Goal: Download file/media

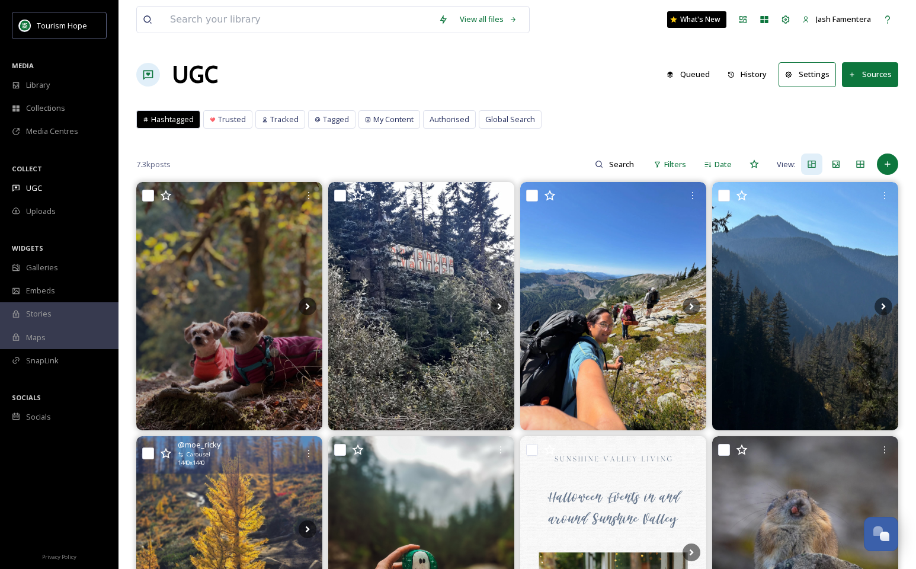
scroll to position [1114, 0]
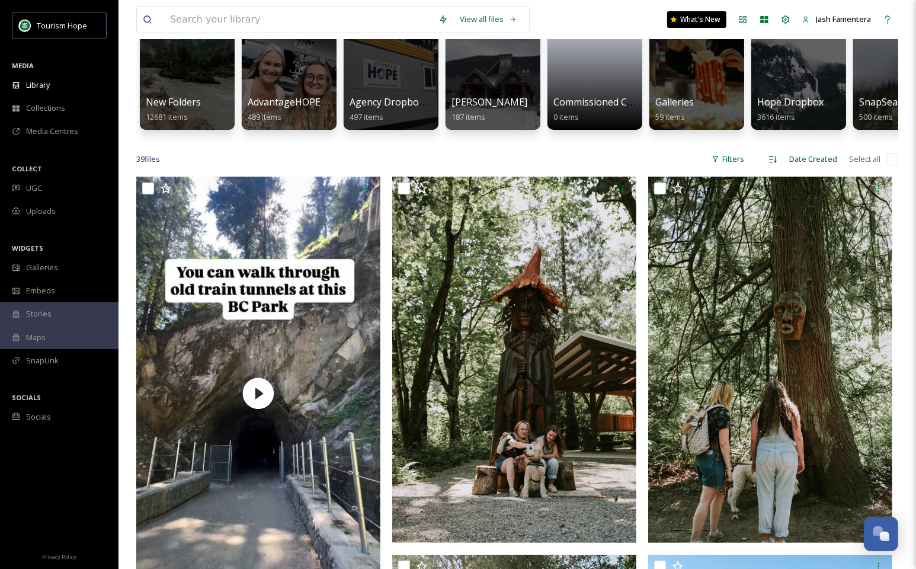
scroll to position [123, 0]
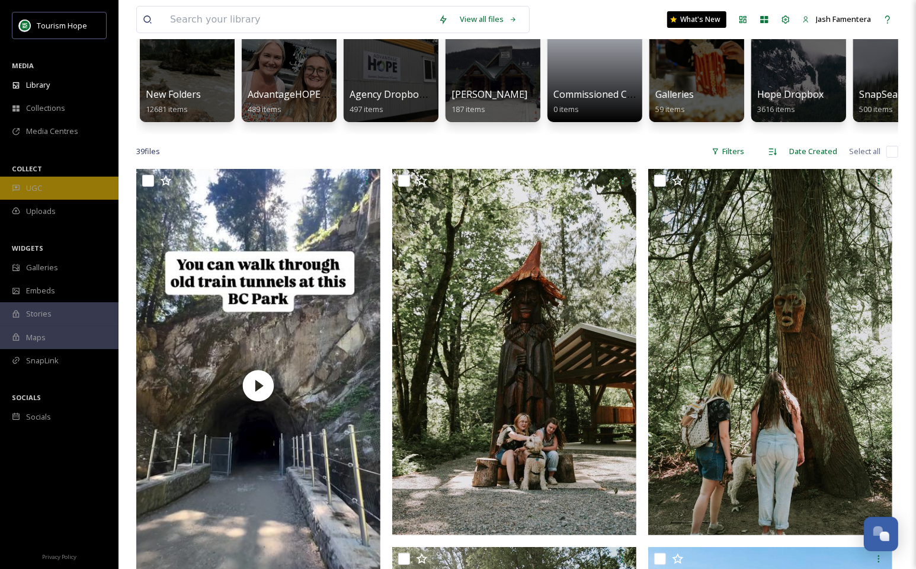
click at [66, 178] on div "UGC" at bounding box center [59, 188] width 118 height 23
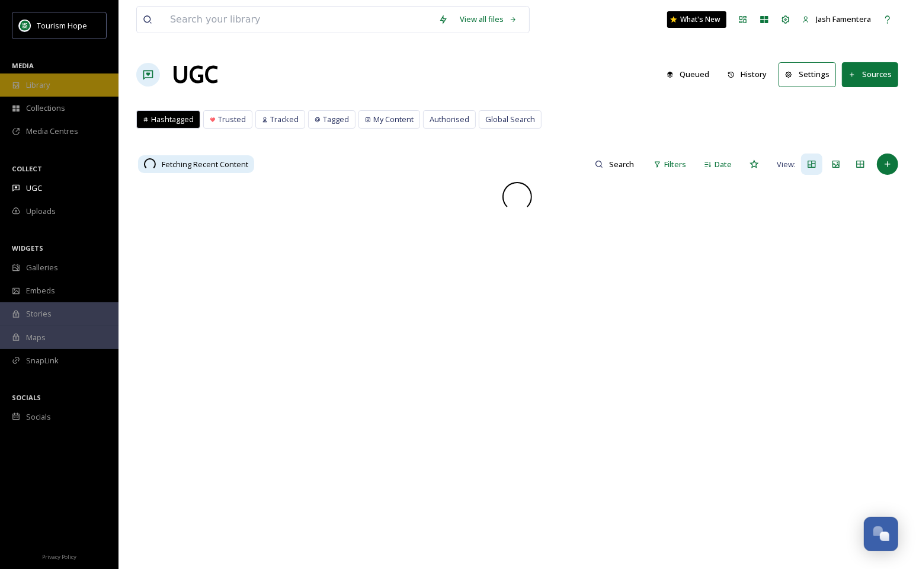
click at [72, 93] on div "Library" at bounding box center [59, 84] width 118 height 23
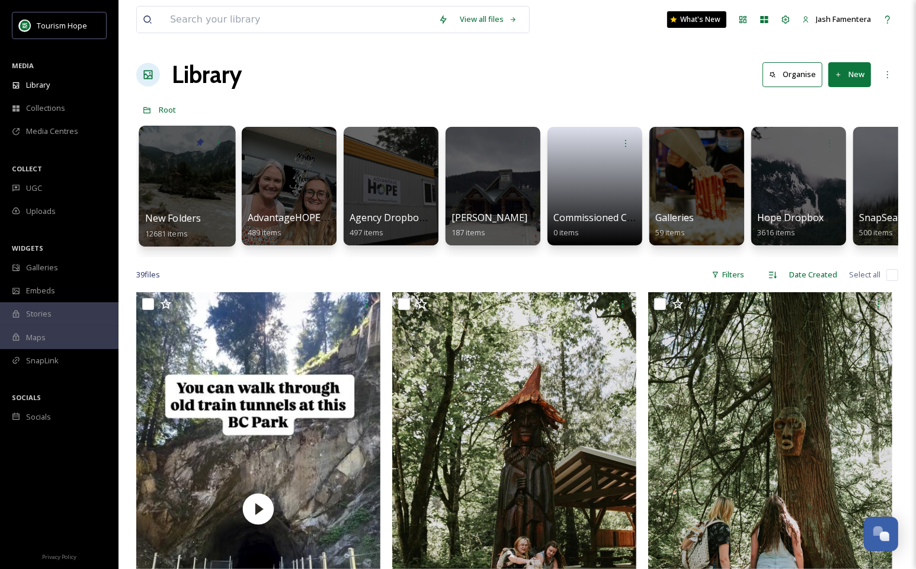
click at [189, 176] on div at bounding box center [187, 186] width 97 height 121
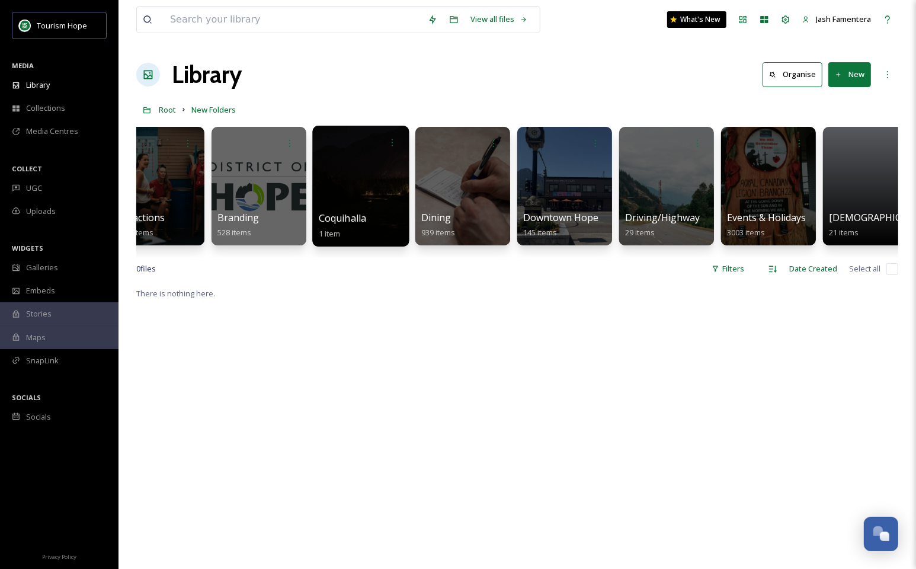
scroll to position [0, 431]
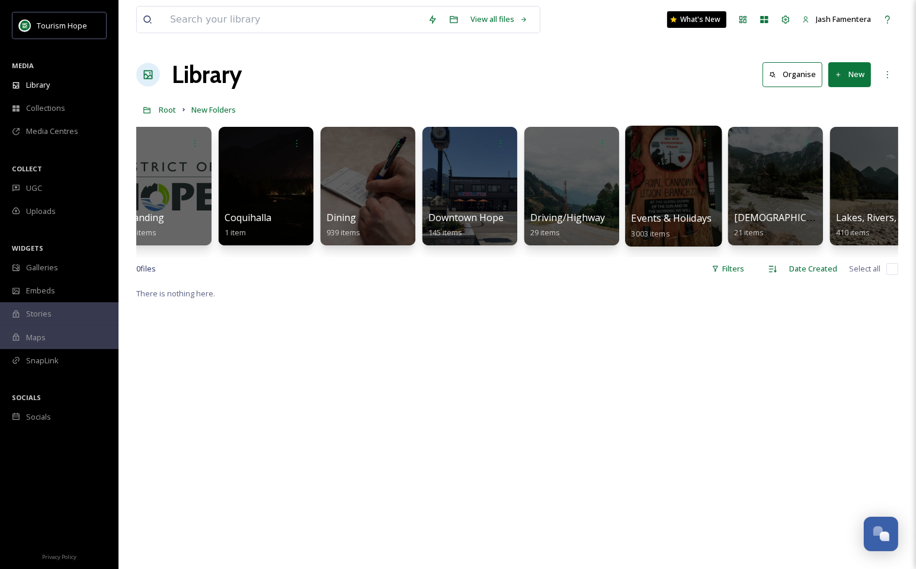
click at [642, 201] on div at bounding box center [673, 186] width 97 height 121
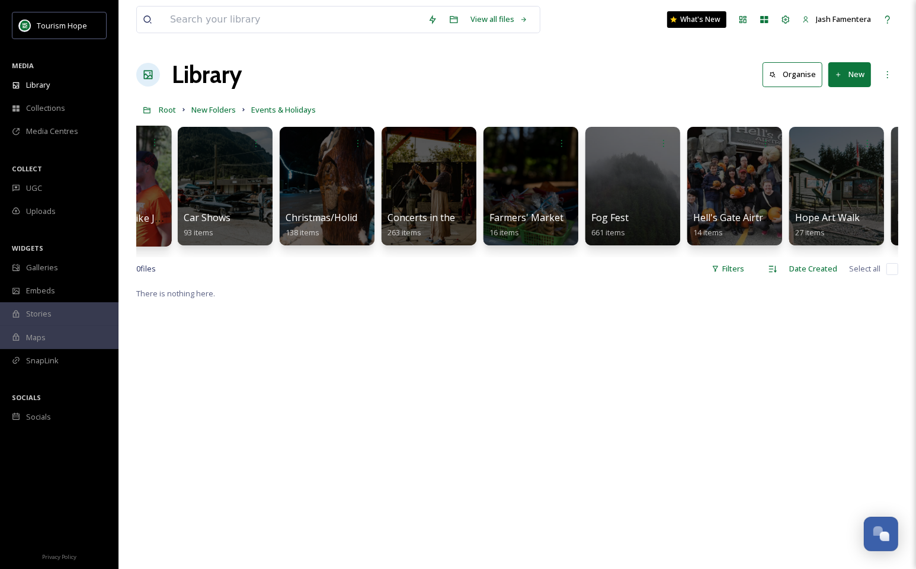
scroll to position [0, 275]
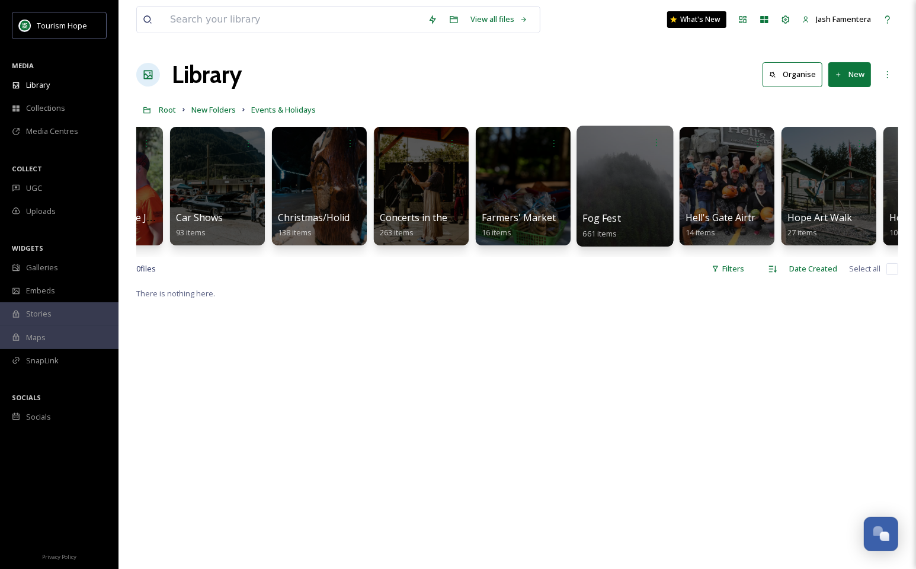
click at [585, 190] on div at bounding box center [624, 186] width 97 height 121
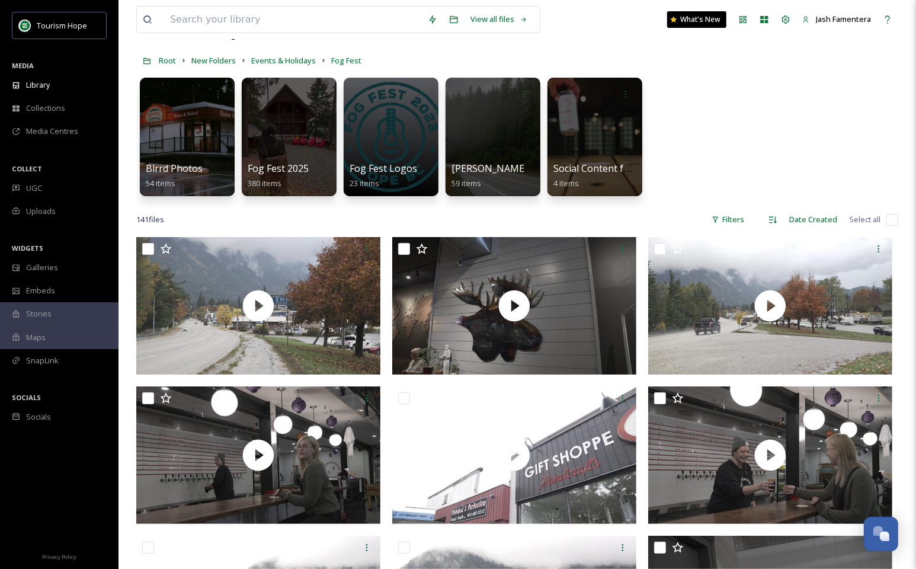
scroll to position [52, 0]
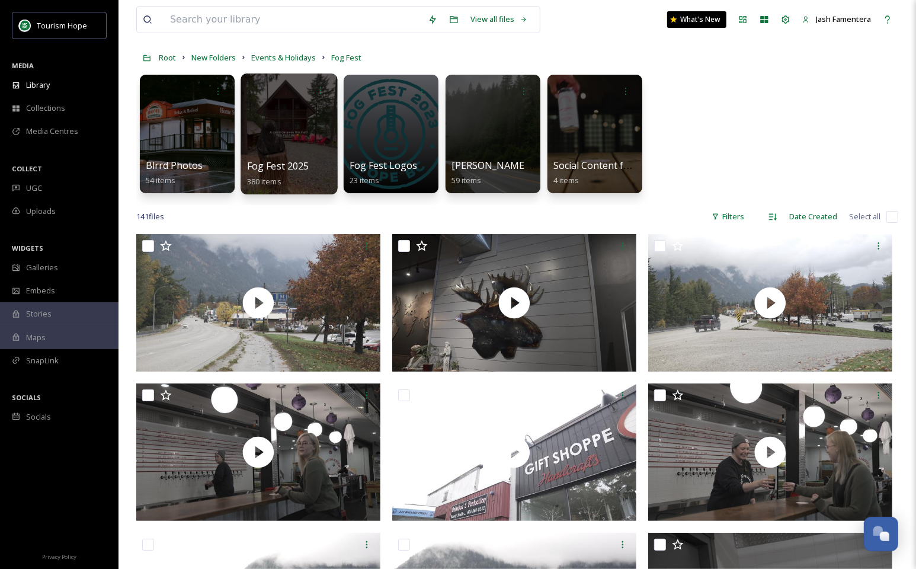
click at [272, 173] on div "Fog Fest 2025 380 items" at bounding box center [289, 174] width 85 height 30
click at [282, 107] on div at bounding box center [288, 133] width 97 height 121
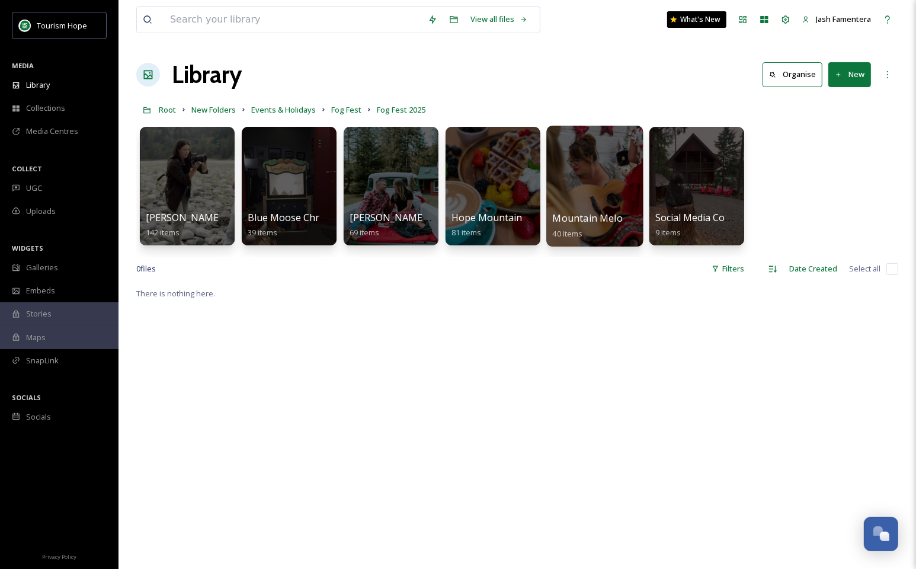
click at [573, 189] on div at bounding box center [594, 186] width 97 height 121
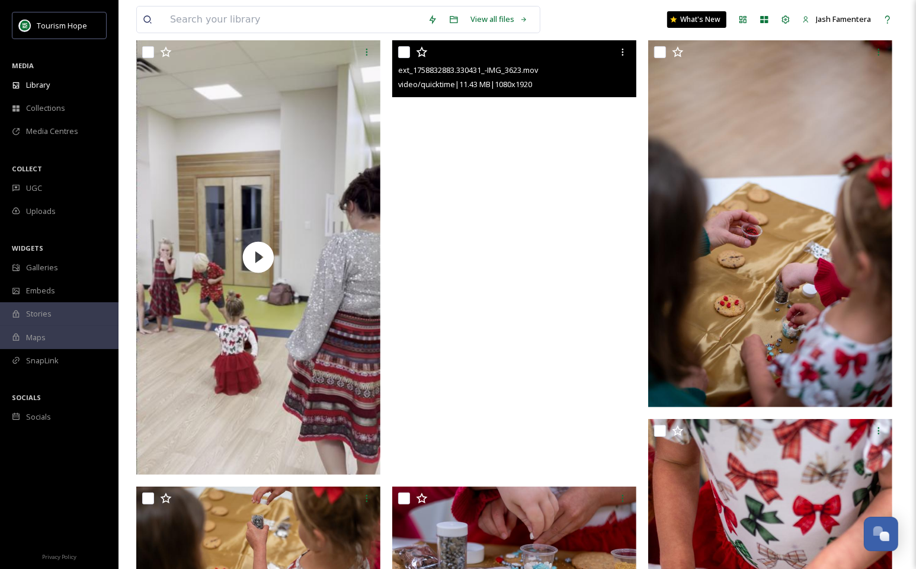
scroll to position [117, 0]
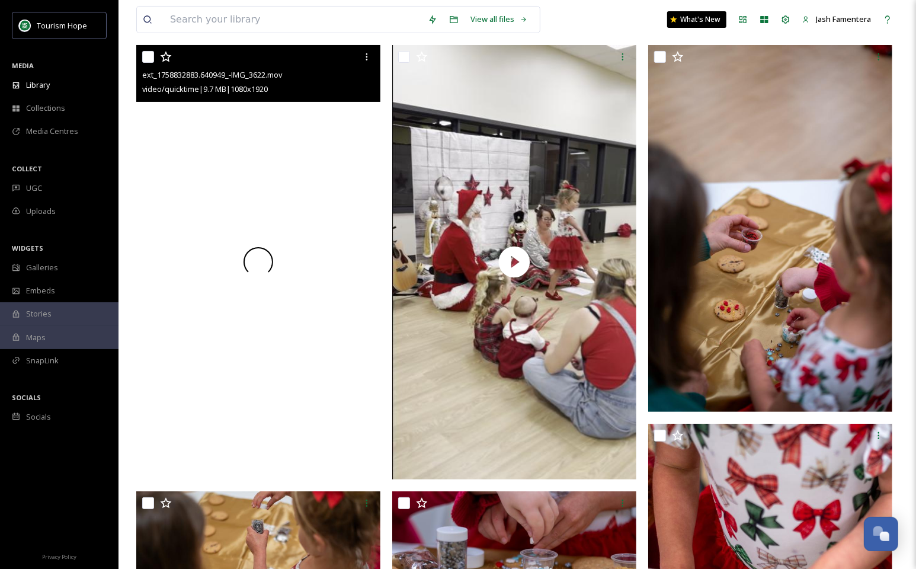
click at [336, 179] on div at bounding box center [258, 262] width 244 height 434
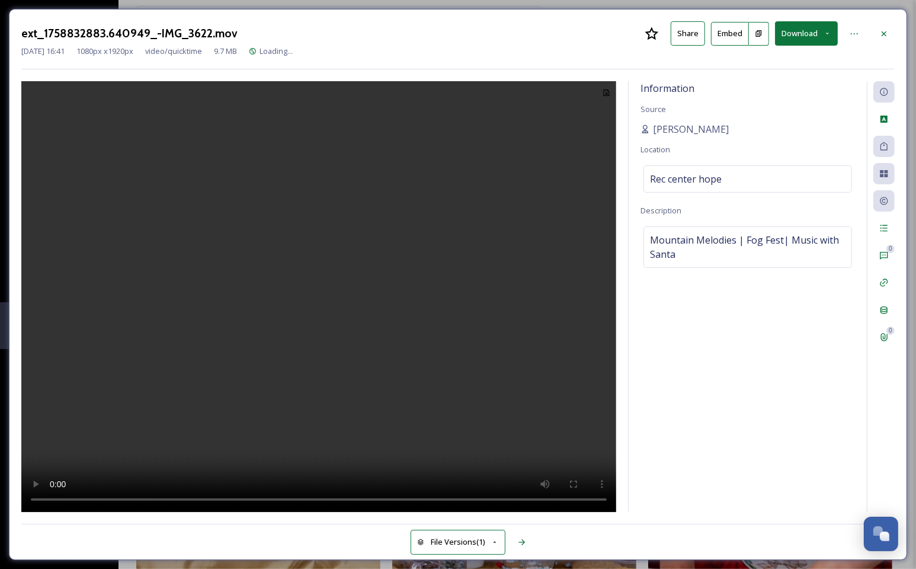
click at [360, 233] on video at bounding box center [318, 296] width 595 height 431
click at [875, 36] on div at bounding box center [883, 33] width 21 height 21
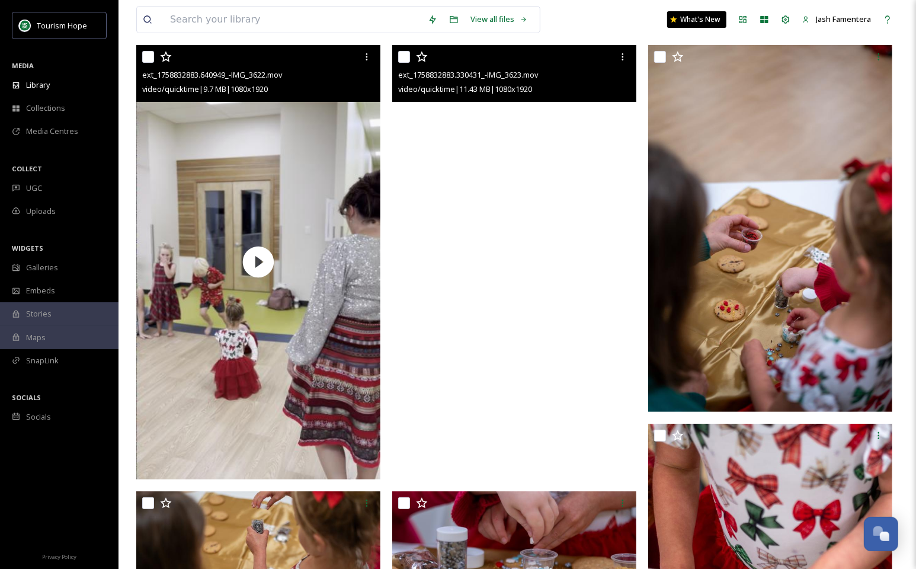
click at [442, 220] on video "ext_1758832883.330431_-IMG_3623.mov" at bounding box center [514, 262] width 244 height 434
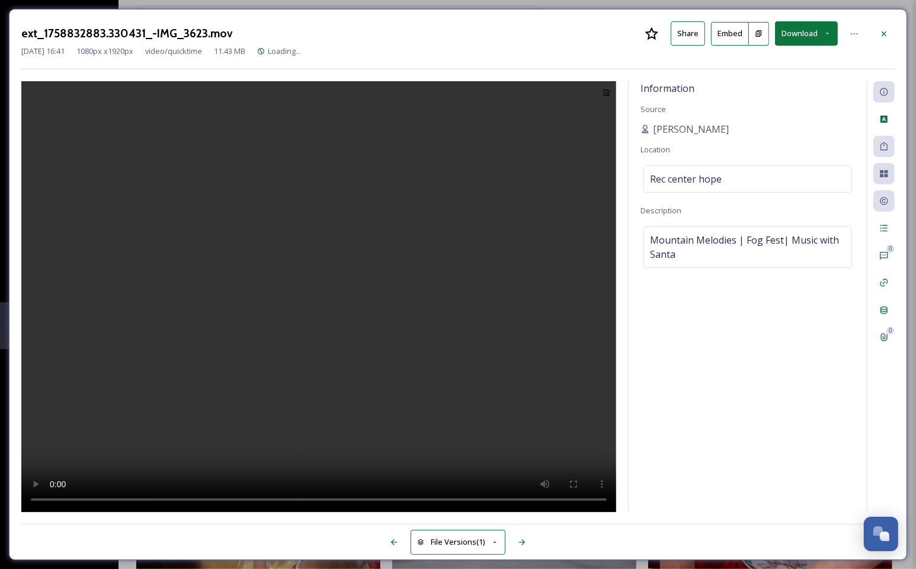
click at [366, 248] on video at bounding box center [318, 296] width 595 height 431
click at [882, 24] on div at bounding box center [883, 33] width 21 height 21
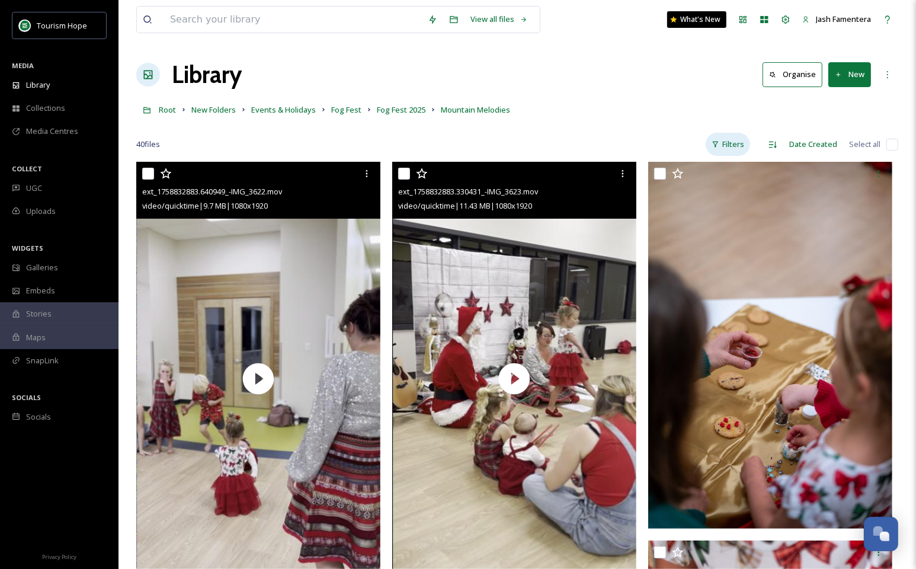
click at [747, 136] on div "Filters" at bounding box center [727, 144] width 44 height 23
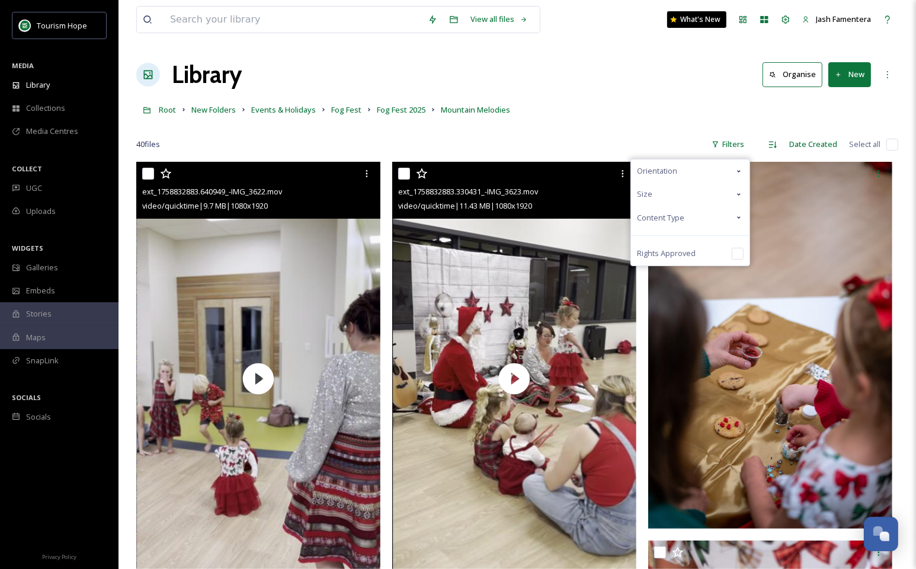
click at [701, 213] on div "Content Type" at bounding box center [690, 217] width 118 height 23
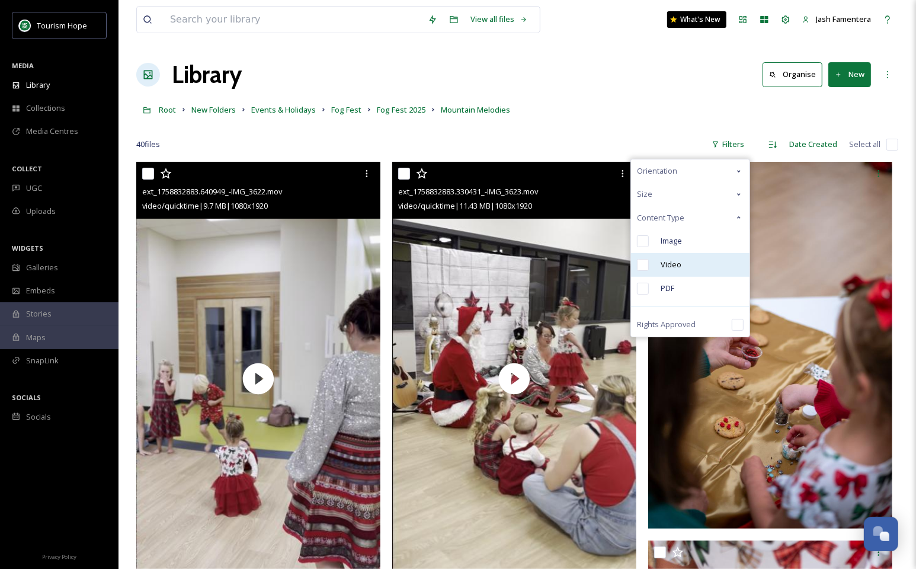
click at [690, 268] on div "Video" at bounding box center [690, 265] width 118 height 24
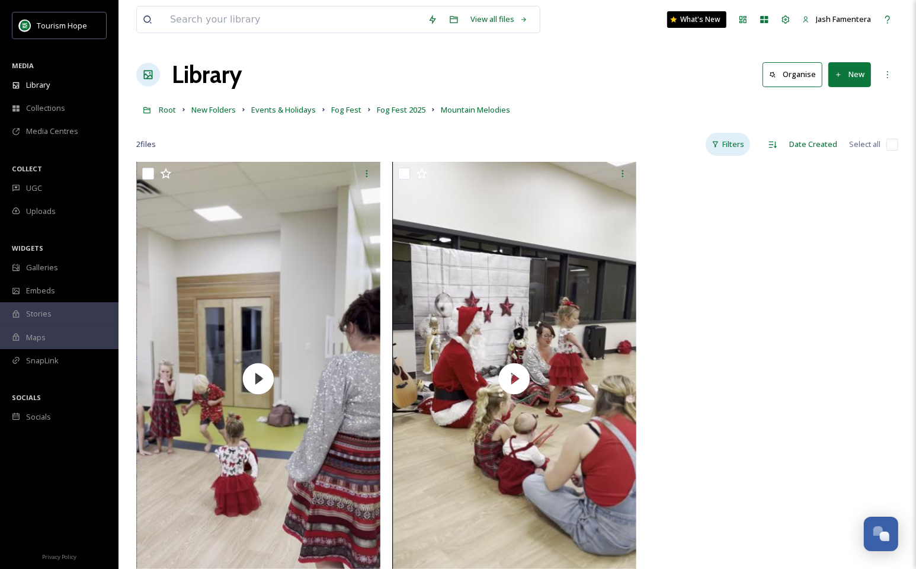
click at [734, 144] on div "Filters" at bounding box center [727, 144] width 44 height 23
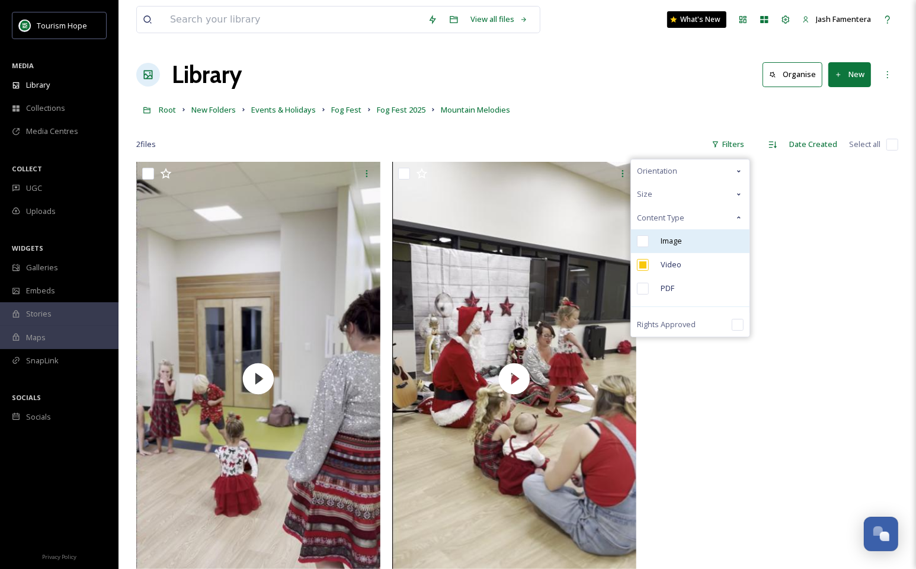
click at [691, 251] on div "Image" at bounding box center [690, 241] width 118 height 24
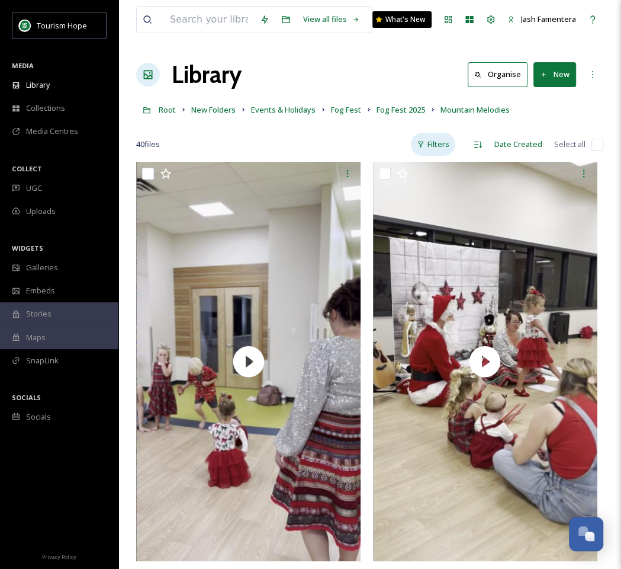
click at [427, 139] on div "Filters" at bounding box center [433, 144] width 44 height 23
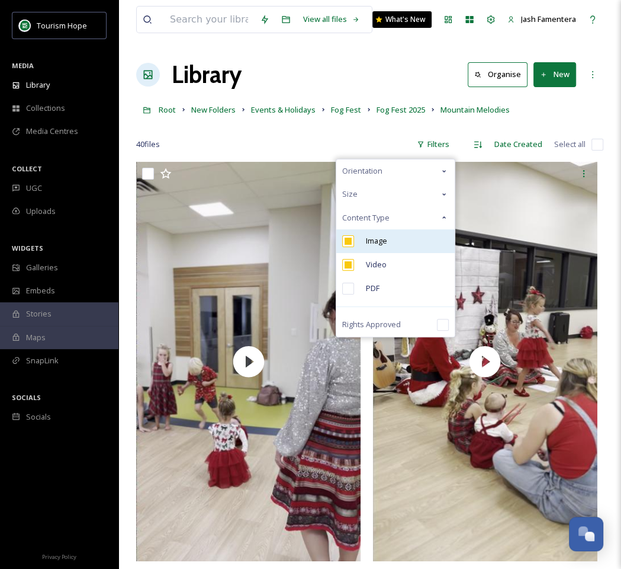
click at [364, 245] on div "Image" at bounding box center [395, 241] width 118 height 24
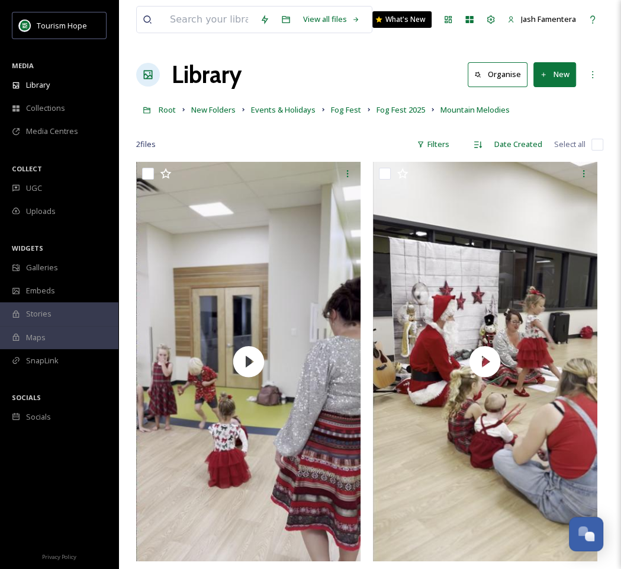
click at [598, 142] on input "checkbox" at bounding box center [598, 145] width 12 height 12
checkbox input "true"
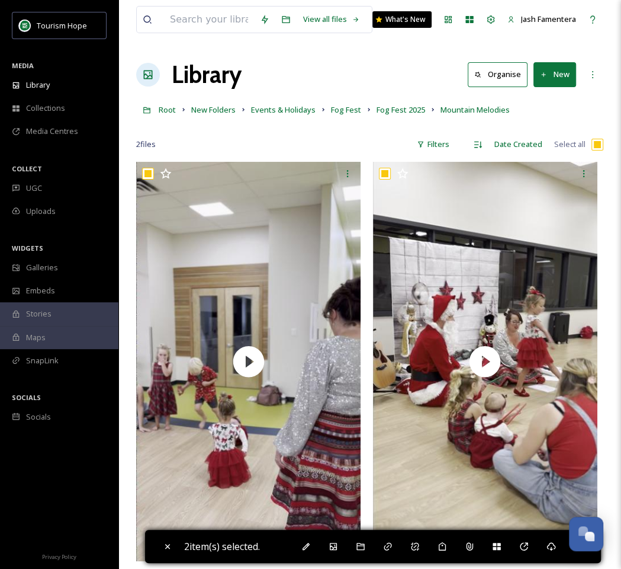
click at [593, 142] on input "checkbox" at bounding box center [598, 145] width 12 height 12
checkbox input "false"
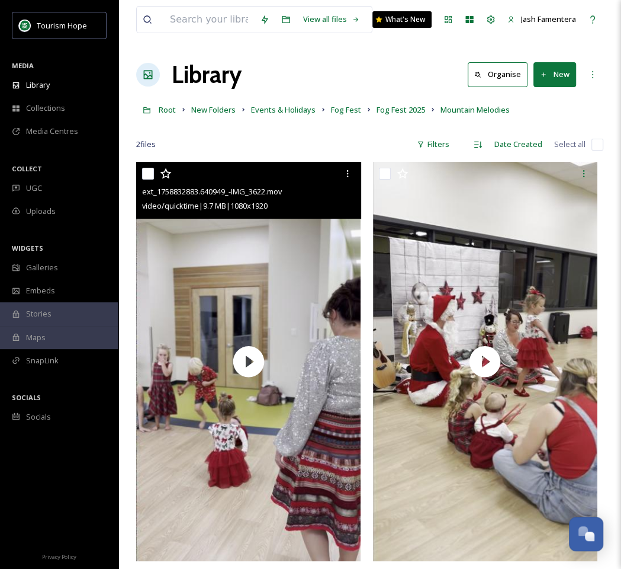
click at [145, 175] on input "checkbox" at bounding box center [148, 174] width 12 height 12
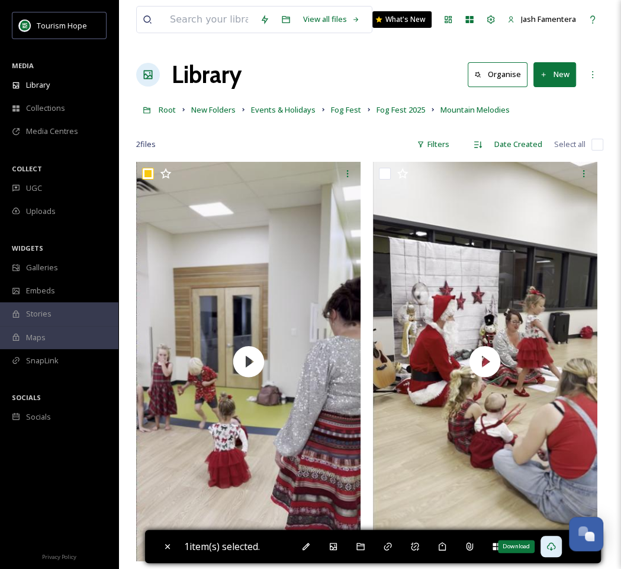
click at [550, 546] on icon at bounding box center [551, 545] width 9 height 9
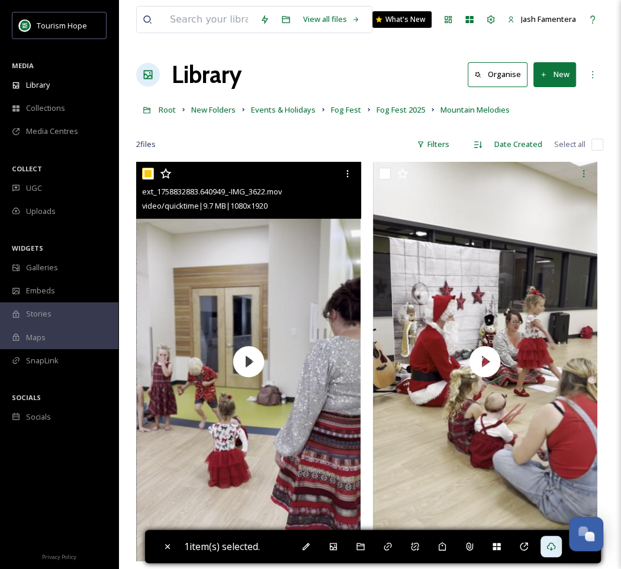
click at [152, 173] on input "checkbox" at bounding box center [148, 174] width 12 height 12
checkbox input "false"
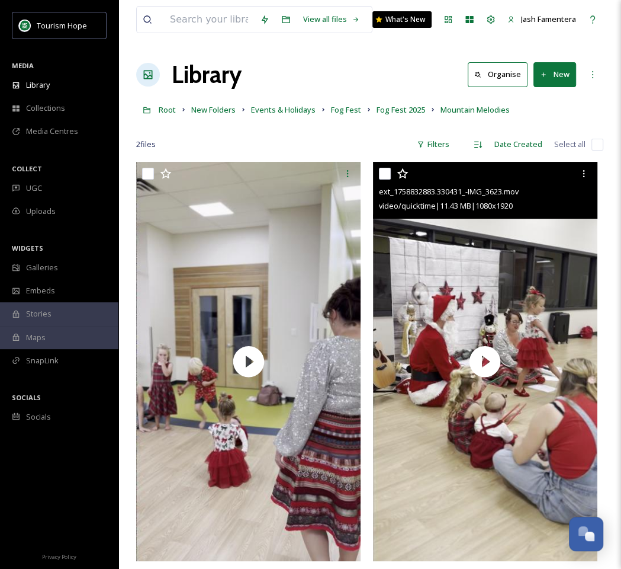
click at [387, 174] on input "checkbox" at bounding box center [385, 174] width 12 height 12
checkbox input "true"
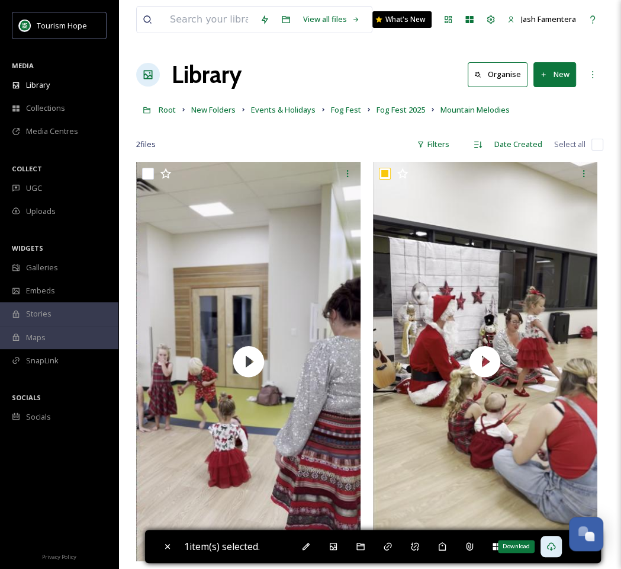
click at [547, 547] on div "Download" at bounding box center [551, 545] width 21 height 21
click at [256, 81] on div "Library Organise New" at bounding box center [369, 75] width 467 height 36
click at [436, 130] on div at bounding box center [369, 127] width 467 height 12
click at [437, 144] on div "Filters" at bounding box center [433, 144] width 44 height 23
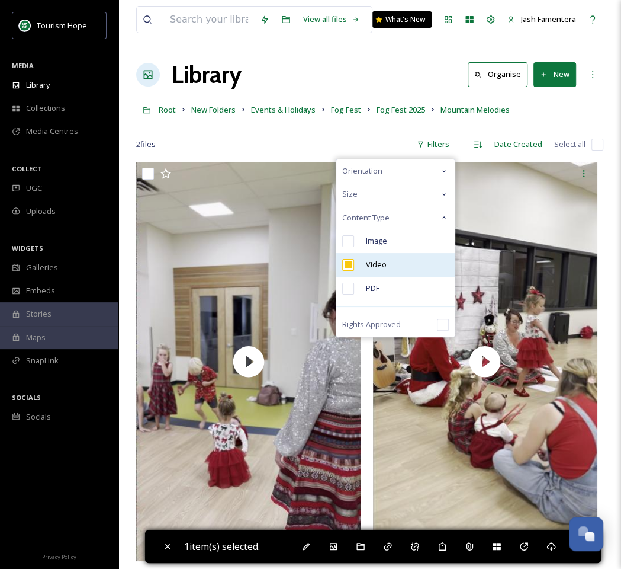
click at [370, 272] on div "Video" at bounding box center [395, 265] width 118 height 24
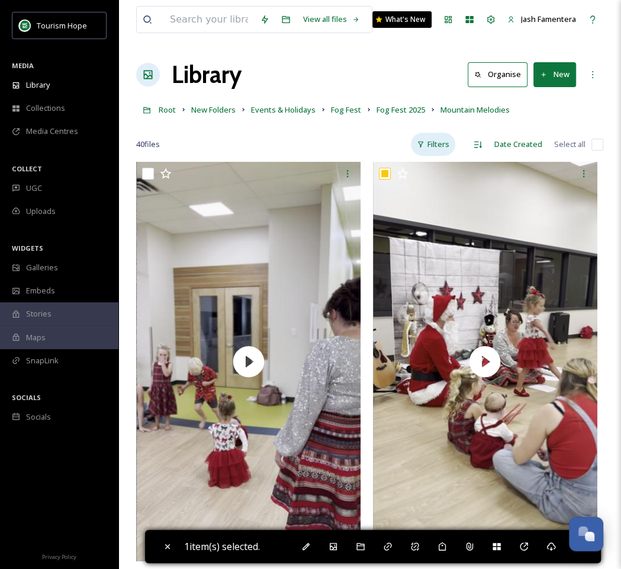
click at [442, 136] on div "Filters" at bounding box center [433, 144] width 44 height 23
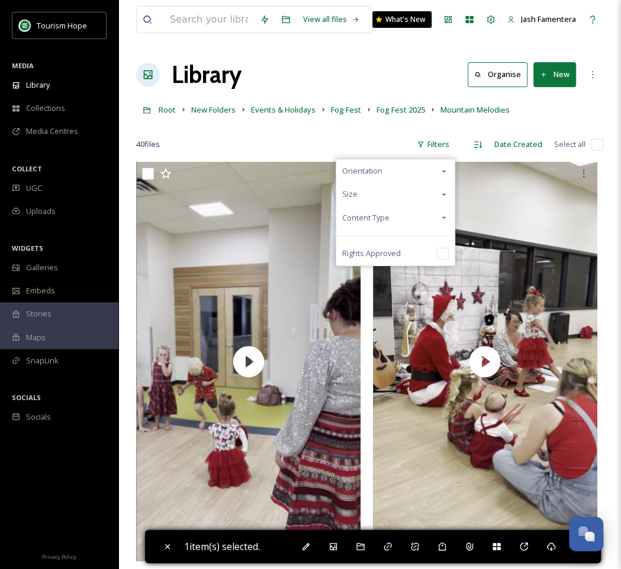
click at [371, 188] on div "Size" at bounding box center [395, 193] width 118 height 23
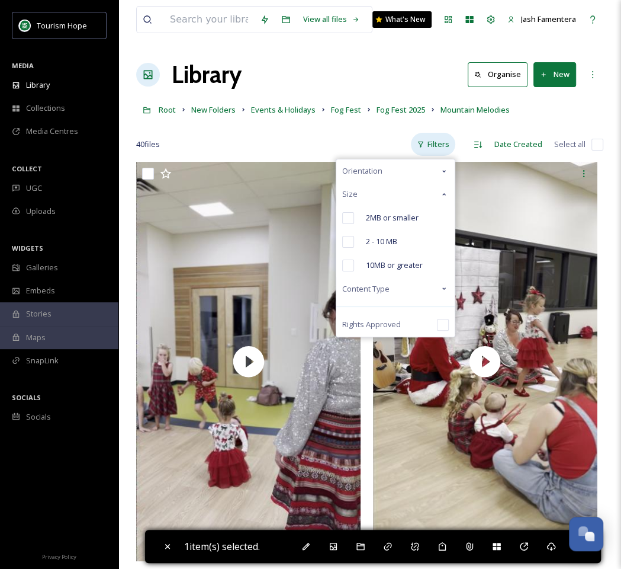
click at [430, 143] on div "Filters" at bounding box center [433, 144] width 44 height 23
click at [376, 135] on div "40 file s Filters Orientation Size 2MB or smaller 2 - 10 MB 10MB or greater Con…" at bounding box center [369, 144] width 467 height 23
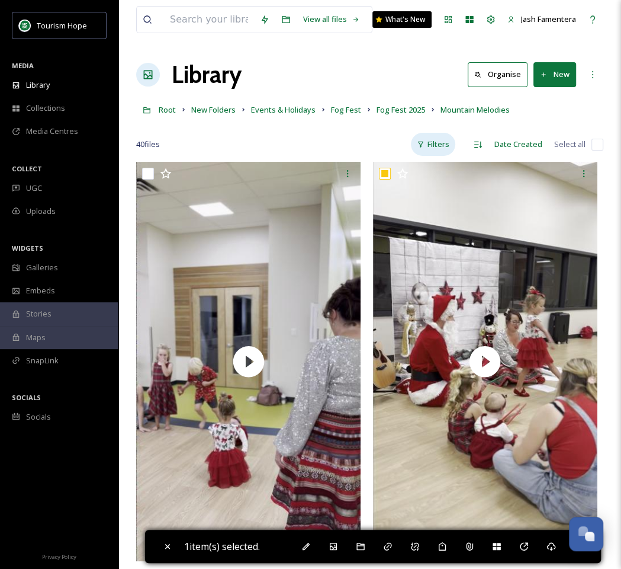
click at [419, 135] on div "Filters" at bounding box center [433, 144] width 44 height 23
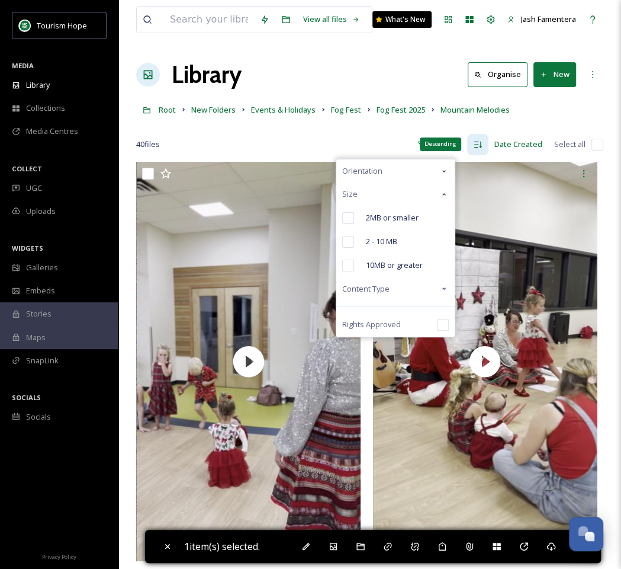
click at [482, 137] on div "Descending" at bounding box center [477, 144] width 21 height 21
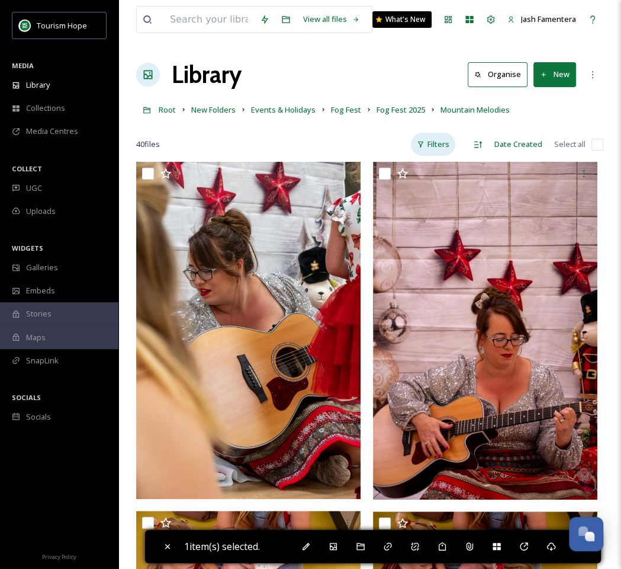
click at [434, 142] on div "Filters" at bounding box center [433, 144] width 44 height 23
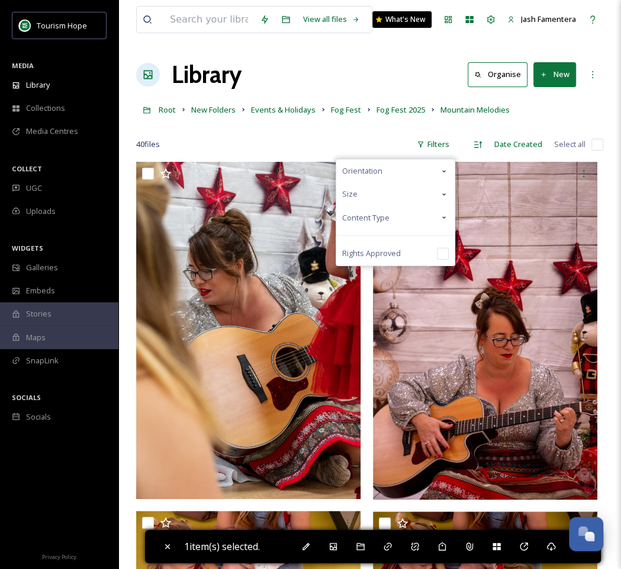
click at [384, 219] on span "Content Type" at bounding box center [365, 217] width 47 height 11
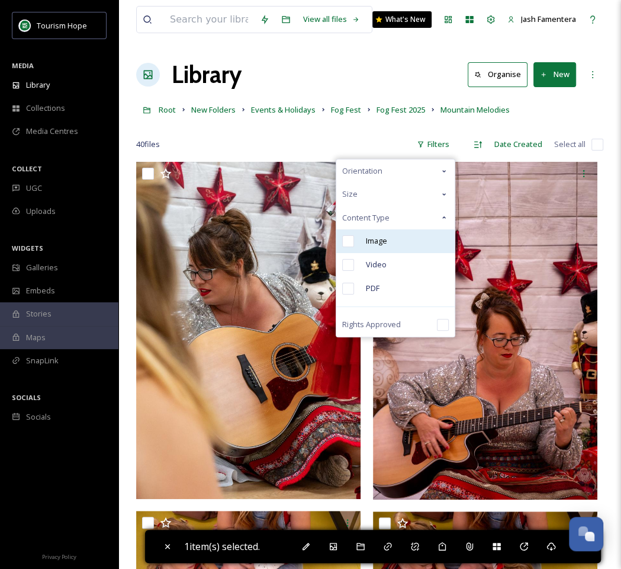
click at [383, 243] on span "Image" at bounding box center [376, 240] width 21 height 11
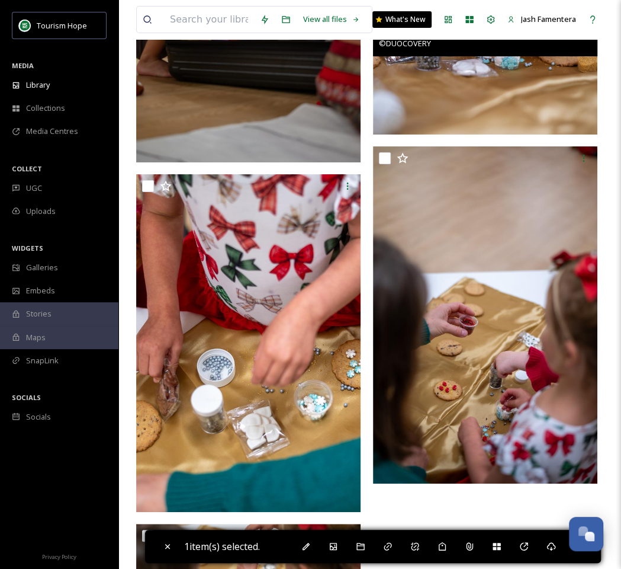
scroll to position [4965, 0]
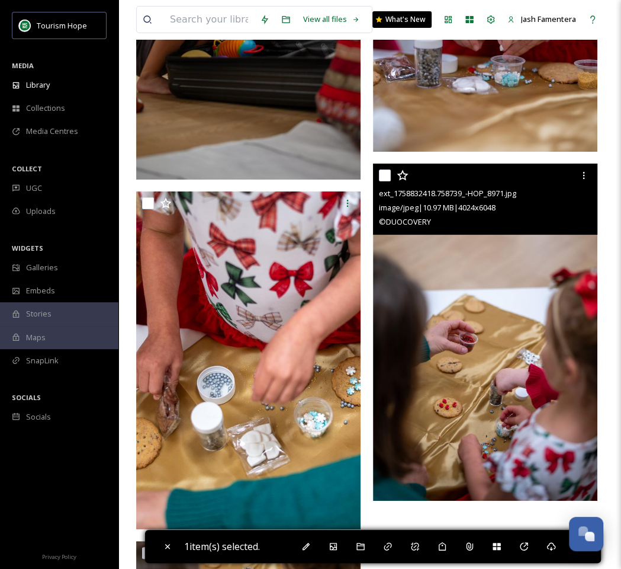
click at [503, 281] on img at bounding box center [485, 332] width 224 height 338
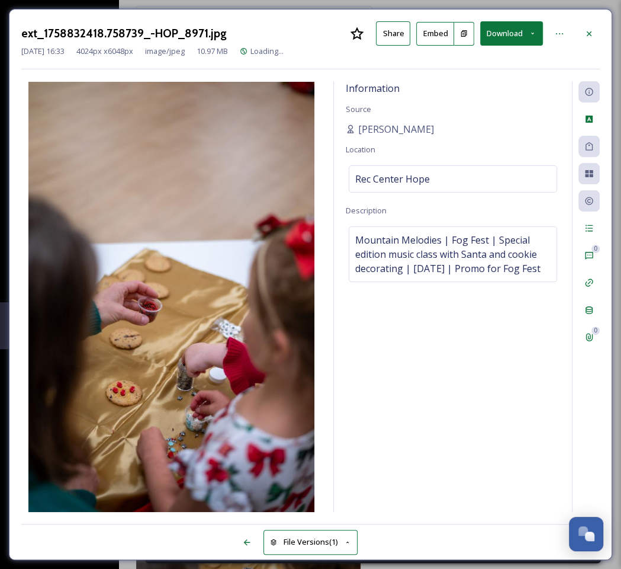
click at [506, 49] on div "Sep 25 2025 16:33 4024 px x 6048 px image/jpeg 10.97 MB Loading..." at bounding box center [310, 51] width 579 height 11
click at [502, 34] on button "Download" at bounding box center [511, 33] width 63 height 24
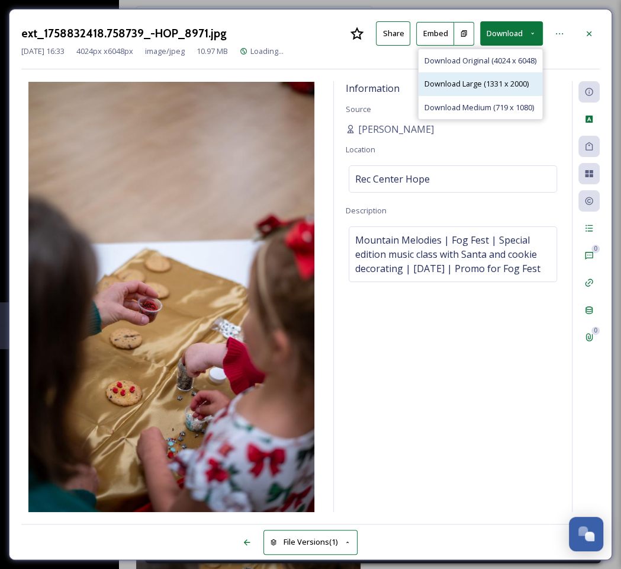
click at [490, 93] on div "Download Large (1331 x 2000)" at bounding box center [481, 83] width 124 height 23
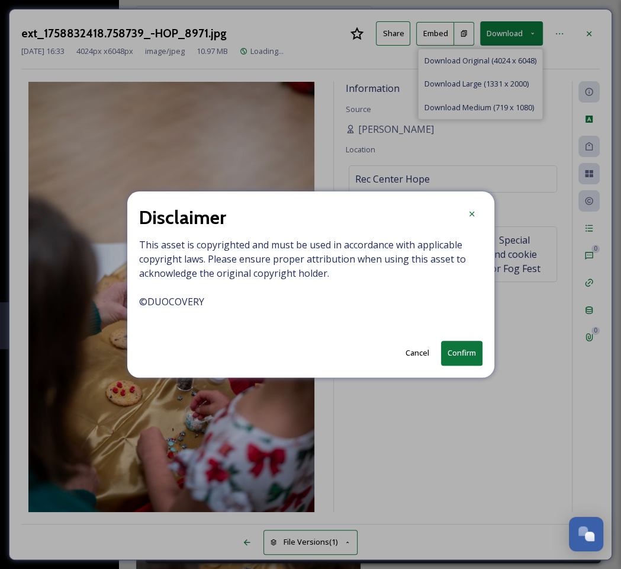
click at [461, 352] on button "Confirm" at bounding box center [461, 353] width 41 height 24
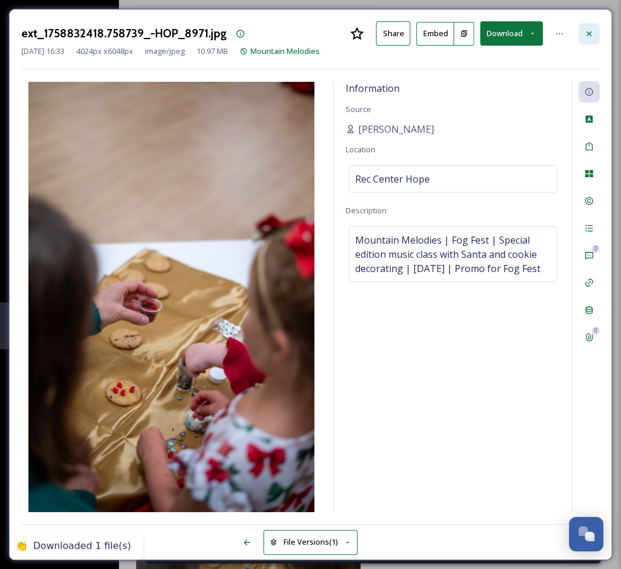
click at [585, 36] on icon at bounding box center [589, 33] width 9 height 9
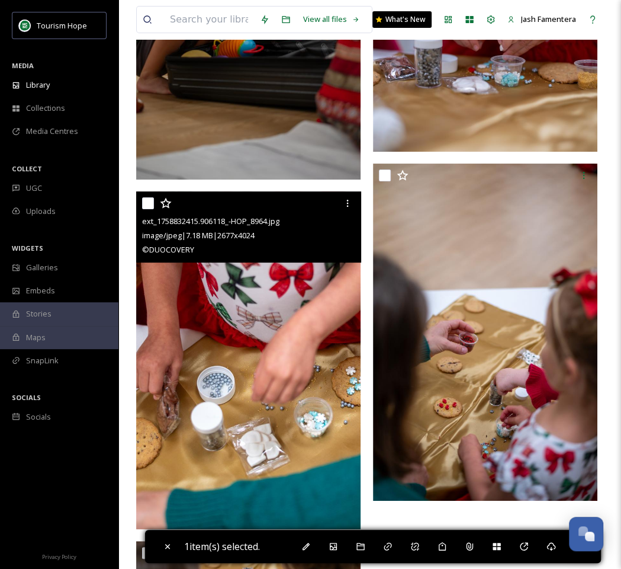
click at [292, 265] on img at bounding box center [248, 360] width 224 height 338
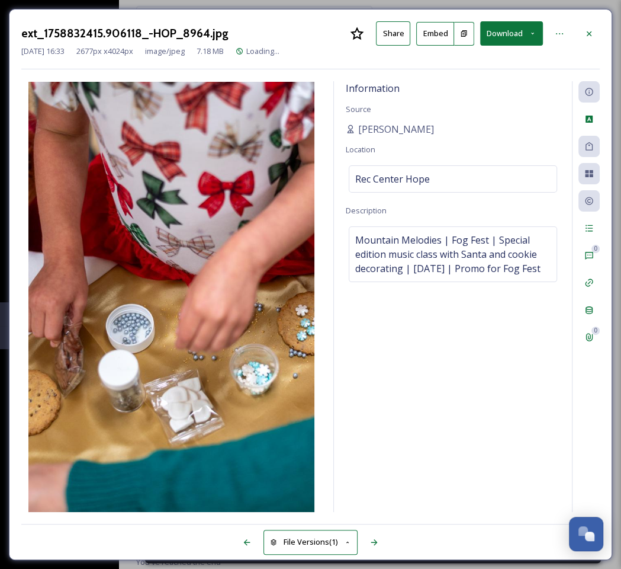
scroll to position [4917, 0]
click at [515, 38] on button "Download" at bounding box center [511, 33] width 63 height 24
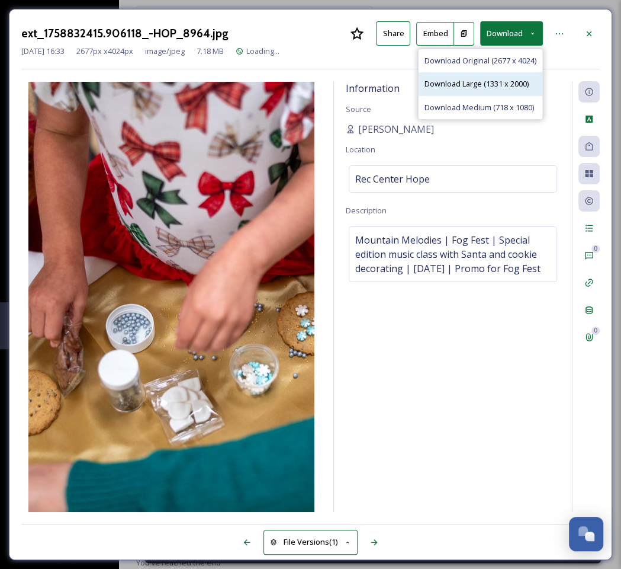
click at [517, 89] on div "Download Large (1331 x 2000)" at bounding box center [481, 83] width 124 height 23
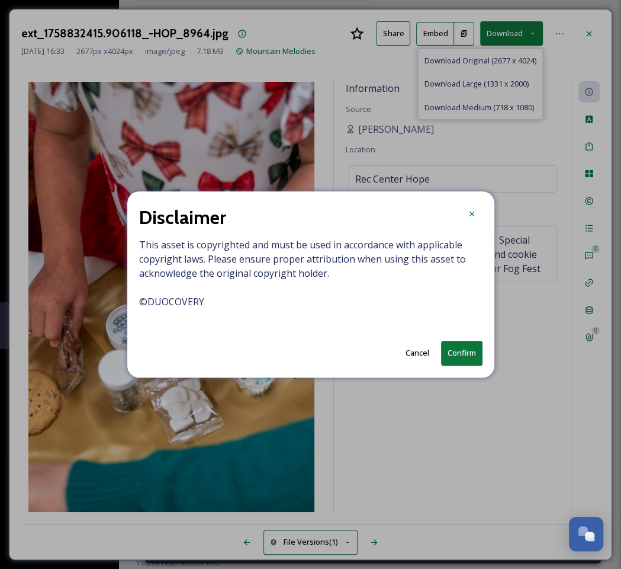
click at [453, 354] on button "Confirm" at bounding box center [461, 353] width 41 height 24
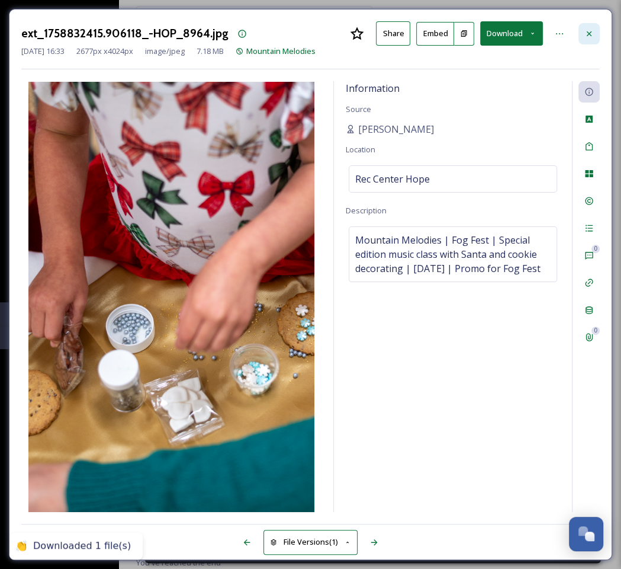
click at [586, 35] on icon at bounding box center [589, 33] width 9 height 9
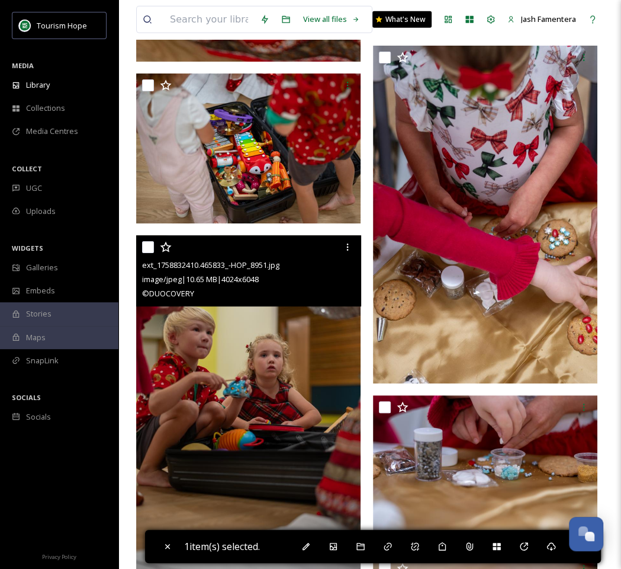
scroll to position [4560, 0]
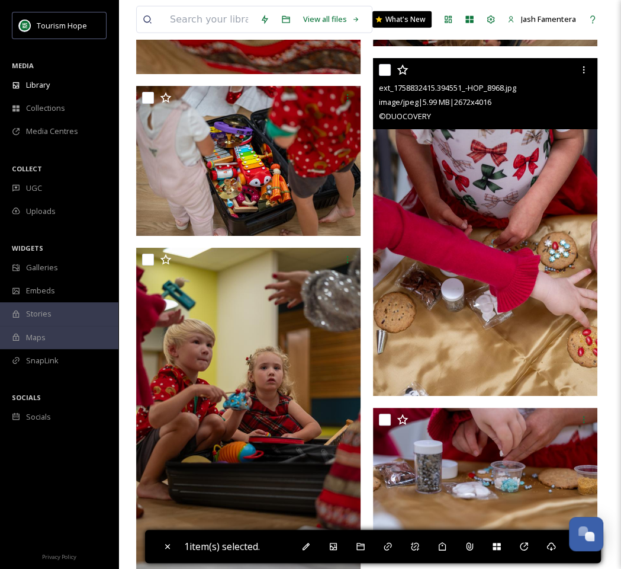
click at [489, 187] on img at bounding box center [485, 227] width 224 height 338
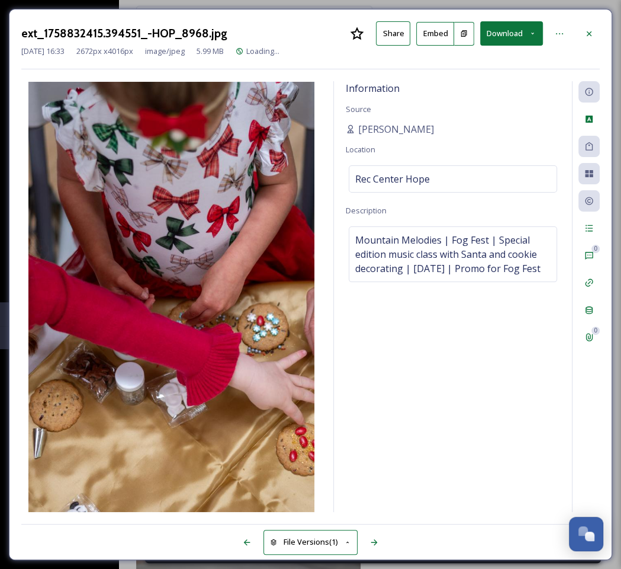
click at [516, 43] on button "Download" at bounding box center [511, 33] width 63 height 24
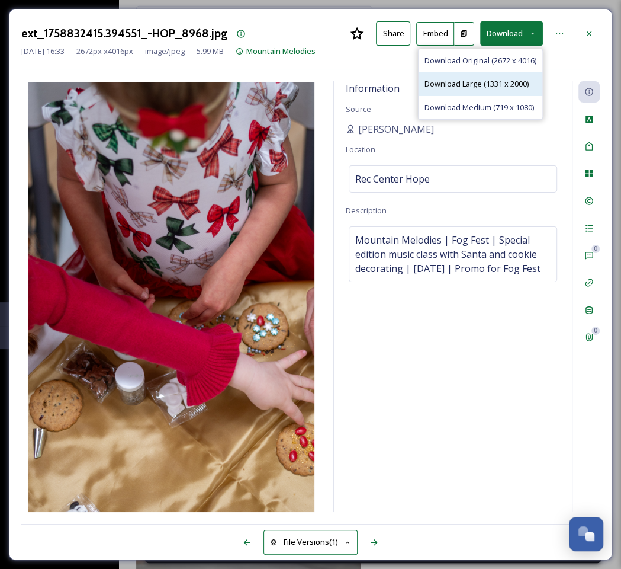
click at [503, 78] on span "Download Large (1331 x 2000)" at bounding box center [477, 83] width 104 height 11
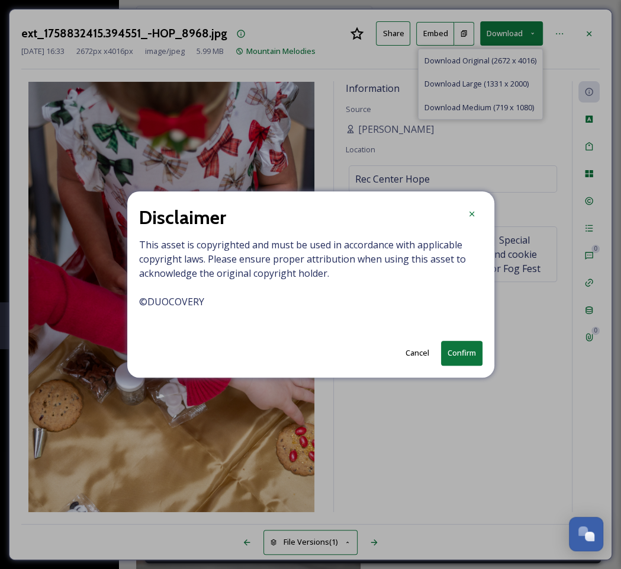
click at [463, 345] on button "Confirm" at bounding box center [461, 353] width 41 height 24
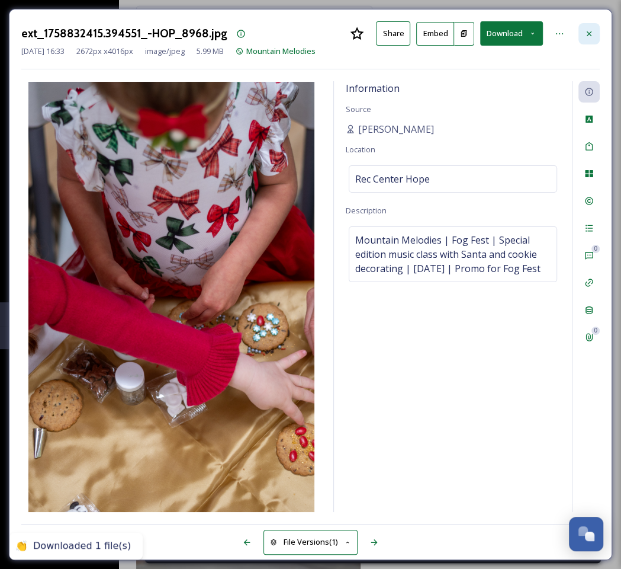
click at [595, 30] on div at bounding box center [589, 33] width 21 height 21
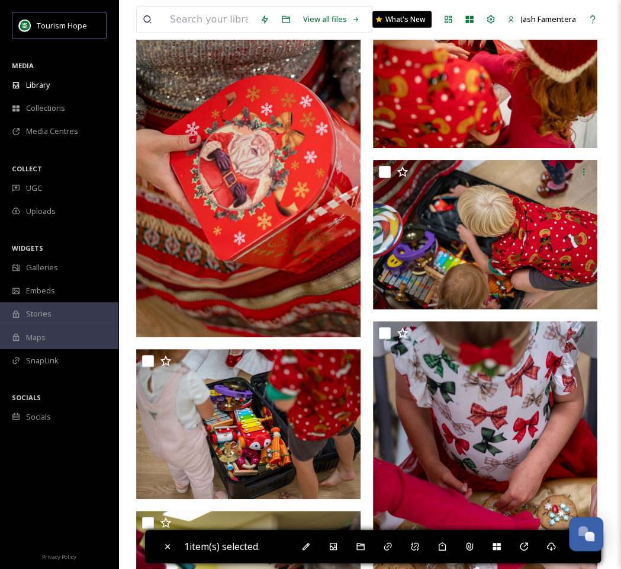
scroll to position [4294, 0]
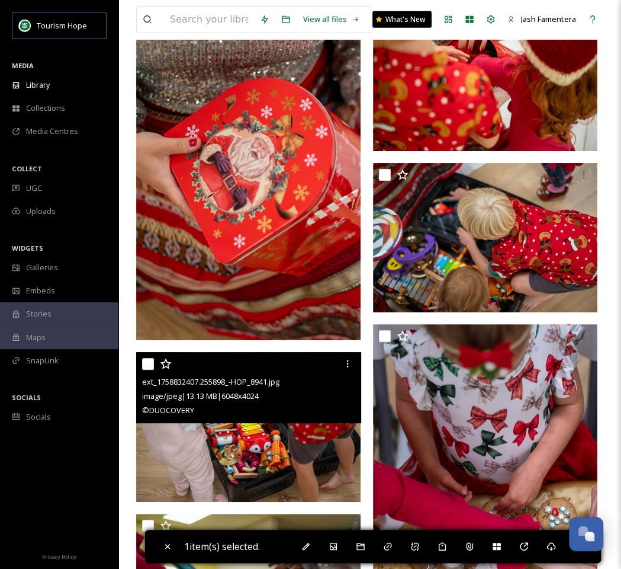
click at [263, 435] on img at bounding box center [248, 426] width 224 height 149
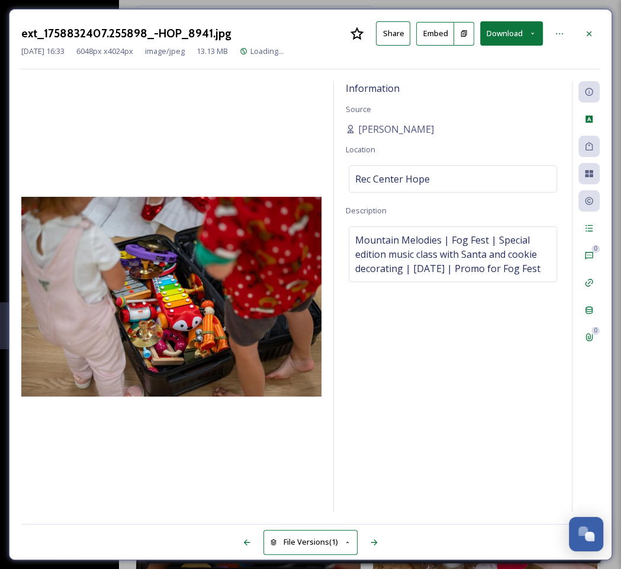
click at [486, 38] on button "Download" at bounding box center [511, 33] width 63 height 24
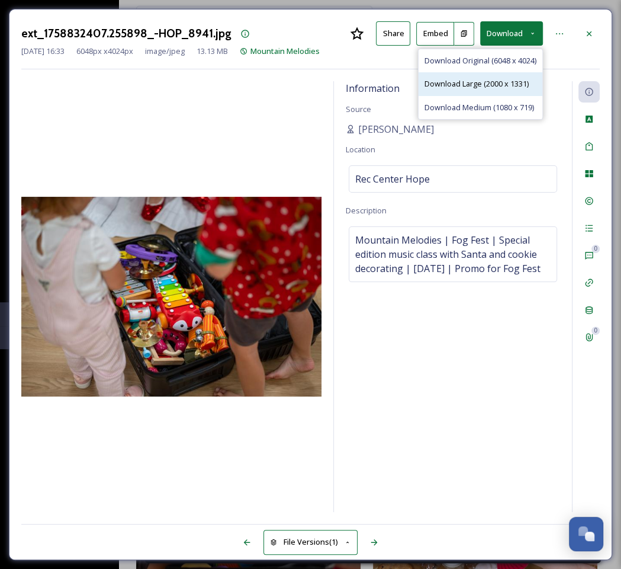
click at [479, 80] on span "Download Large (2000 x 1331)" at bounding box center [477, 83] width 104 height 11
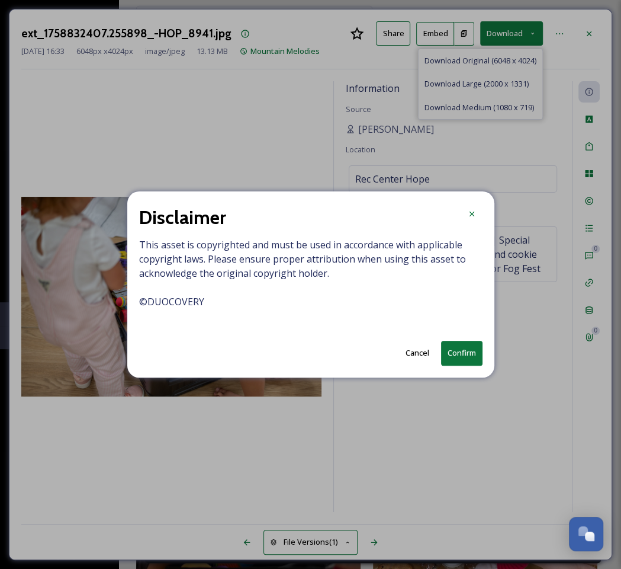
click at [464, 353] on button "Confirm" at bounding box center [461, 353] width 41 height 24
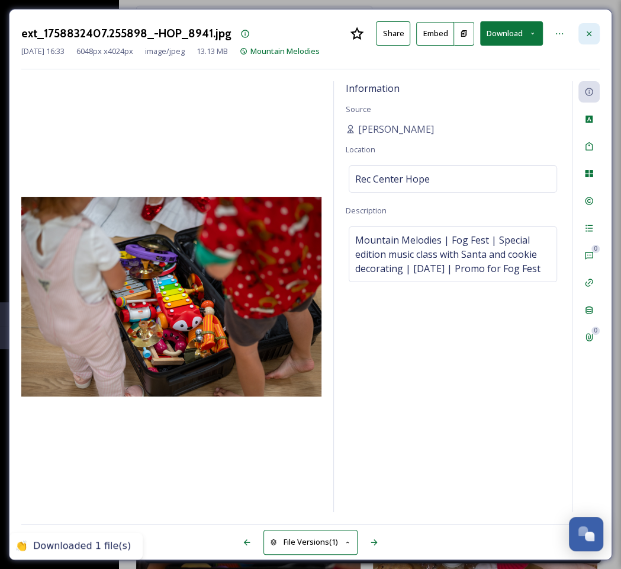
click at [585, 29] on icon at bounding box center [589, 33] width 9 height 9
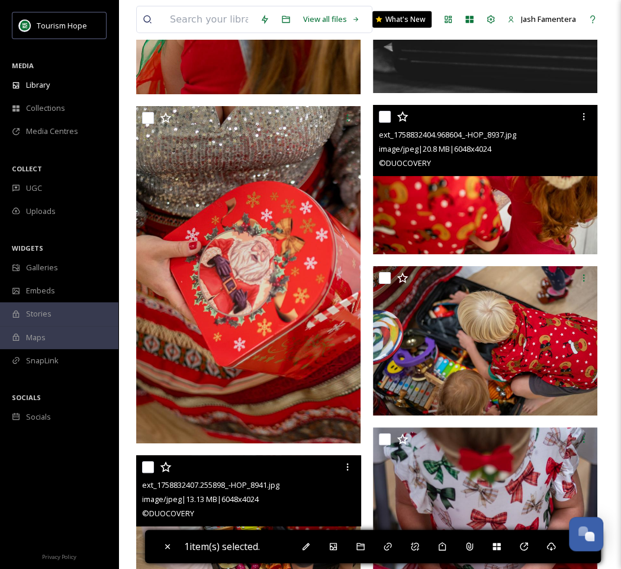
scroll to position [4176, 0]
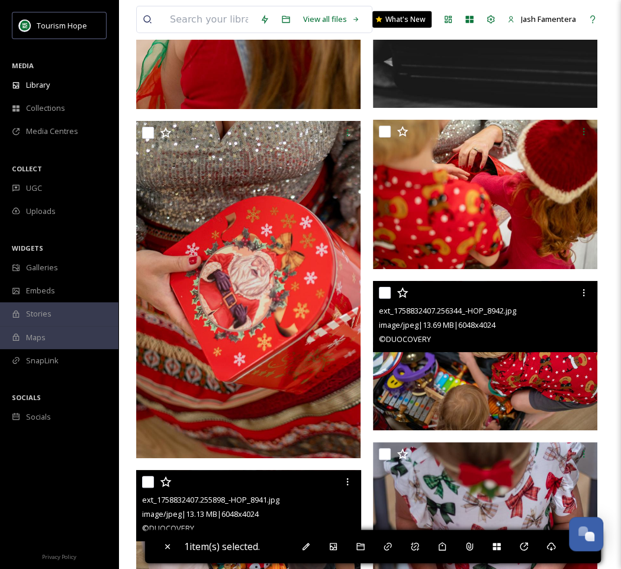
click at [515, 367] on img at bounding box center [485, 355] width 224 height 149
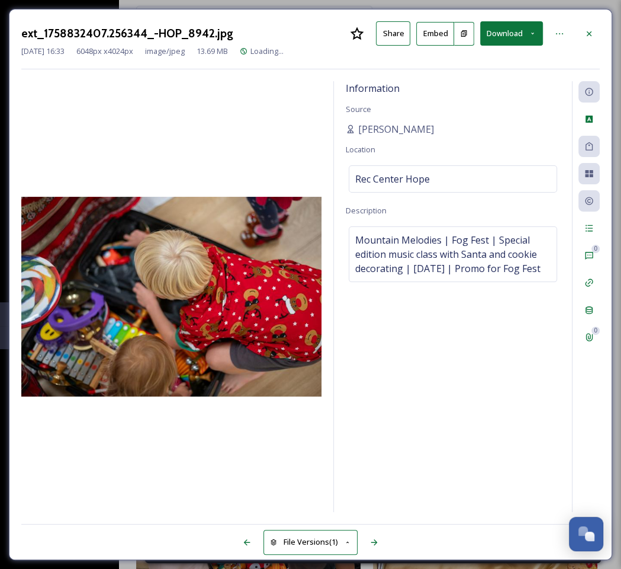
click at [505, 31] on button "Download" at bounding box center [511, 33] width 63 height 24
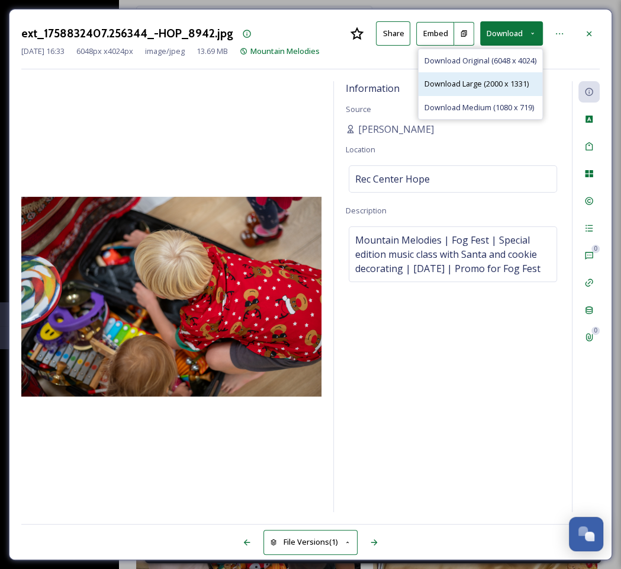
click at [498, 84] on span "Download Large (2000 x 1331)" at bounding box center [477, 83] width 104 height 11
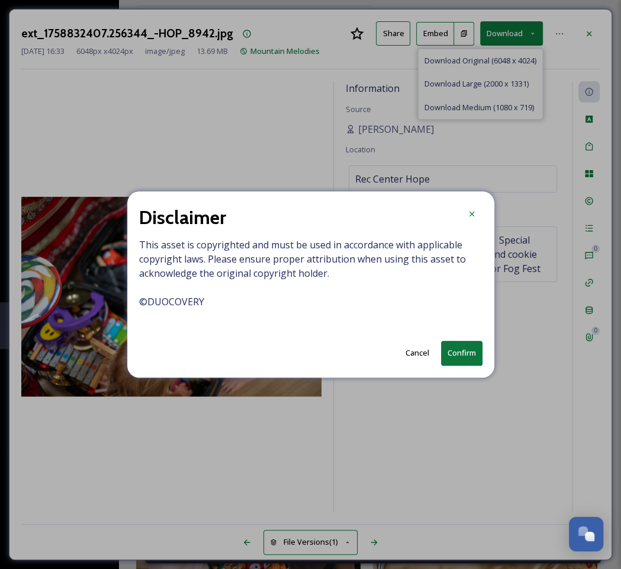
click at [459, 347] on button "Confirm" at bounding box center [461, 353] width 41 height 24
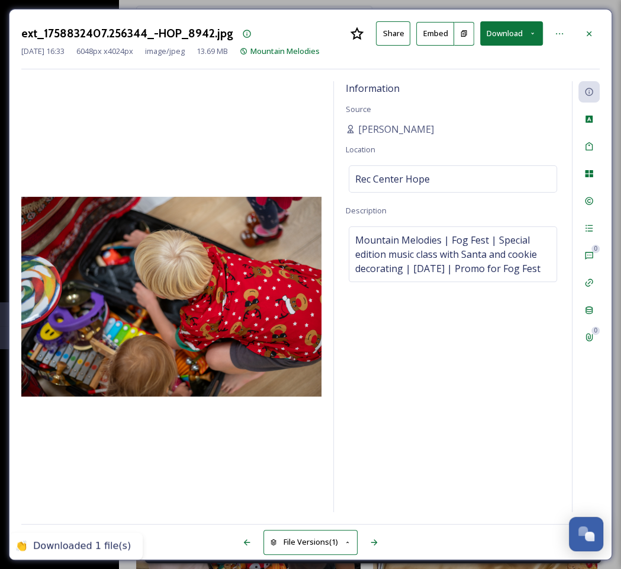
click at [586, 25] on div at bounding box center [589, 33] width 21 height 21
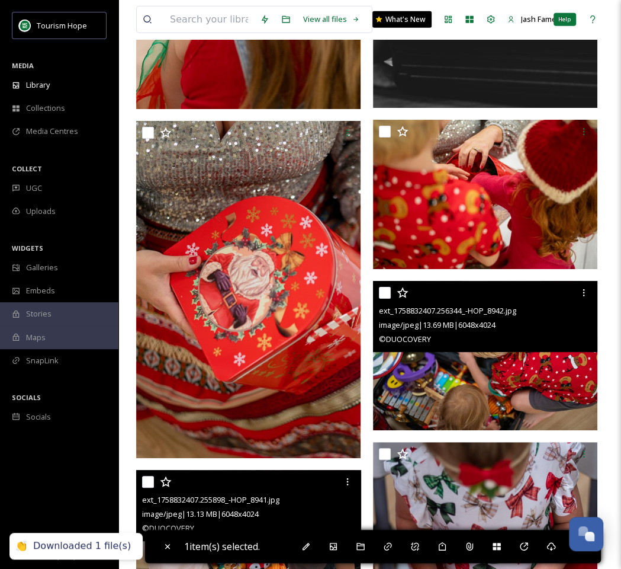
click at [586, 25] on div "Help" at bounding box center [592, 19] width 21 height 21
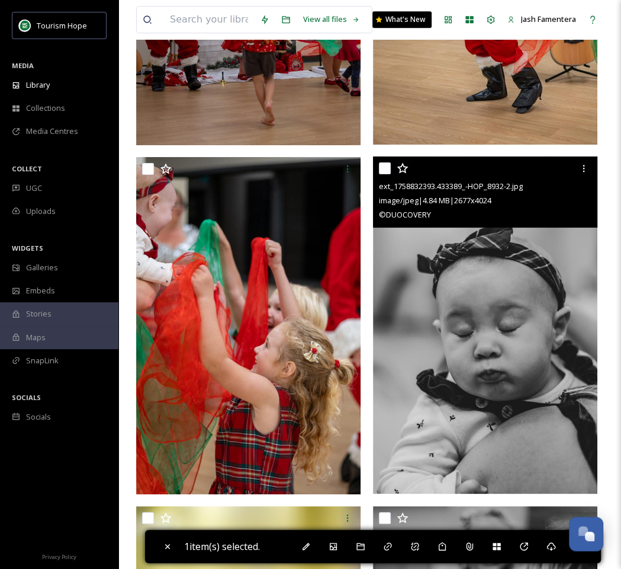
scroll to position [3092, 0]
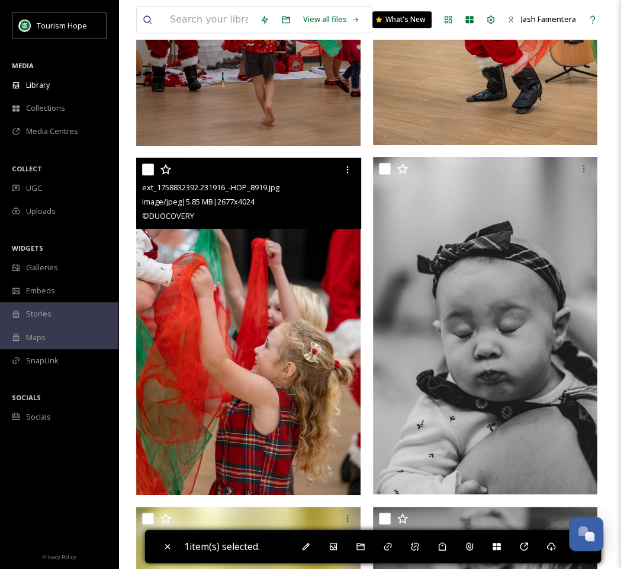
click at [255, 300] on img at bounding box center [248, 327] width 224 height 338
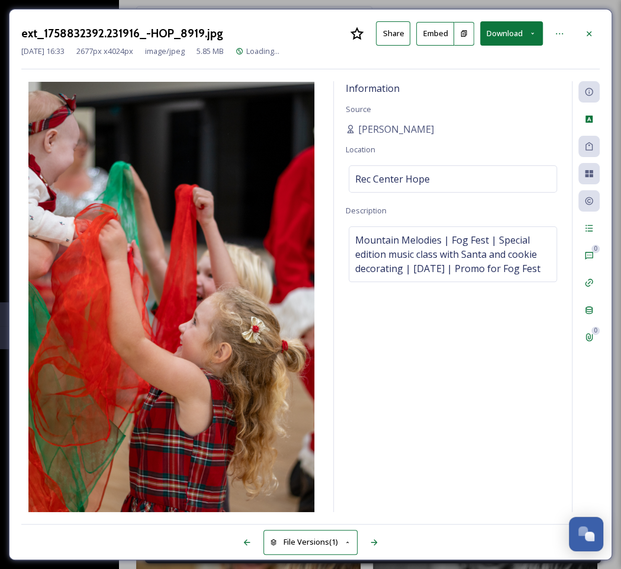
click at [509, 33] on button "Download" at bounding box center [511, 33] width 63 height 24
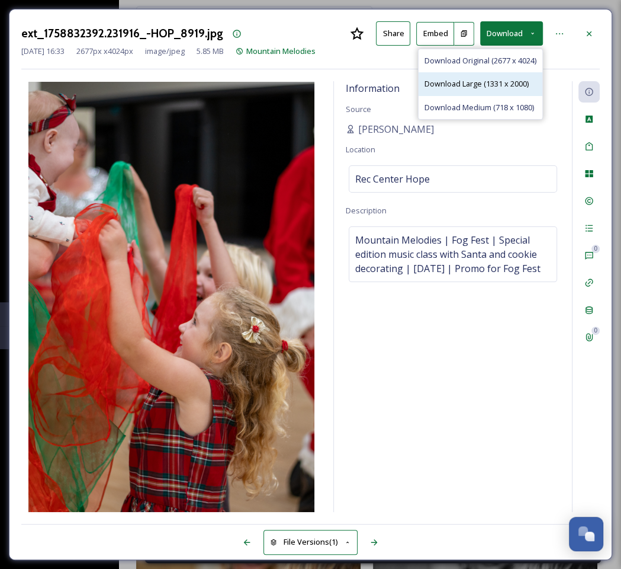
click at [498, 82] on span "Download Large (1331 x 2000)" at bounding box center [477, 83] width 104 height 11
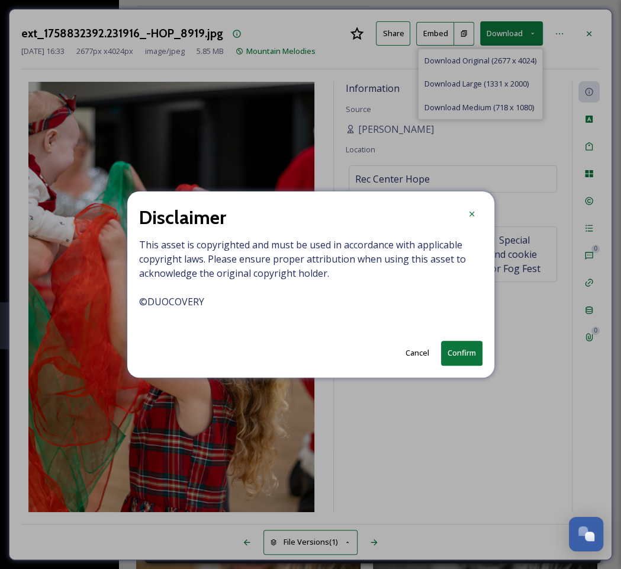
click at [460, 349] on button "Confirm" at bounding box center [461, 353] width 41 height 24
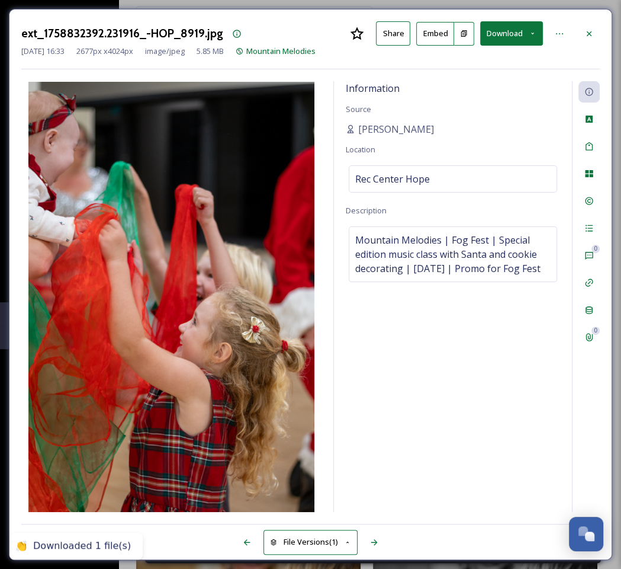
click at [589, 30] on icon at bounding box center [589, 33] width 9 height 9
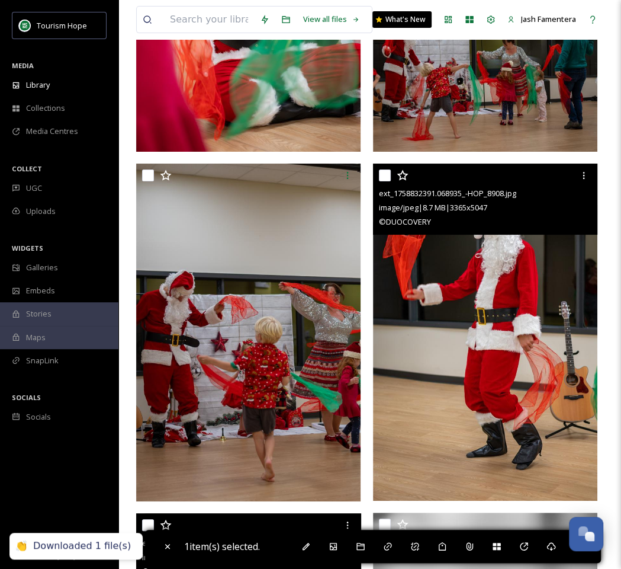
scroll to position [2728, 0]
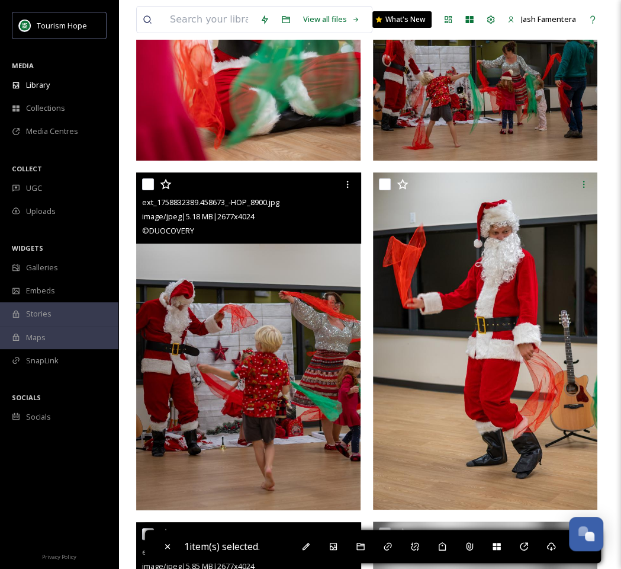
click at [244, 310] on img at bounding box center [248, 341] width 224 height 338
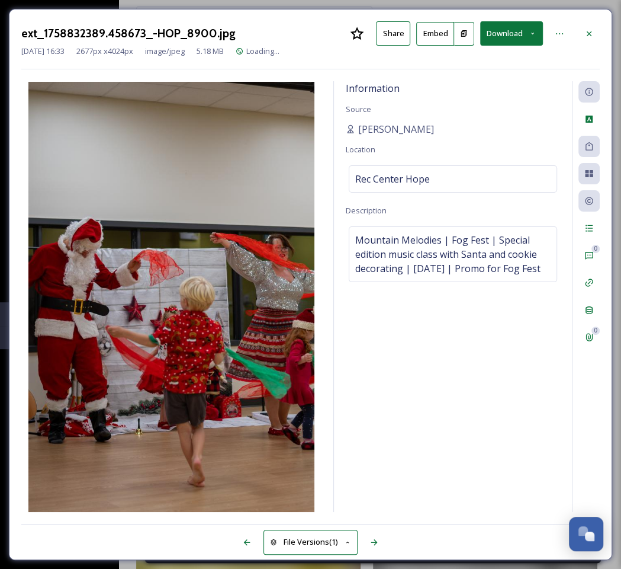
click at [503, 44] on button "Download" at bounding box center [511, 33] width 63 height 24
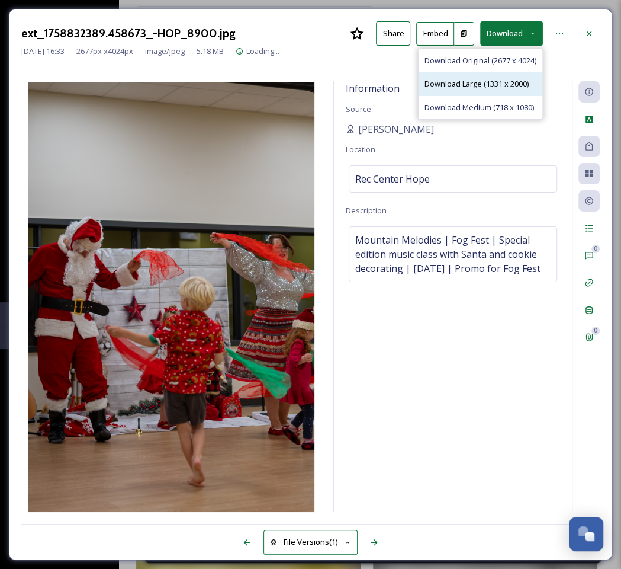
click at [496, 80] on span "Download Large (1331 x 2000)" at bounding box center [477, 83] width 104 height 11
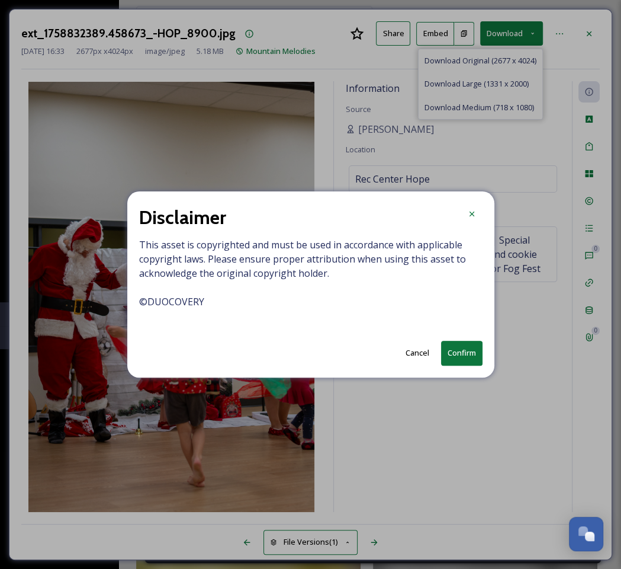
click at [451, 344] on button "Confirm" at bounding box center [461, 353] width 41 height 24
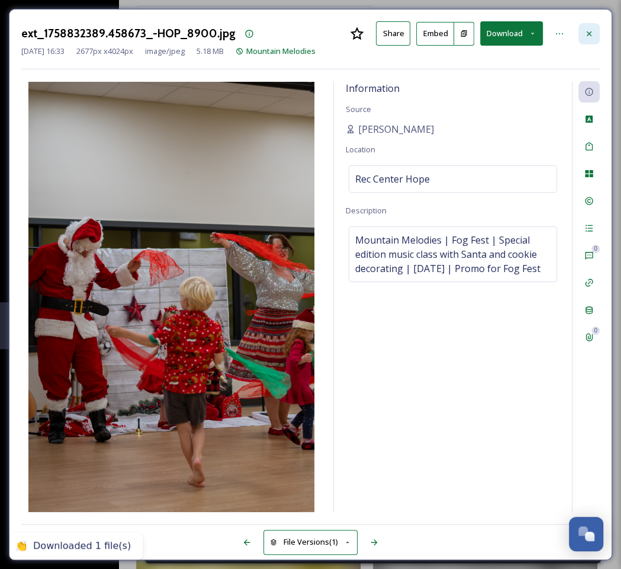
click at [591, 36] on icon at bounding box center [589, 33] width 9 height 9
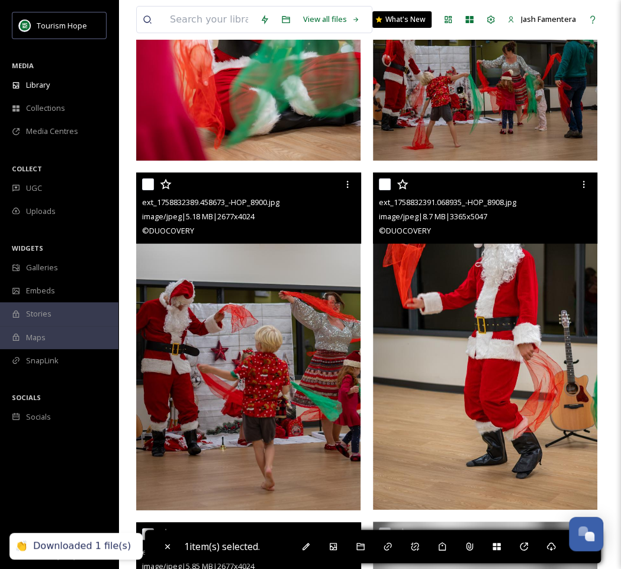
click at [457, 306] on img at bounding box center [485, 340] width 224 height 337
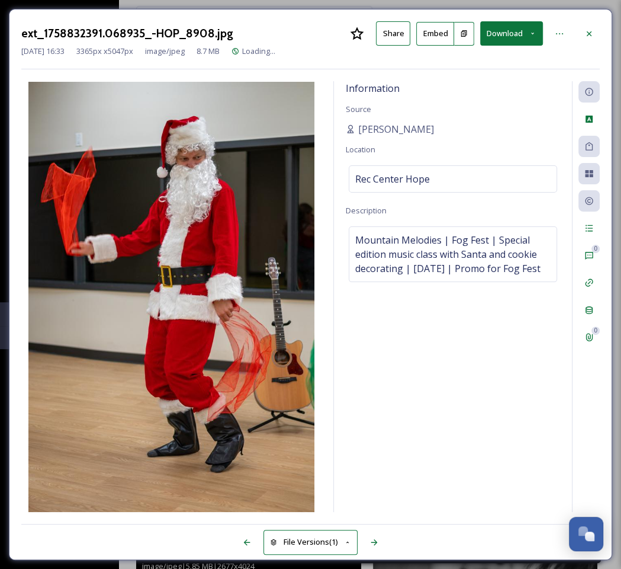
click at [516, 47] on div "Sep 25 2025 16:33 3365 px x 5047 px image/jpeg 8.7 MB Loading..." at bounding box center [310, 51] width 579 height 11
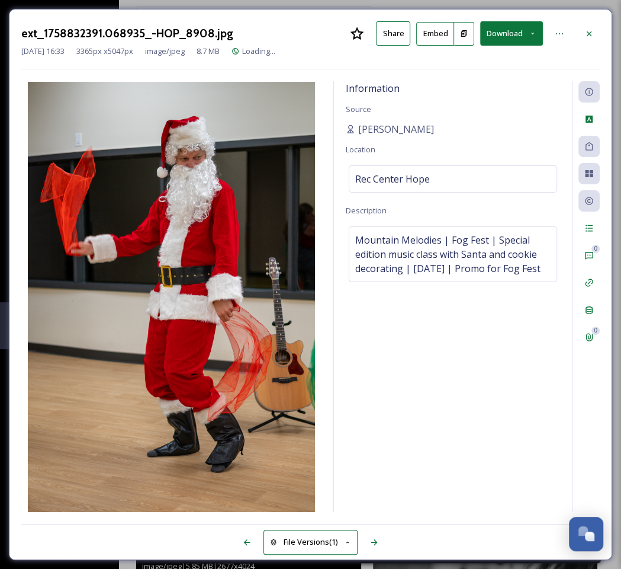
click at [505, 40] on button "Download" at bounding box center [511, 33] width 63 height 24
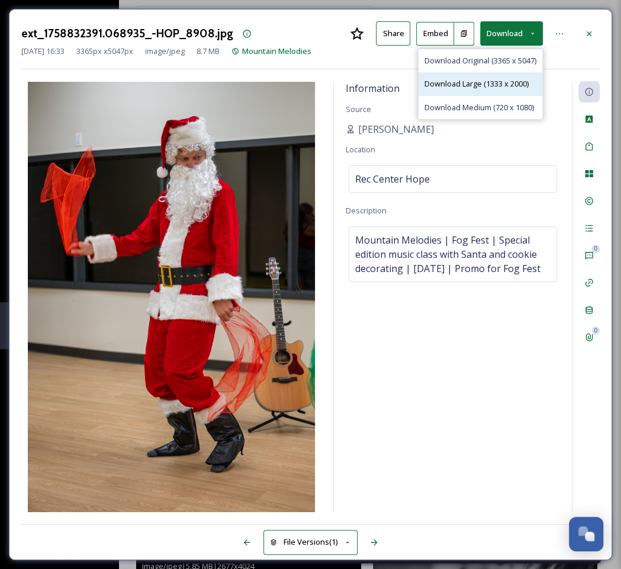
click at [494, 79] on span "Download Large (1333 x 2000)" at bounding box center [477, 83] width 104 height 11
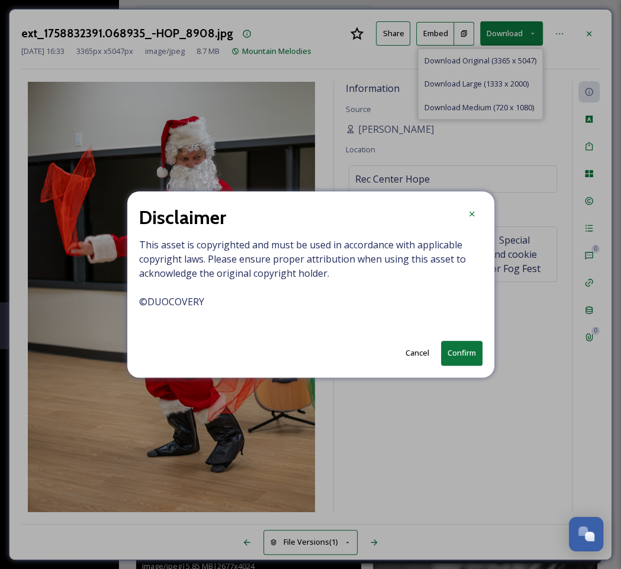
click at [457, 357] on button "Confirm" at bounding box center [461, 353] width 41 height 24
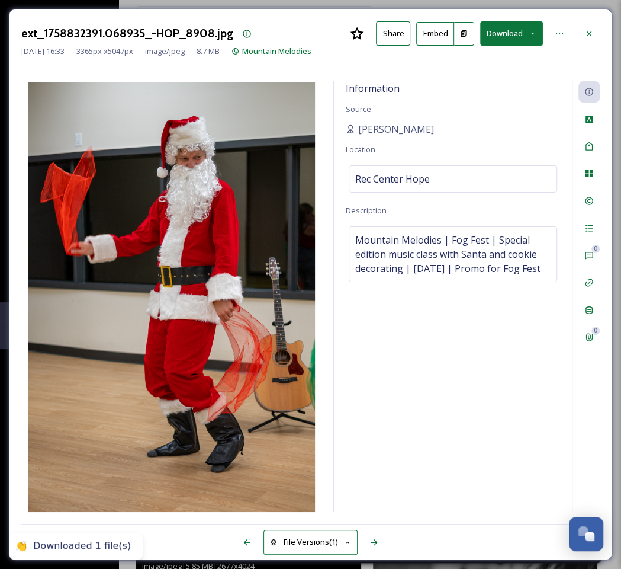
click at [589, 34] on icon at bounding box center [589, 33] width 5 height 5
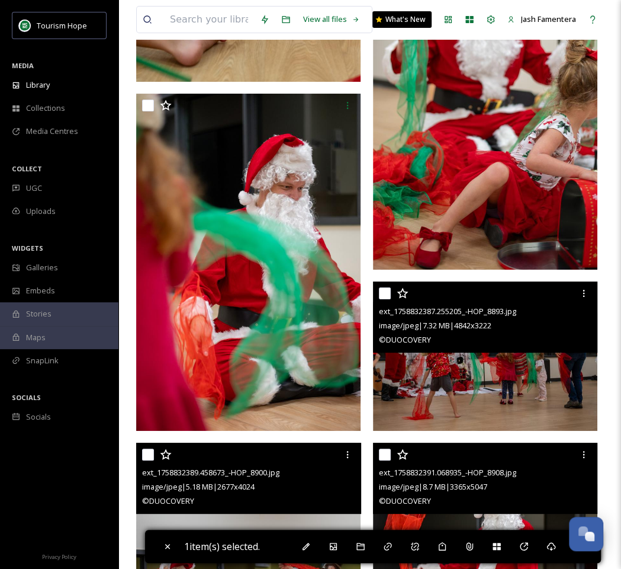
scroll to position [2468, 0]
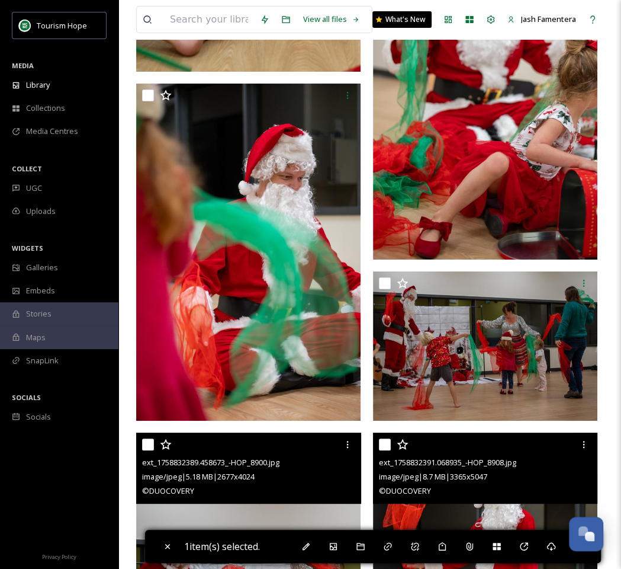
click at [523, 424] on div "ext_1758832391.068935_-HOP_8908.jpg image/jpeg | 8.7 MB | 3365 x 5047 © DUOCOVE…" at bounding box center [488, 443] width 231 height 5499
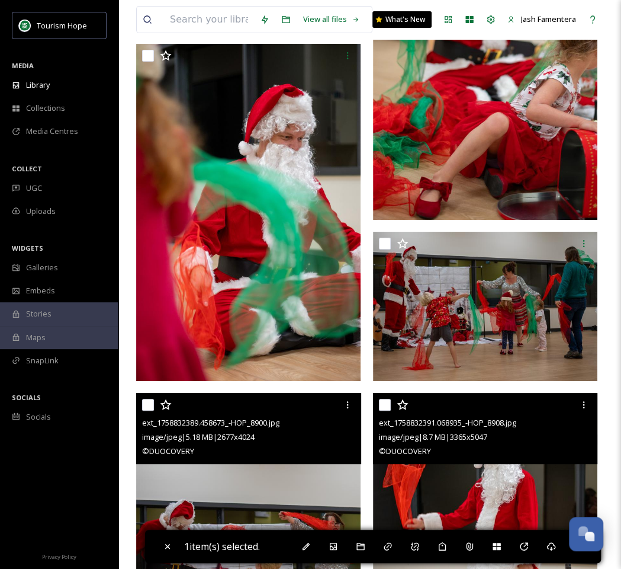
scroll to position [2469, 0]
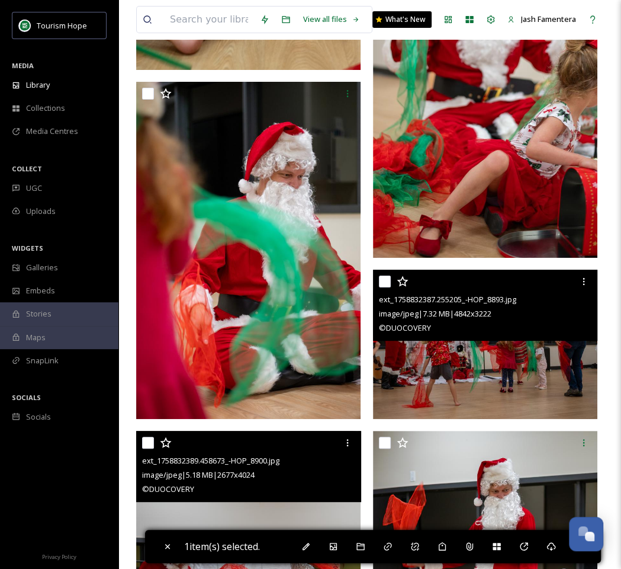
click at [467, 341] on img at bounding box center [485, 343] width 224 height 149
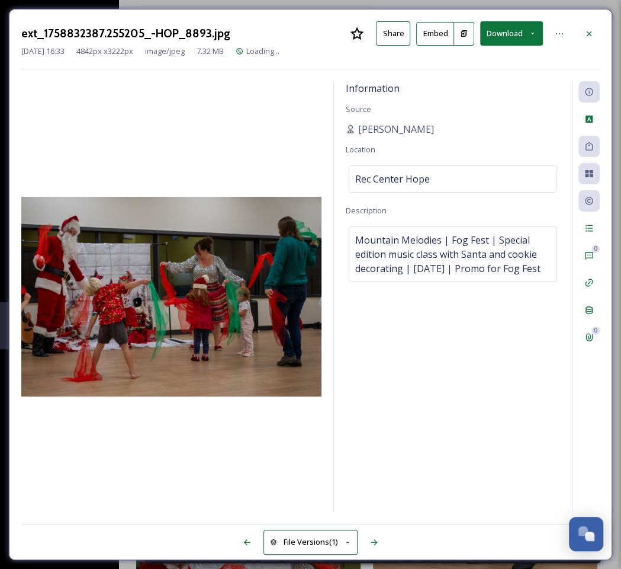
click at [502, 27] on button "Download" at bounding box center [511, 33] width 63 height 24
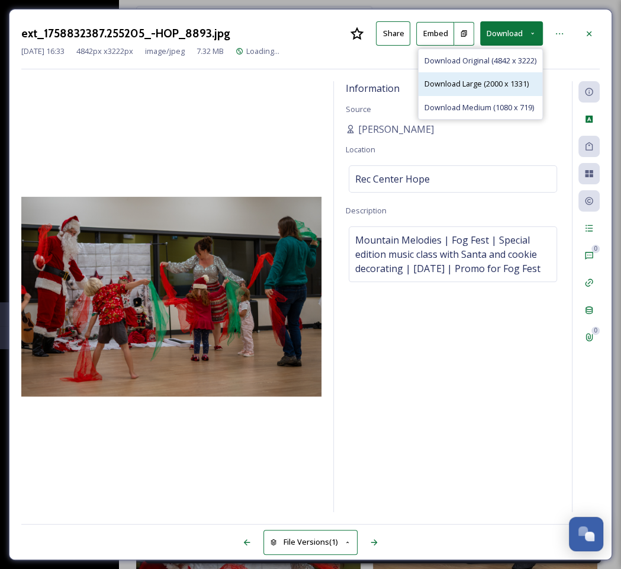
click at [494, 81] on span "Download Large (2000 x 1331)" at bounding box center [477, 83] width 104 height 11
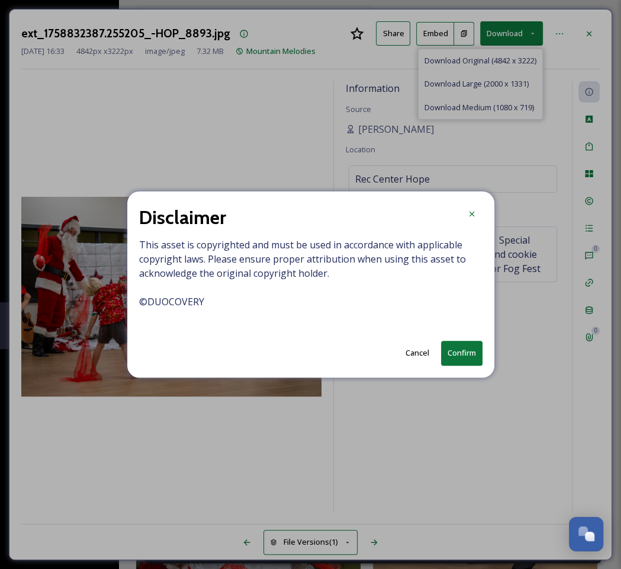
click at [456, 339] on div "Disclaimer This asset is copyrighted and must be used in accordance with applic…" at bounding box center [310, 283] width 367 height 185
click at [467, 356] on button "Confirm" at bounding box center [461, 353] width 41 height 24
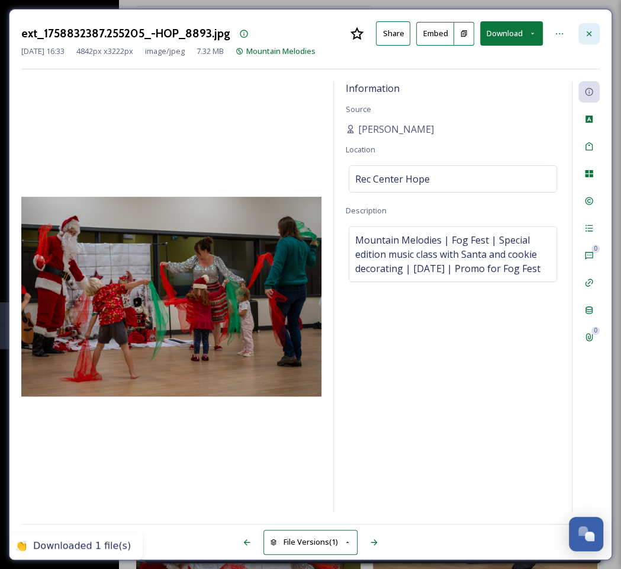
click at [592, 39] on div at bounding box center [589, 33] width 21 height 21
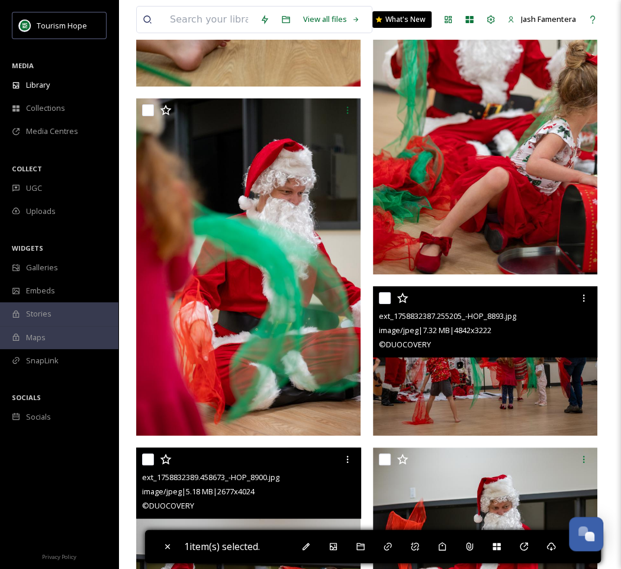
scroll to position [2434, 0]
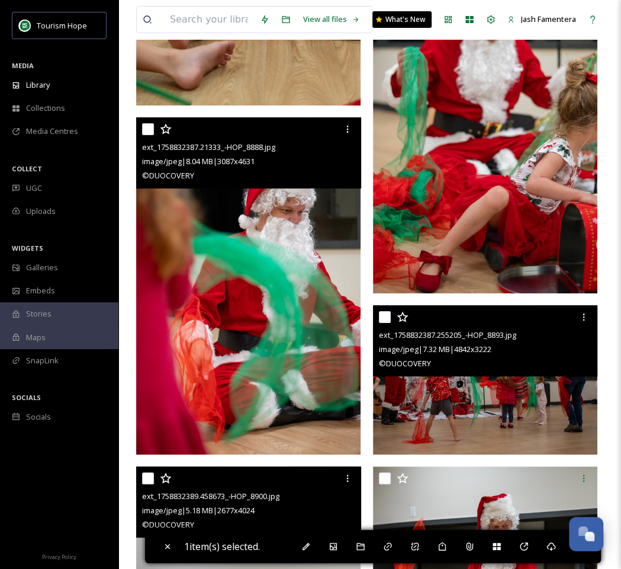
click at [269, 288] on img at bounding box center [248, 285] width 224 height 337
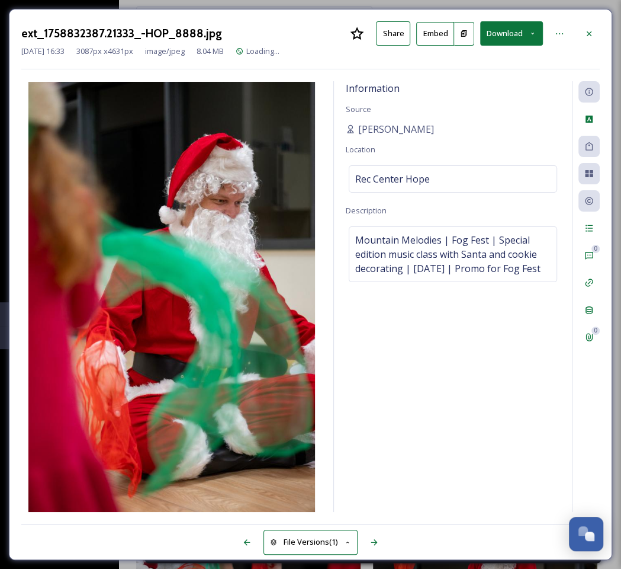
click at [515, 44] on button "Download" at bounding box center [511, 33] width 63 height 24
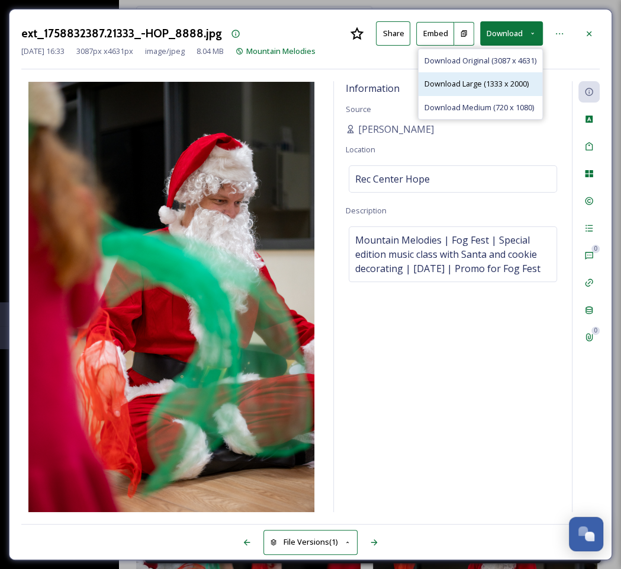
click at [498, 84] on span "Download Large (1333 x 2000)" at bounding box center [477, 83] width 104 height 11
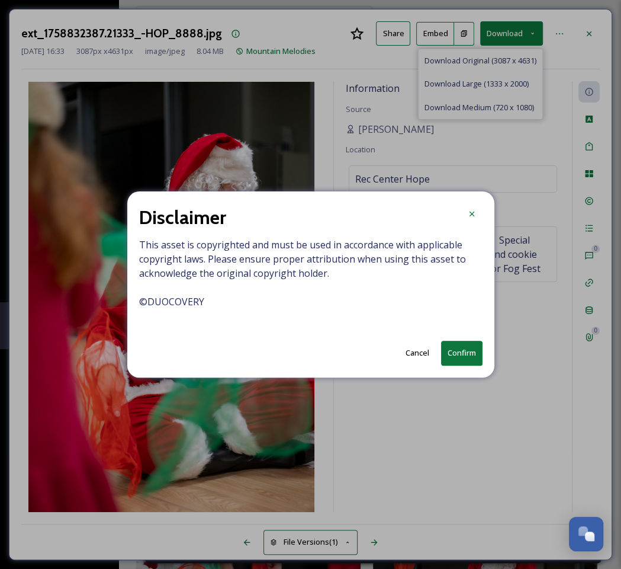
click at [463, 352] on button "Confirm" at bounding box center [461, 353] width 41 height 24
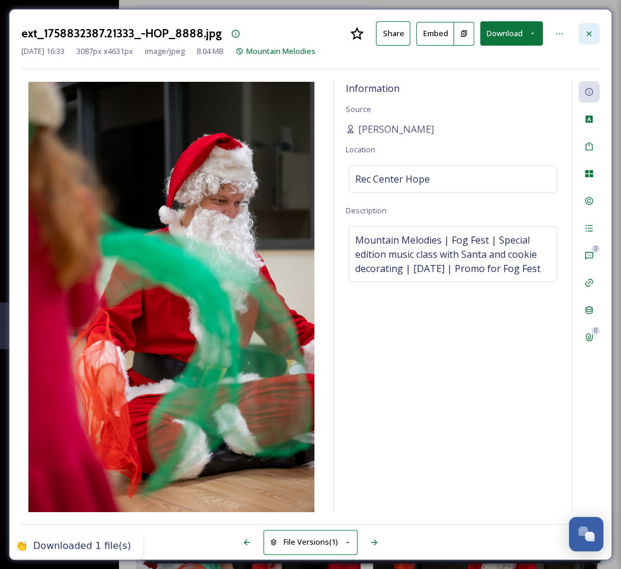
click at [585, 33] on icon at bounding box center [589, 33] width 9 height 9
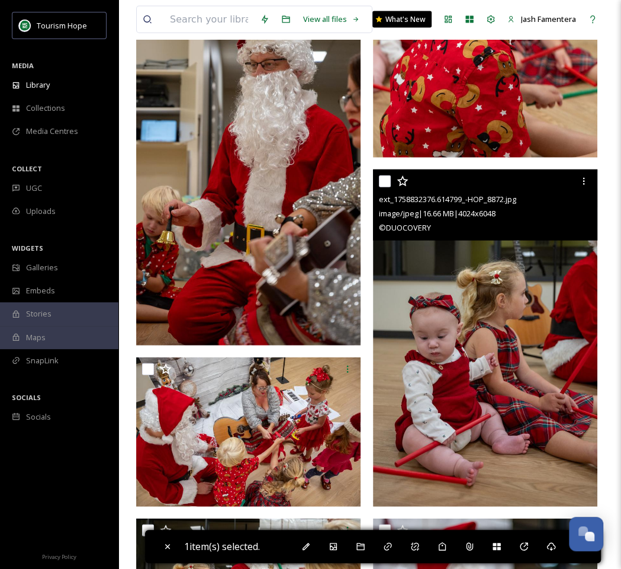
scroll to position [1522, 0]
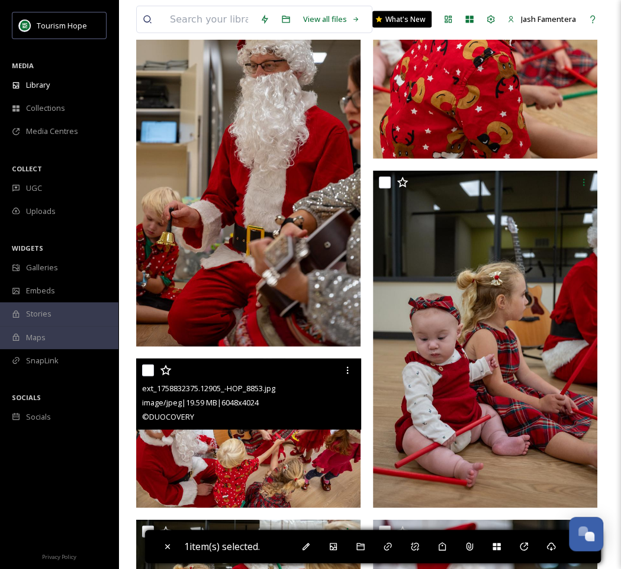
click at [258, 449] on img at bounding box center [248, 432] width 224 height 149
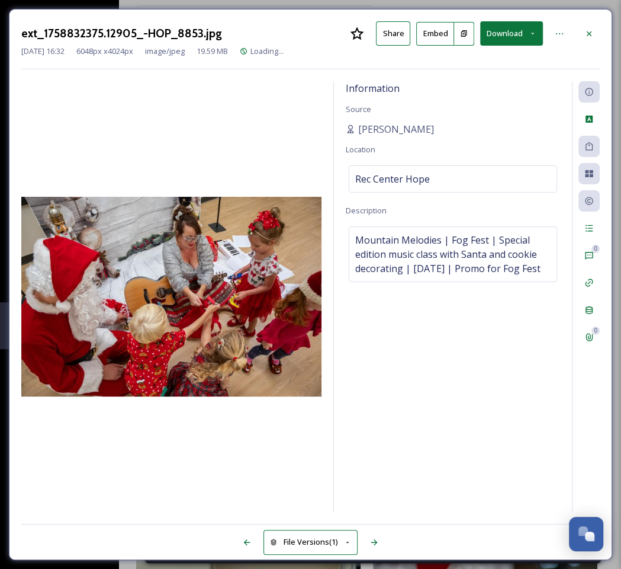
click at [508, 30] on button "Download" at bounding box center [511, 33] width 63 height 24
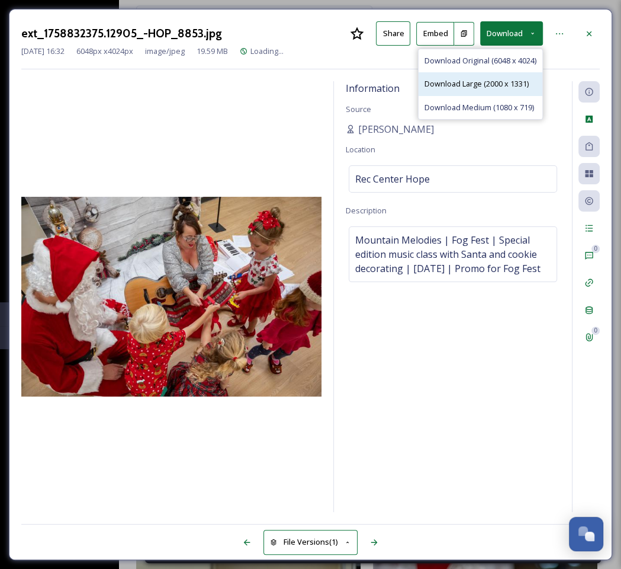
click at [488, 74] on div "Download Large (2000 x 1331)" at bounding box center [481, 83] width 124 height 23
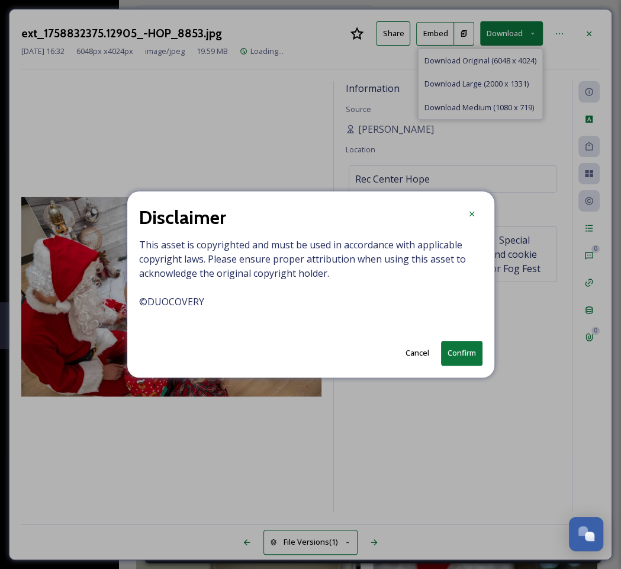
click at [450, 346] on button "Confirm" at bounding box center [461, 353] width 41 height 24
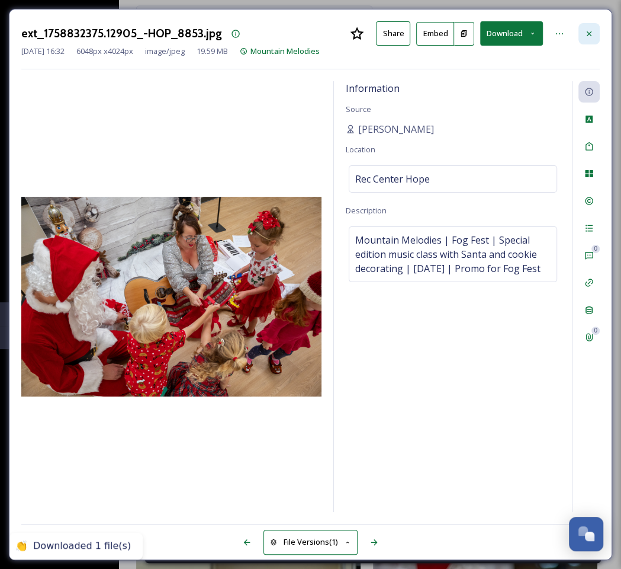
click at [590, 37] on icon at bounding box center [589, 33] width 9 height 9
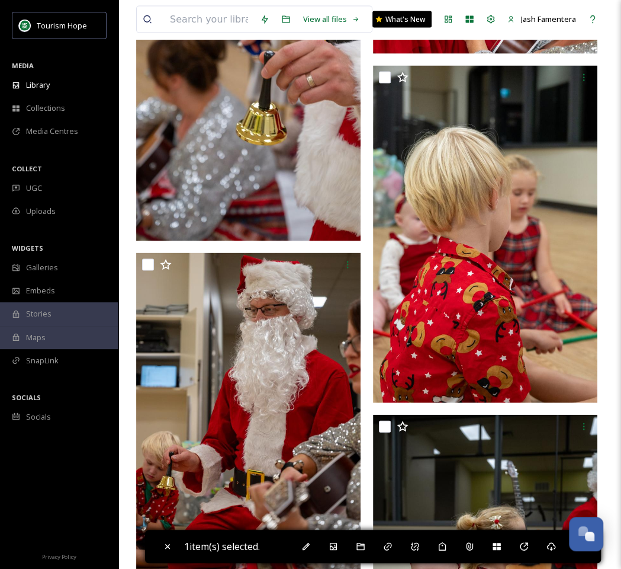
scroll to position [1279, 0]
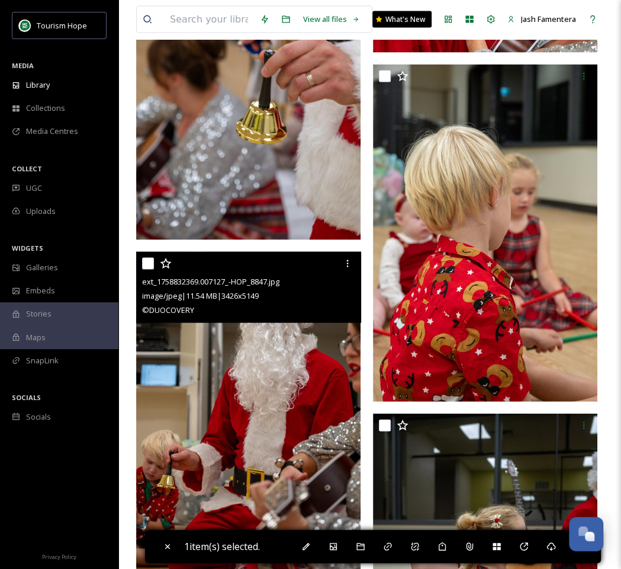
click at [267, 350] on img at bounding box center [248, 421] width 224 height 338
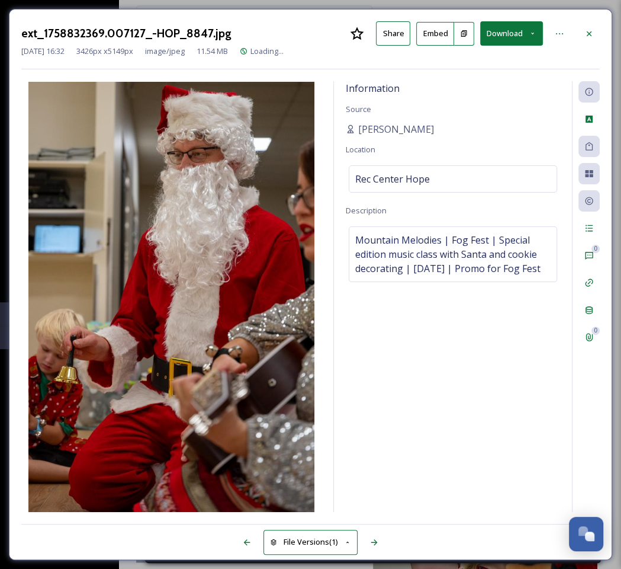
click at [509, 31] on button "Download" at bounding box center [511, 33] width 63 height 24
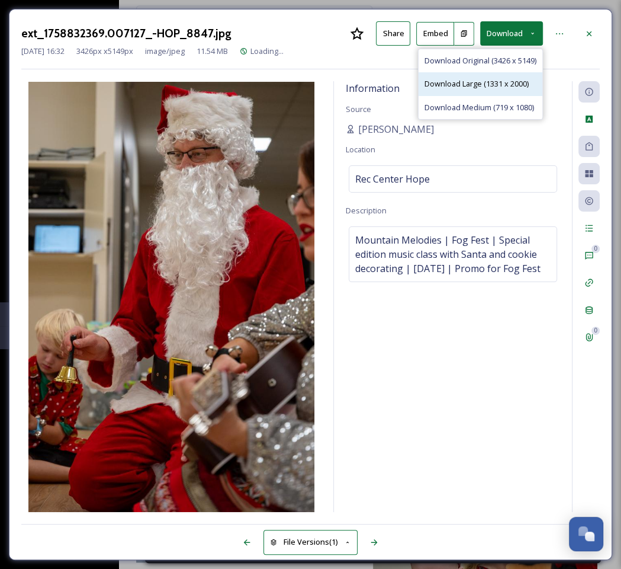
click at [497, 76] on div "Download Large (1331 x 2000)" at bounding box center [481, 83] width 124 height 23
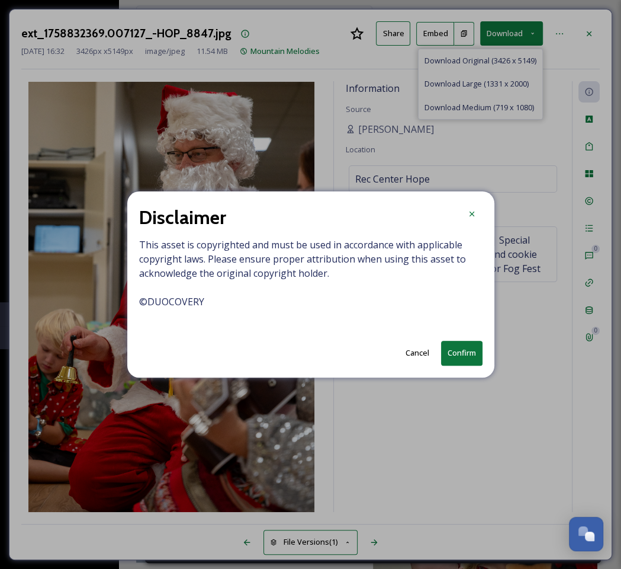
click at [454, 342] on button "Confirm" at bounding box center [461, 353] width 41 height 24
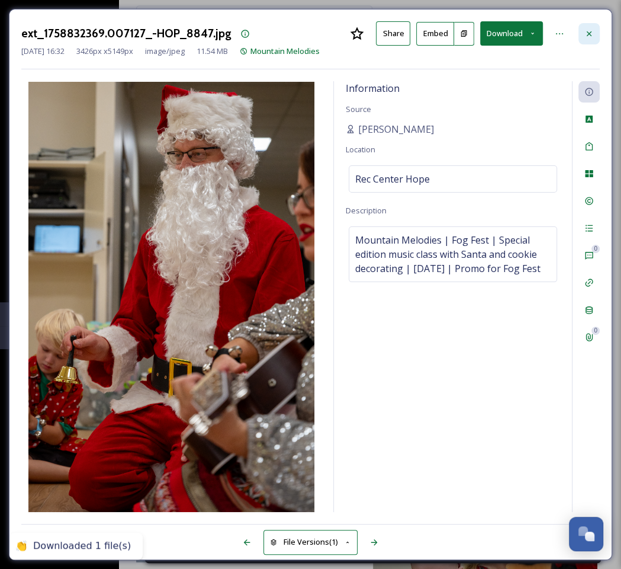
click at [590, 43] on div at bounding box center [589, 33] width 21 height 21
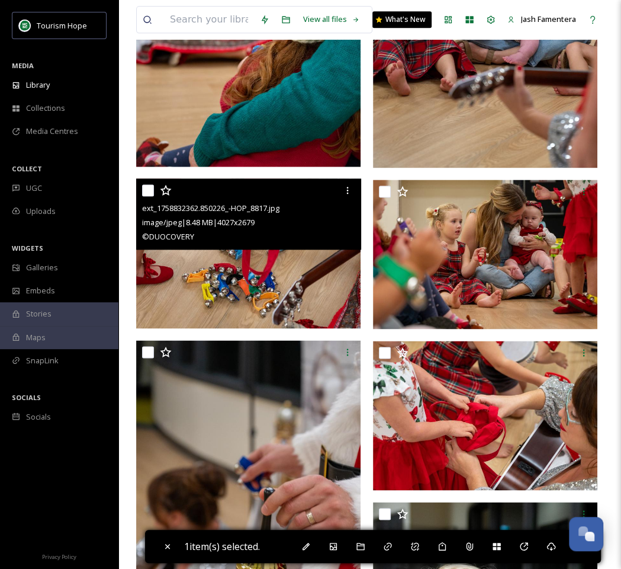
scroll to position [831, 0]
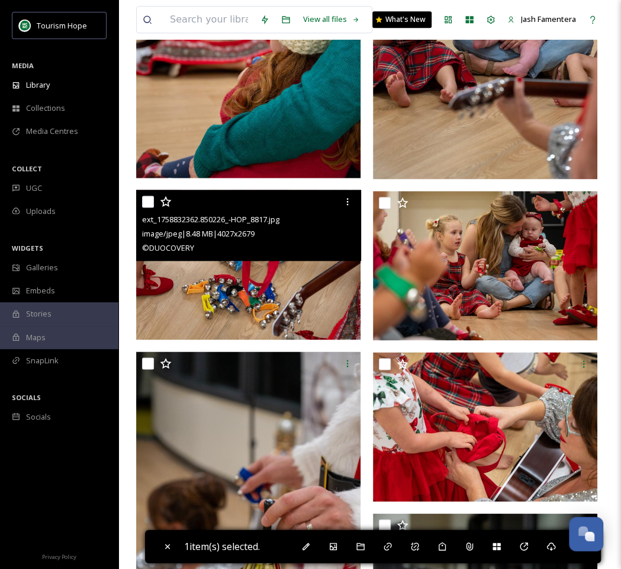
click at [236, 293] on img at bounding box center [248, 264] width 224 height 149
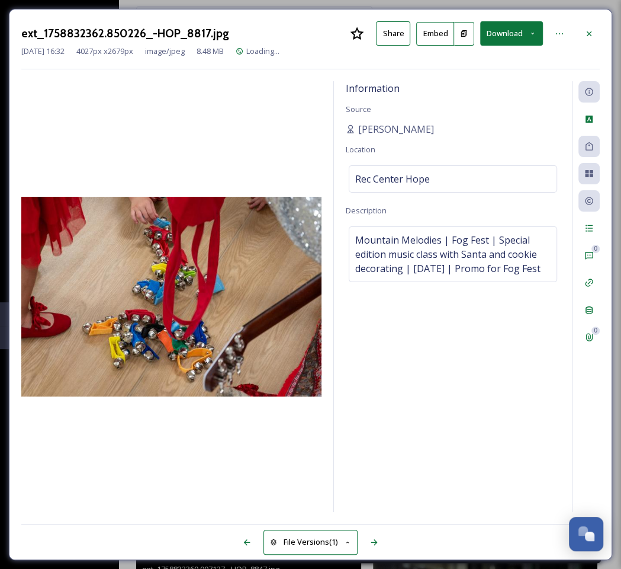
click at [500, 44] on button "Download" at bounding box center [511, 33] width 63 height 24
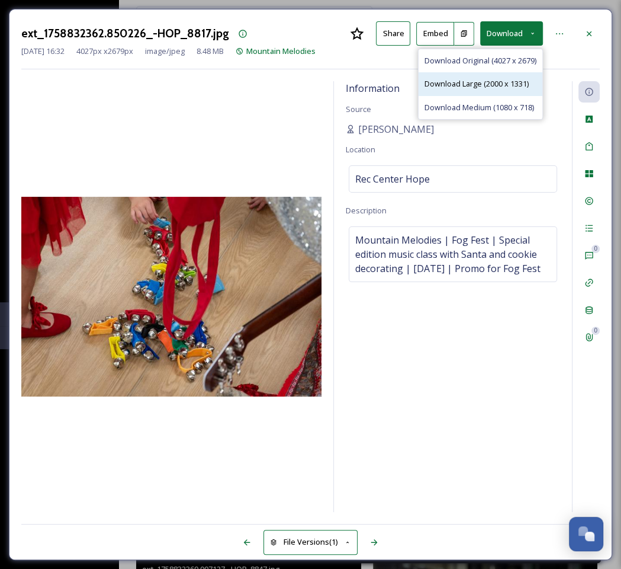
click at [482, 87] on span "Download Large (2000 x 1331)" at bounding box center [477, 83] width 104 height 11
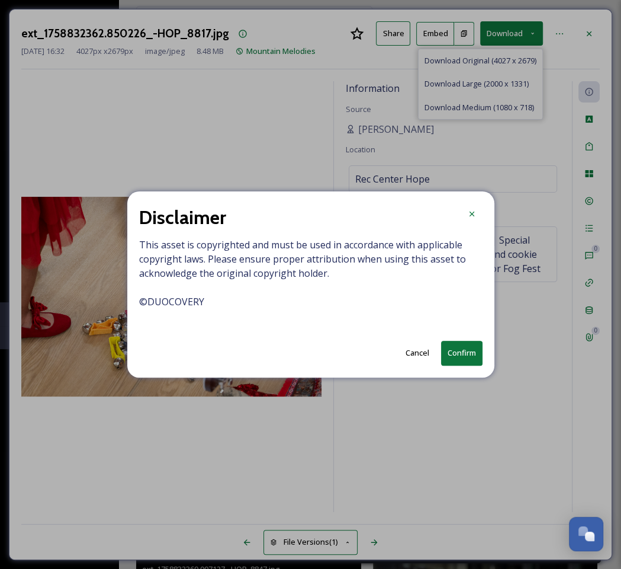
click at [446, 354] on button "Confirm" at bounding box center [461, 353] width 41 height 24
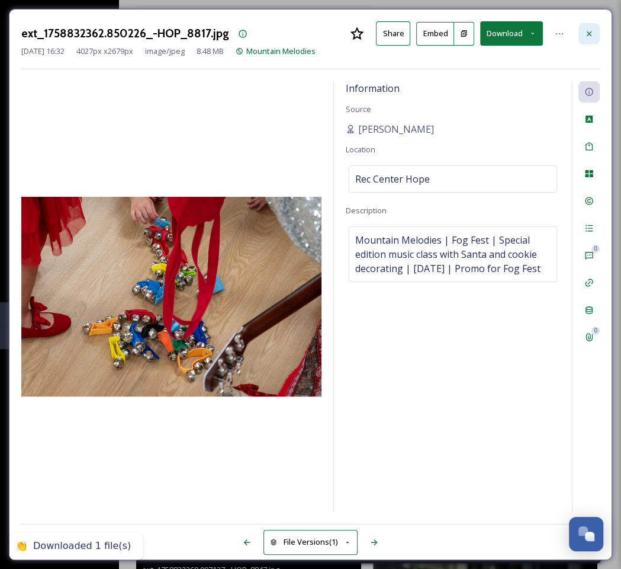
click at [595, 33] on div at bounding box center [589, 33] width 21 height 21
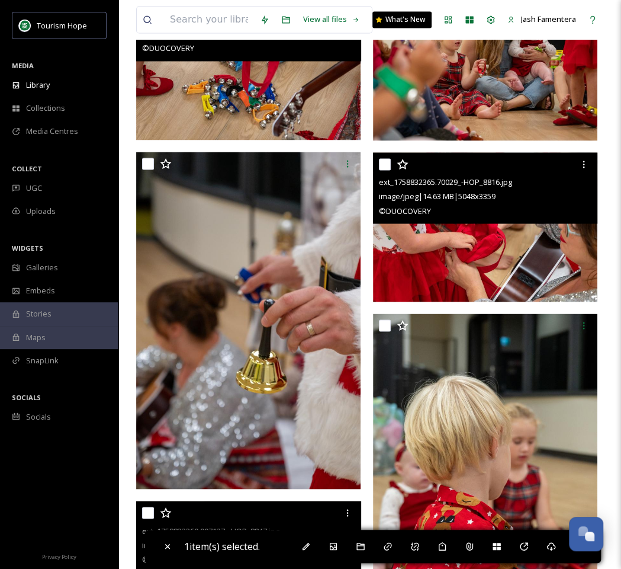
scroll to position [1041, 0]
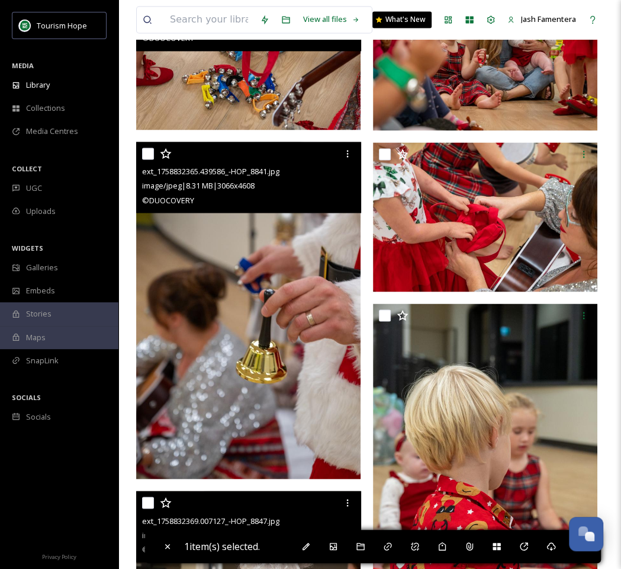
click at [252, 292] on img at bounding box center [248, 311] width 224 height 338
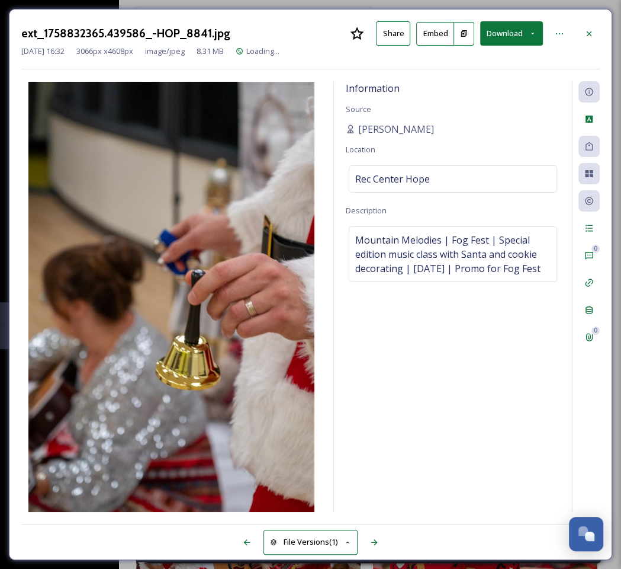
click at [504, 37] on button "Download" at bounding box center [511, 33] width 63 height 24
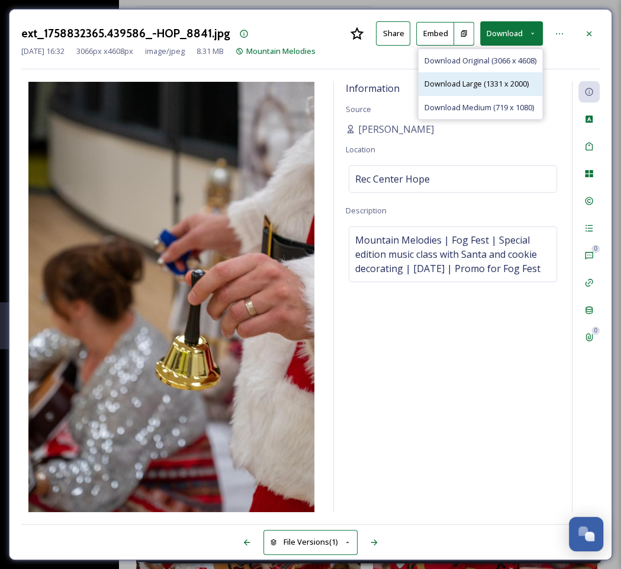
click at [499, 85] on span "Download Large (1331 x 2000)" at bounding box center [477, 83] width 104 height 11
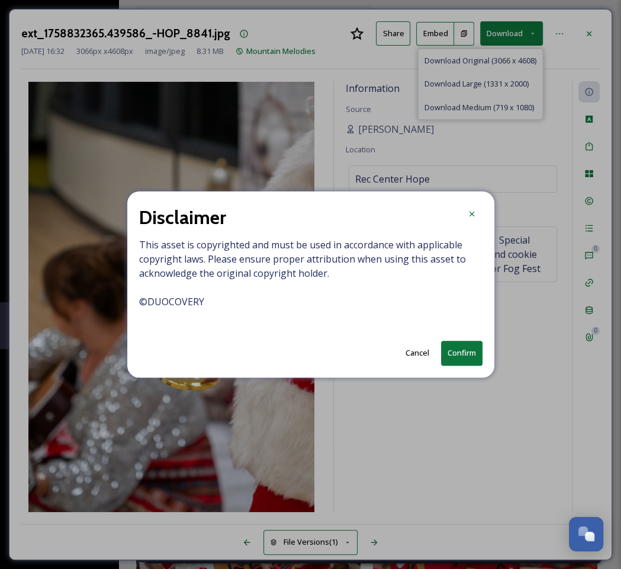
click at [462, 346] on button "Confirm" at bounding box center [461, 353] width 41 height 24
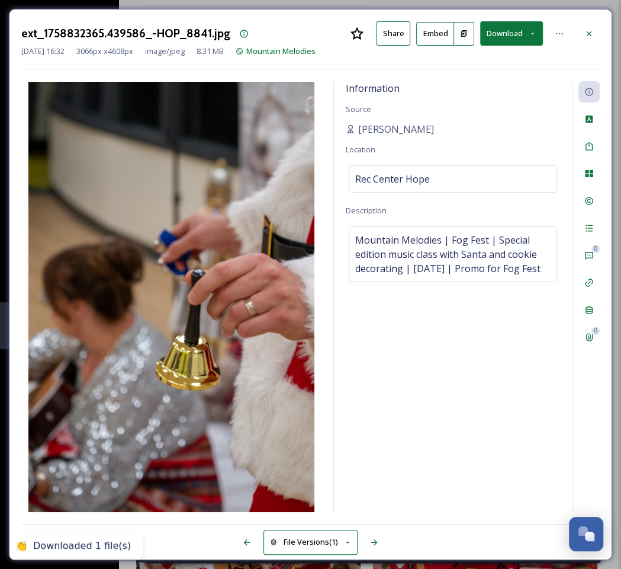
click at [588, 27] on div at bounding box center [589, 33] width 21 height 21
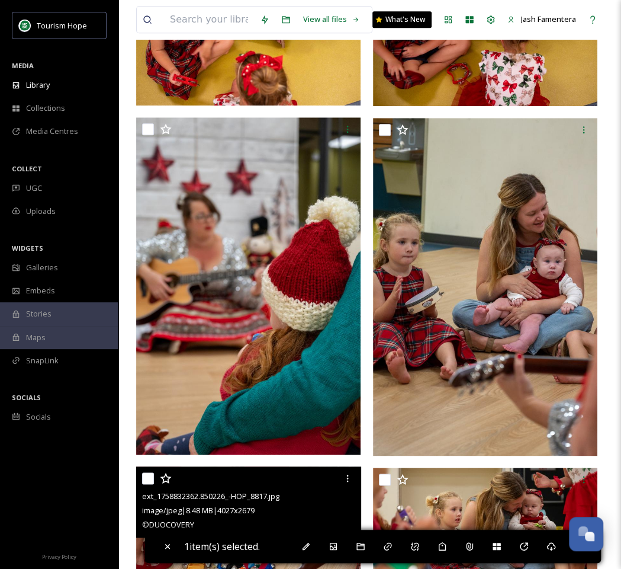
scroll to position [576, 0]
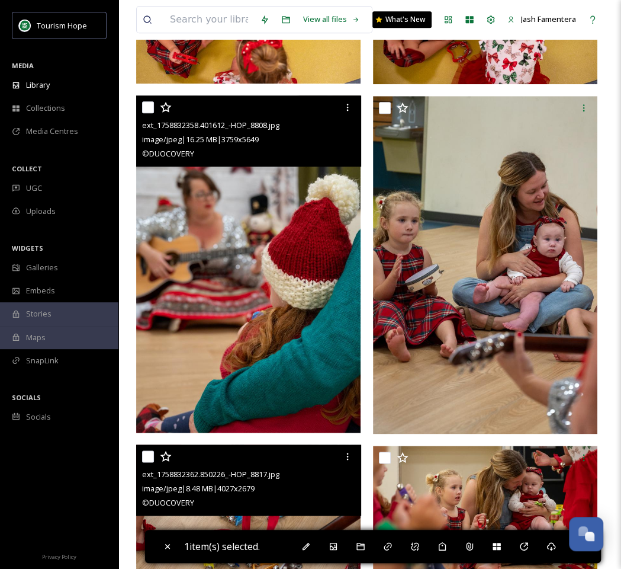
click at [206, 349] on img at bounding box center [248, 264] width 224 height 338
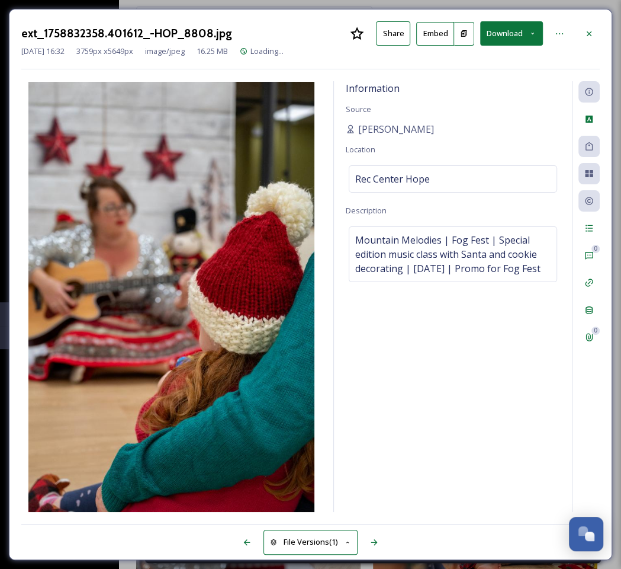
click at [505, 46] on div "Sep 25 2025 16:32 3759 px x 5649 px image/jpeg 16.25 MB Loading..." at bounding box center [310, 51] width 579 height 11
click at [505, 29] on button "Download" at bounding box center [511, 33] width 63 height 24
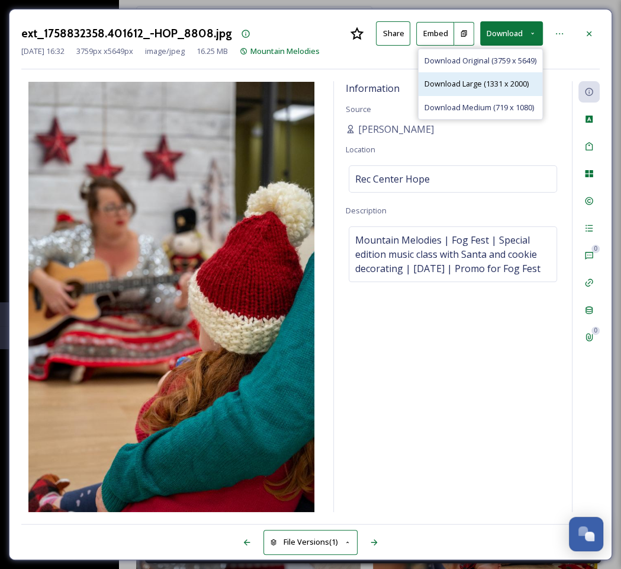
click at [478, 89] on span "Download Large (1331 x 2000)" at bounding box center [477, 83] width 104 height 11
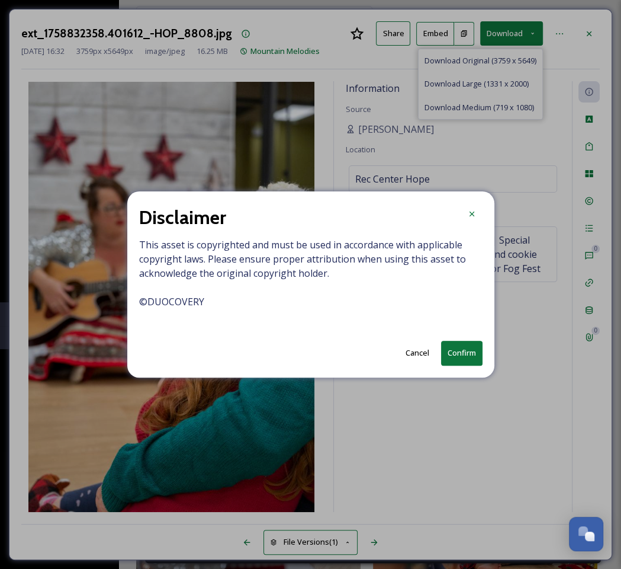
click at [460, 348] on button "Confirm" at bounding box center [461, 353] width 41 height 24
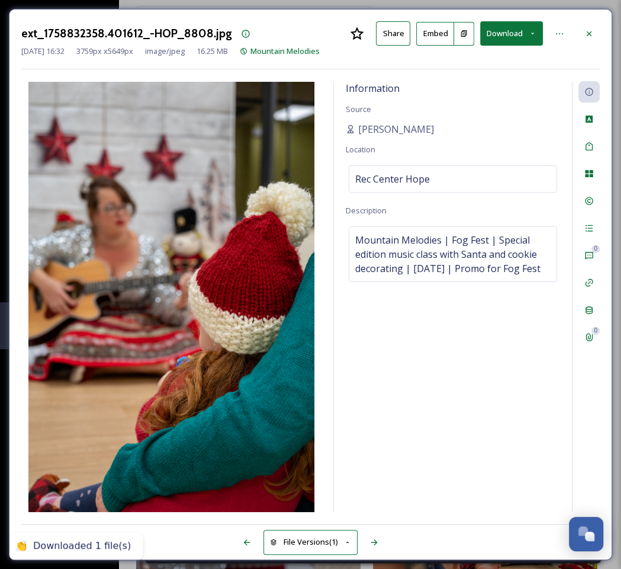
click at [588, 36] on icon at bounding box center [589, 33] width 9 height 9
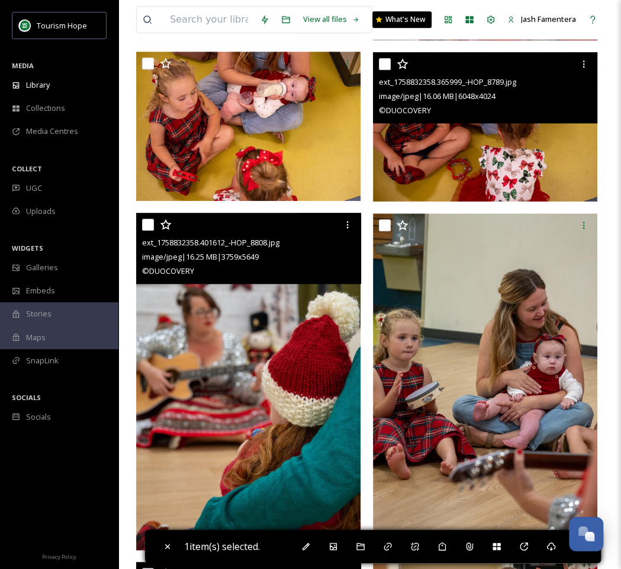
scroll to position [463, 0]
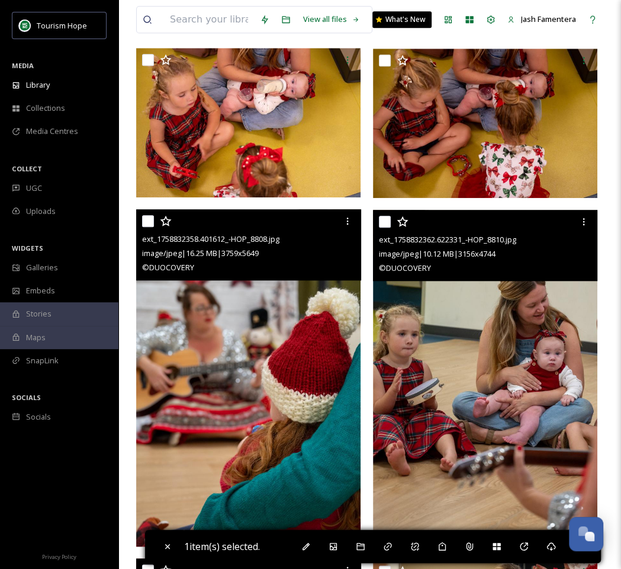
click at [534, 327] on img at bounding box center [485, 379] width 224 height 338
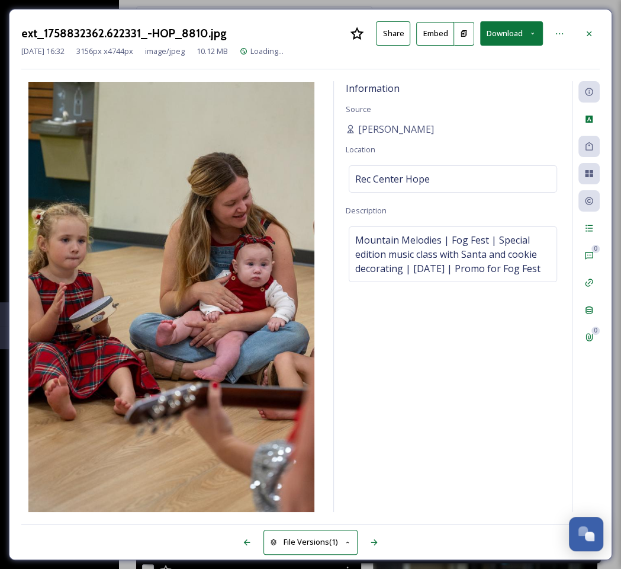
click at [492, 40] on button "Download" at bounding box center [511, 33] width 63 height 24
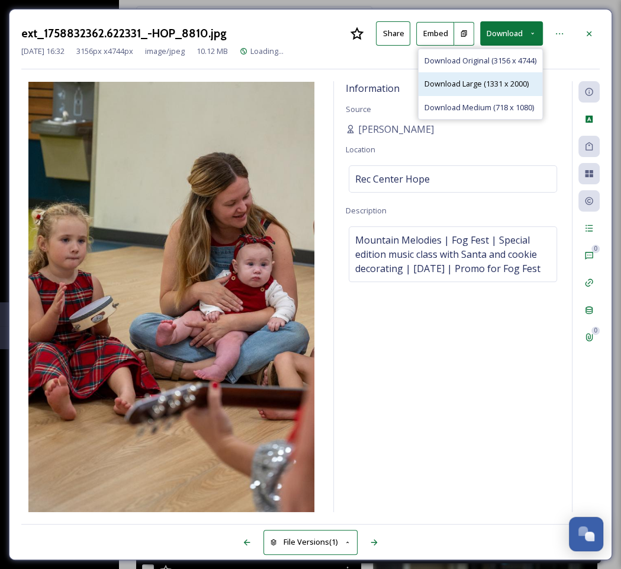
click at [483, 81] on span "Download Large (1331 x 2000)" at bounding box center [477, 83] width 104 height 11
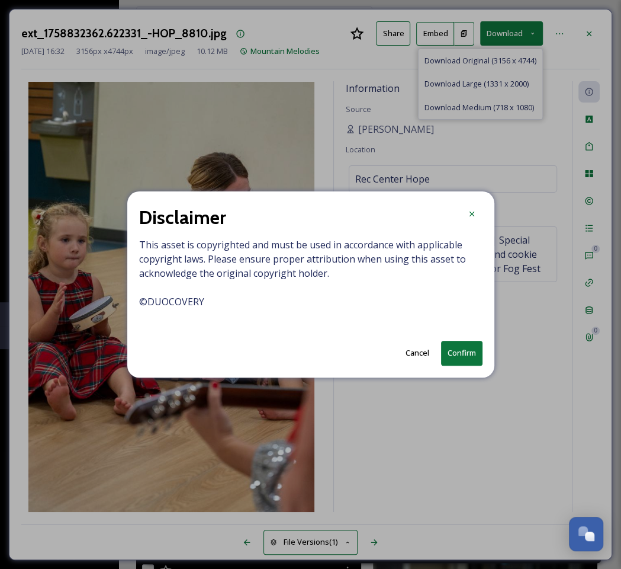
click at [457, 354] on button "Confirm" at bounding box center [461, 353] width 41 height 24
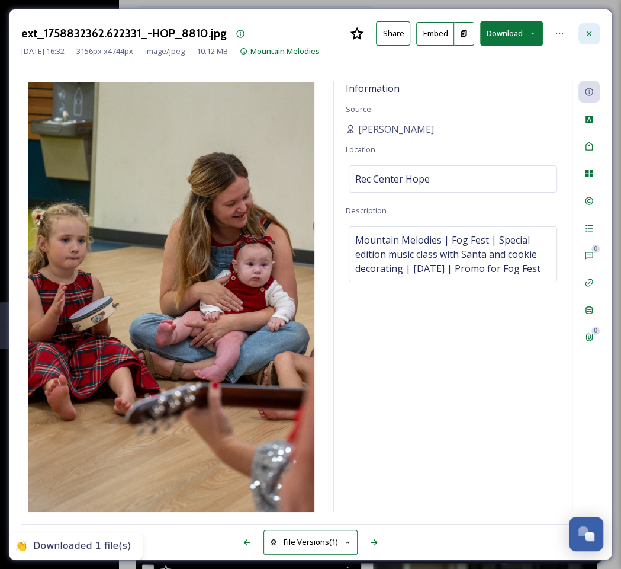
click at [595, 38] on div at bounding box center [589, 33] width 21 height 21
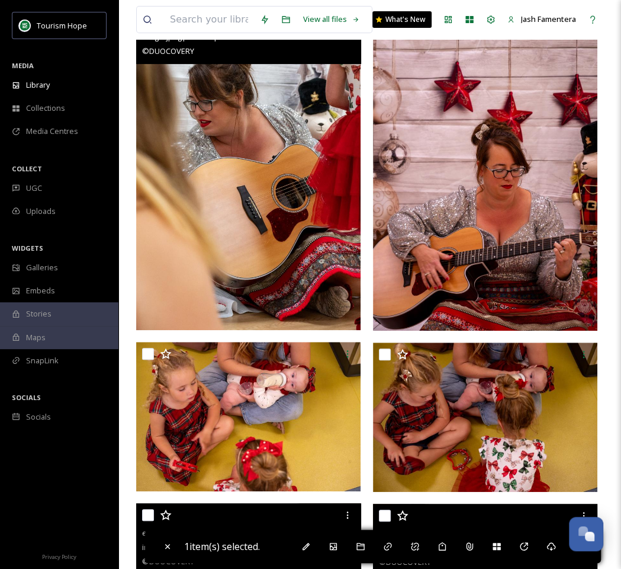
scroll to position [155, 0]
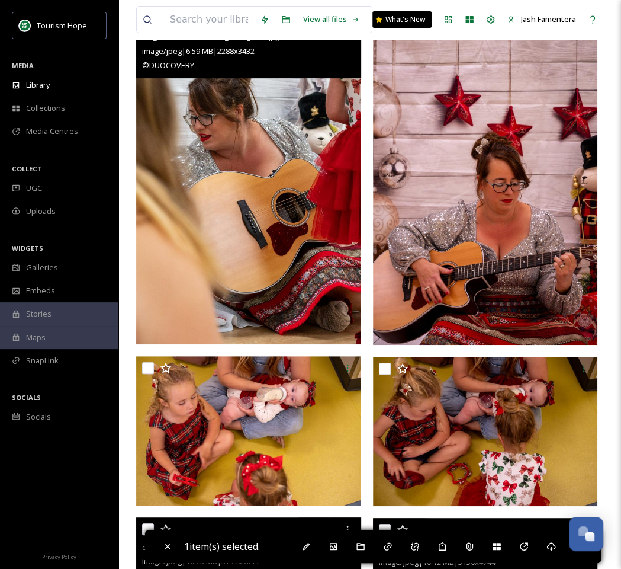
click at [272, 209] on img at bounding box center [248, 175] width 224 height 337
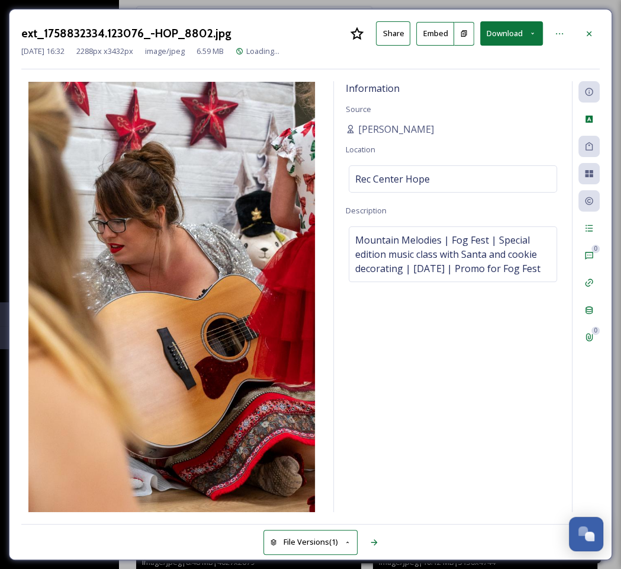
click at [497, 34] on button "Download" at bounding box center [511, 33] width 63 height 24
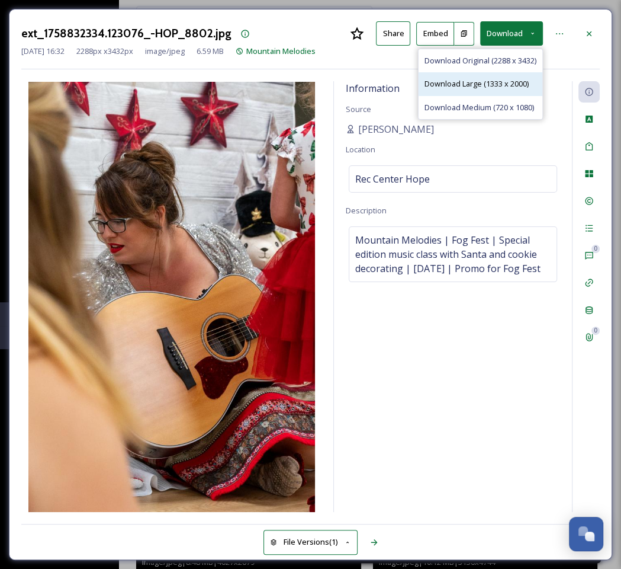
click at [474, 73] on div "Download Large (1333 x 2000)" at bounding box center [481, 83] width 124 height 23
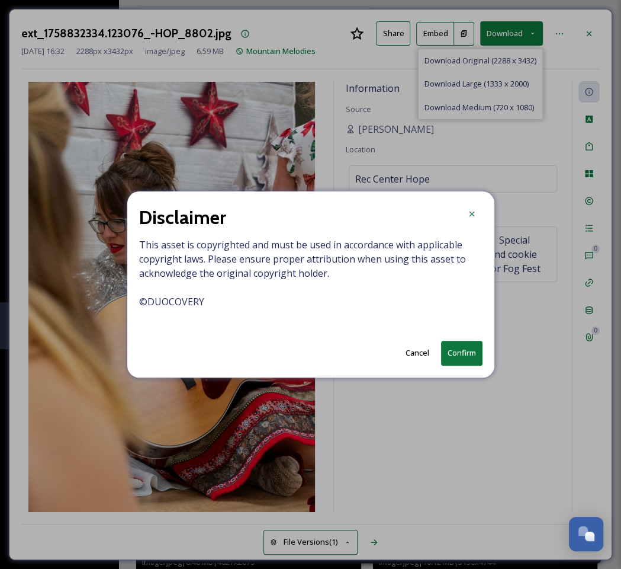
click at [464, 357] on button "Confirm" at bounding box center [461, 353] width 41 height 24
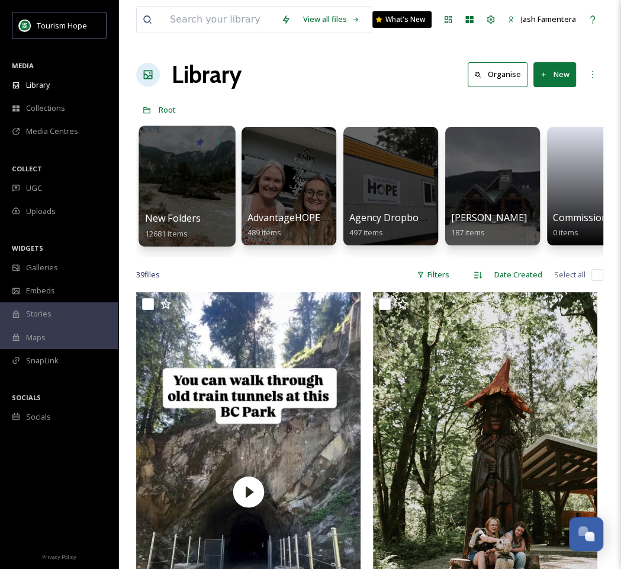
click at [169, 171] on div at bounding box center [187, 186] width 97 height 121
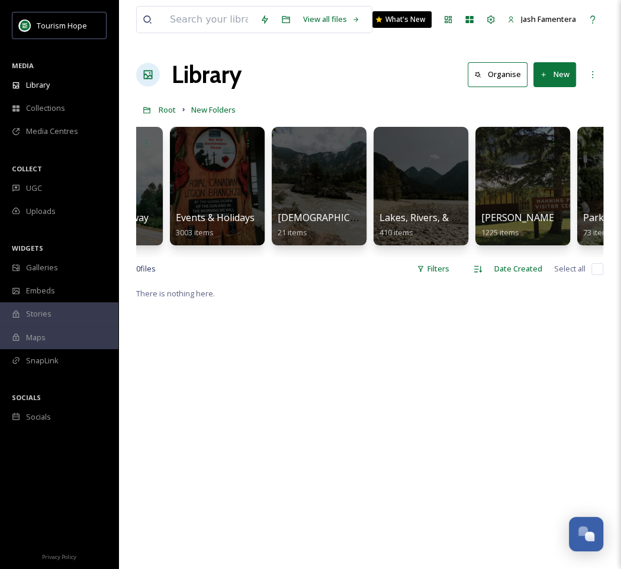
scroll to position [0, 872]
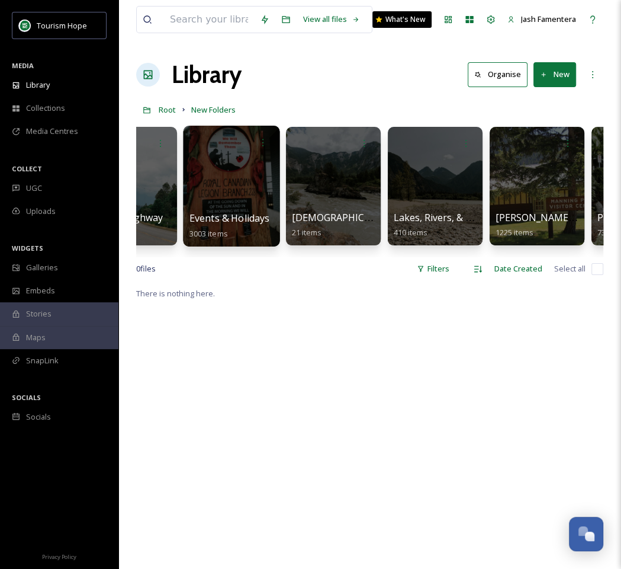
click at [230, 172] on div at bounding box center [231, 186] width 97 height 121
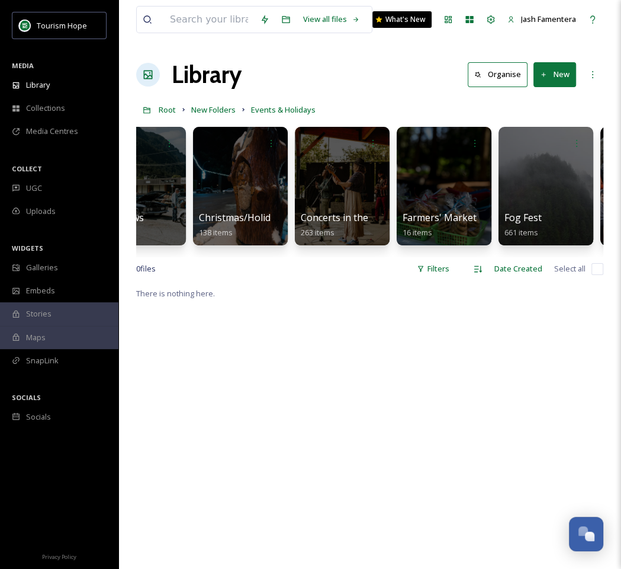
scroll to position [0, 536]
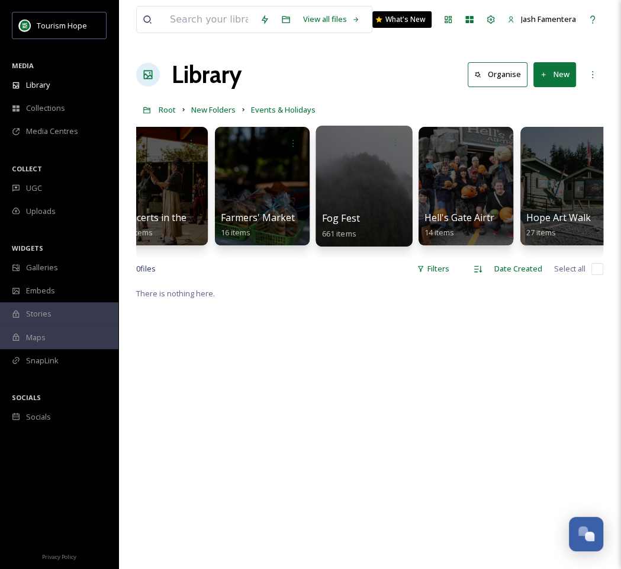
click at [337, 166] on div at bounding box center [364, 186] width 97 height 121
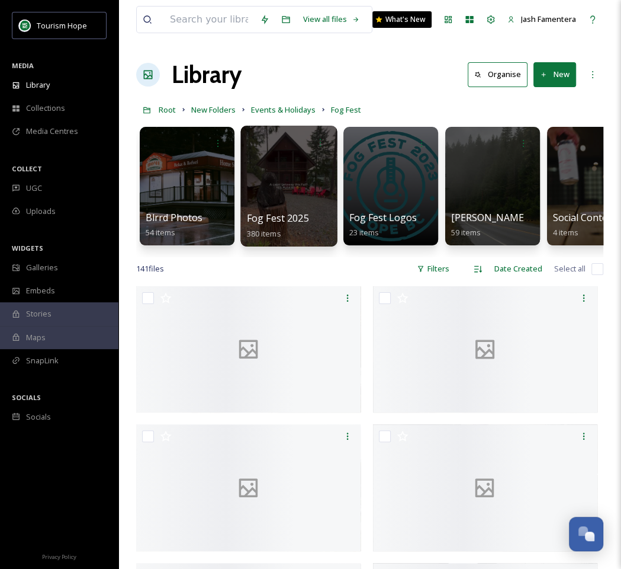
click at [287, 191] on div at bounding box center [288, 186] width 97 height 121
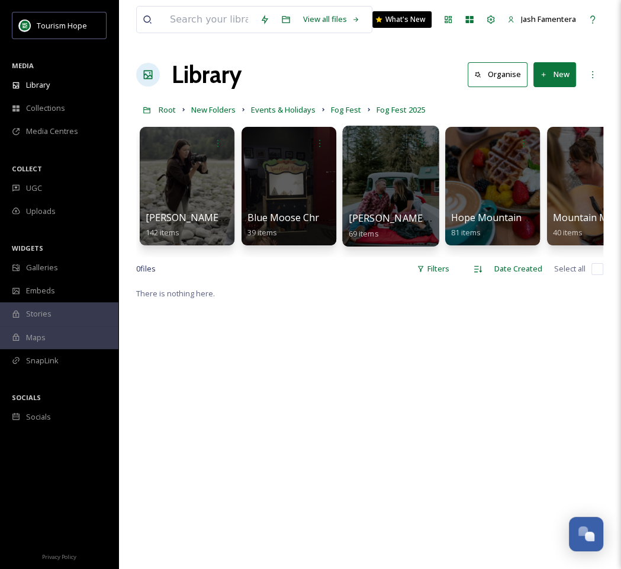
scroll to position [0, 12]
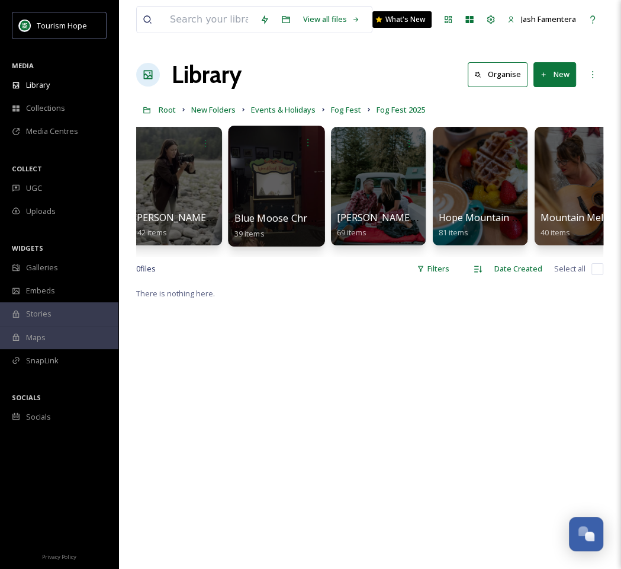
click at [285, 175] on div at bounding box center [276, 186] width 97 height 121
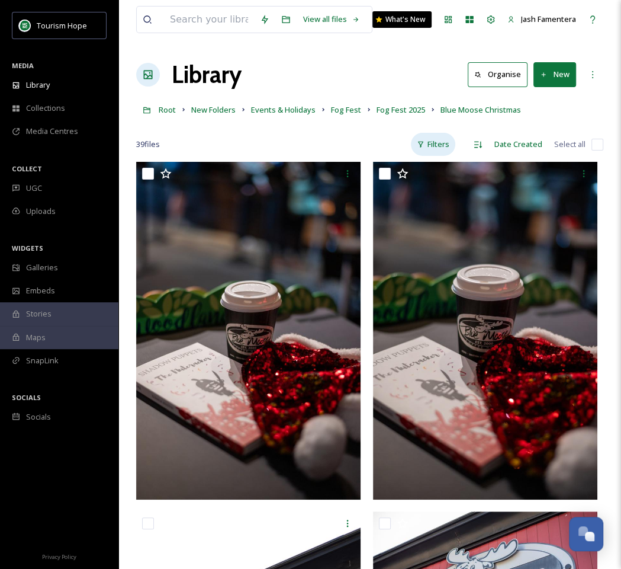
click at [417, 150] on div "Filters" at bounding box center [433, 144] width 44 height 23
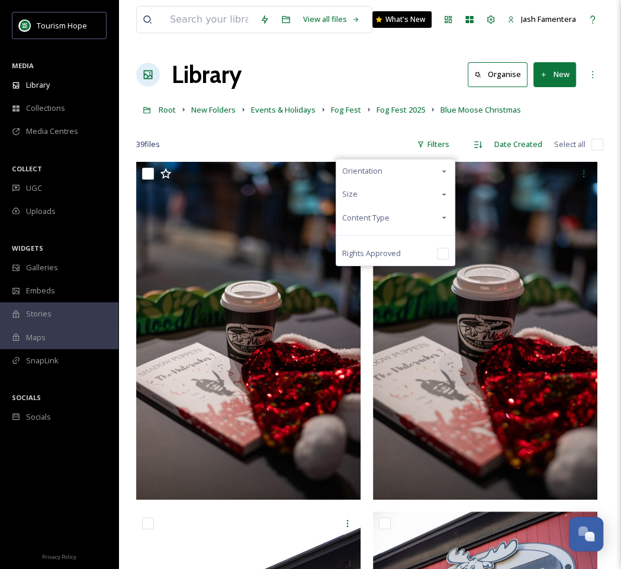
click at [389, 222] on div "Content Type" at bounding box center [395, 217] width 118 height 23
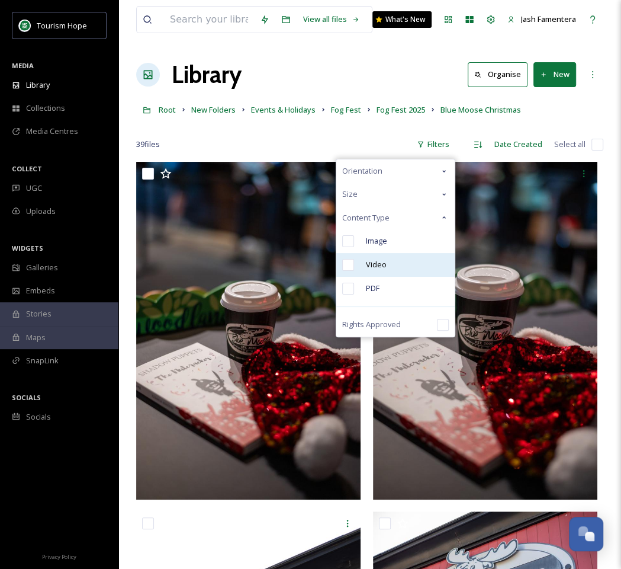
click at [380, 254] on div "Video" at bounding box center [395, 265] width 118 height 24
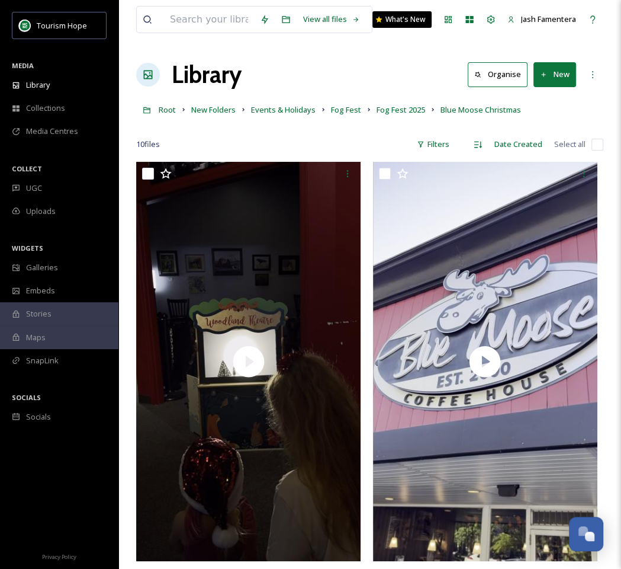
click at [591, 144] on div "10 file s Filters Date Created Select all" at bounding box center [369, 144] width 467 height 23
click at [593, 143] on input "checkbox" at bounding box center [598, 145] width 12 height 12
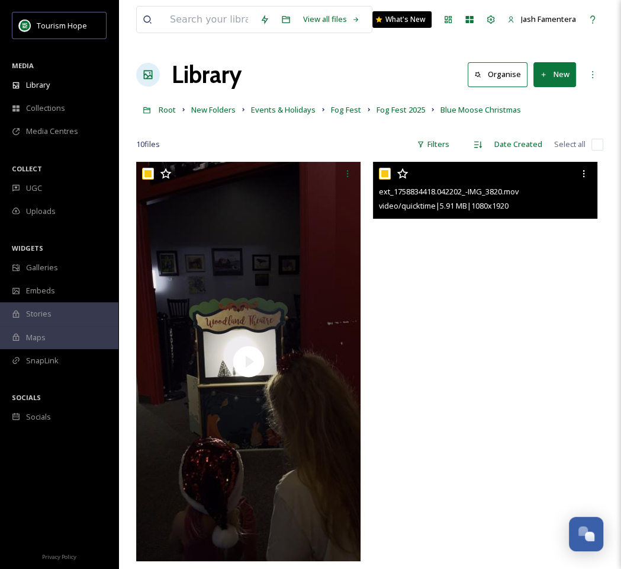
checkbox input "true"
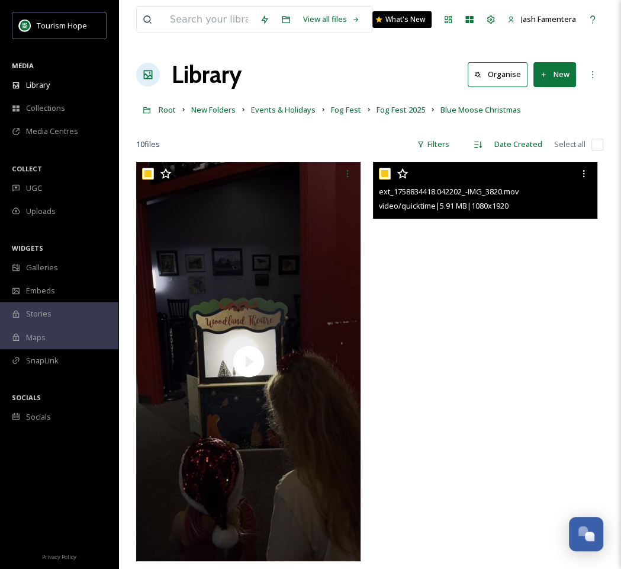
checkbox input "true"
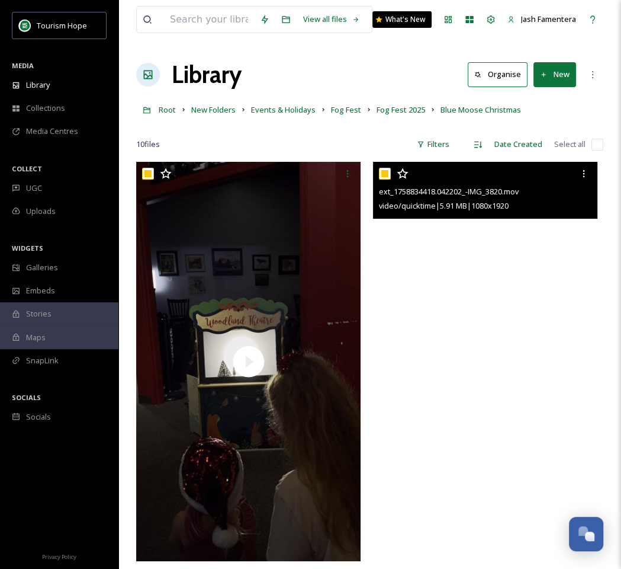
checkbox input "true"
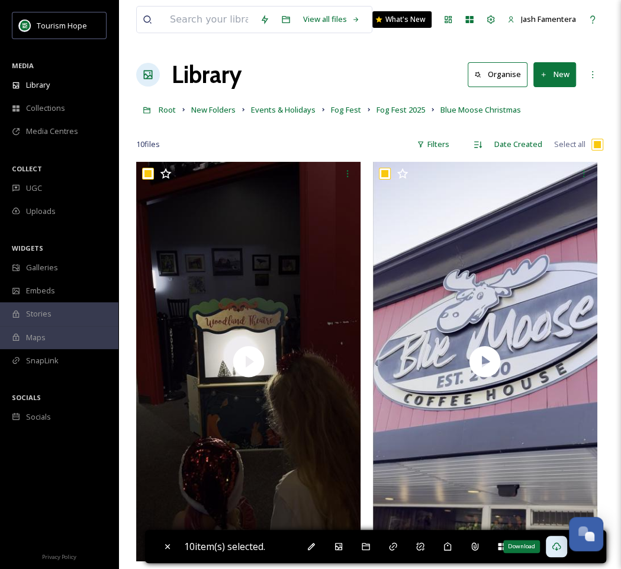
click at [561, 544] on icon at bounding box center [556, 545] width 9 height 9
click at [429, 153] on div "Filters" at bounding box center [433, 144] width 44 height 23
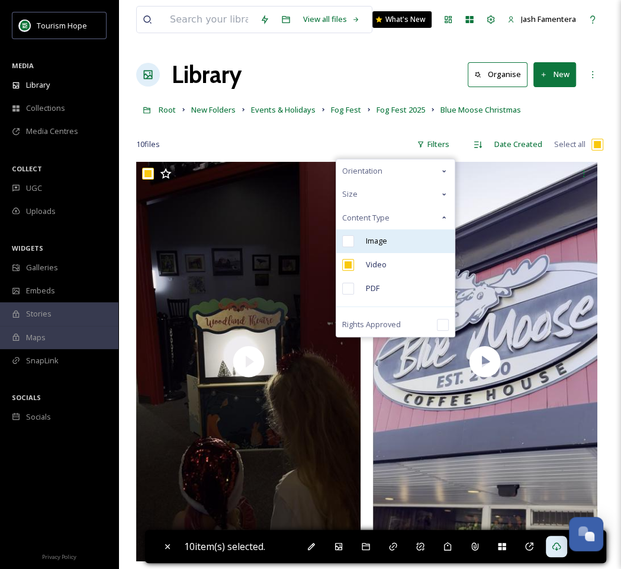
click at [394, 232] on div "Image" at bounding box center [395, 241] width 118 height 24
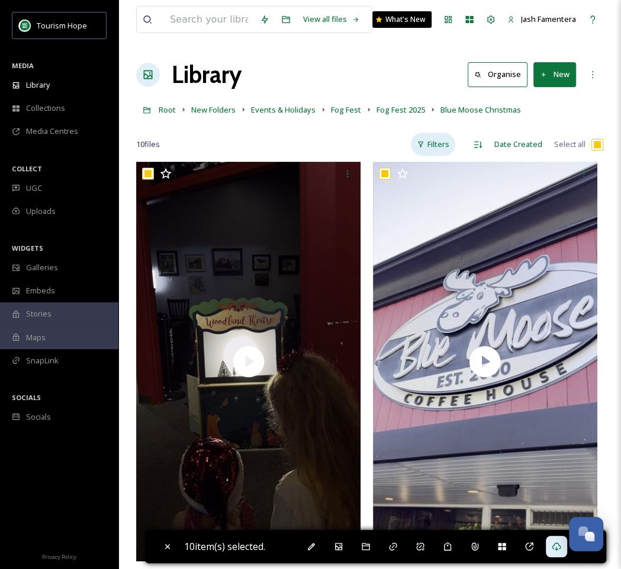
click at [438, 137] on div "Filters" at bounding box center [433, 144] width 44 height 23
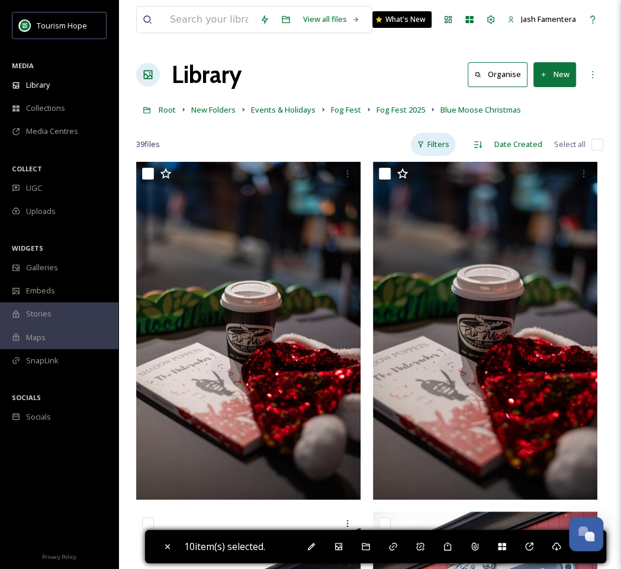
click at [427, 139] on div "Filters" at bounding box center [433, 144] width 44 height 23
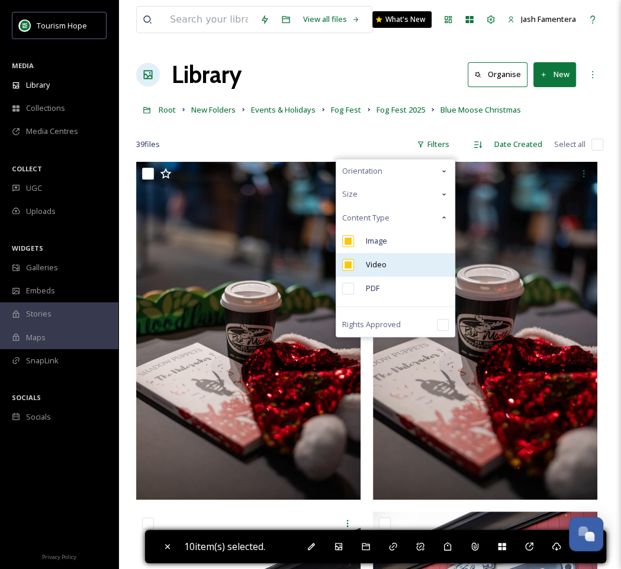
click at [384, 265] on span "Video" at bounding box center [376, 264] width 21 height 11
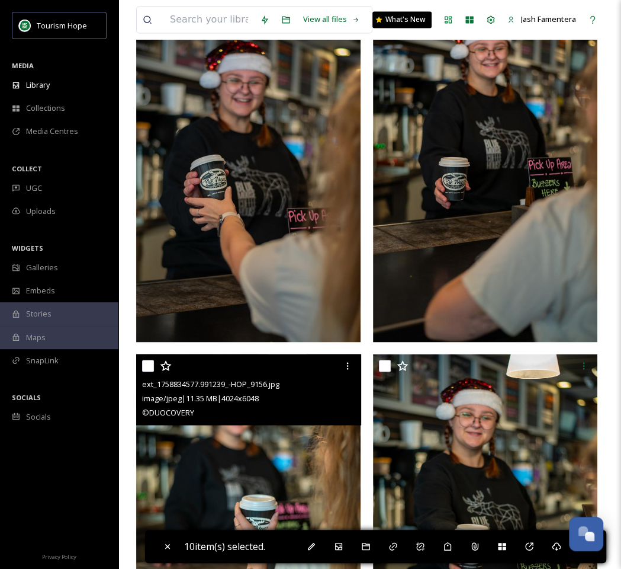
scroll to position [878, 0]
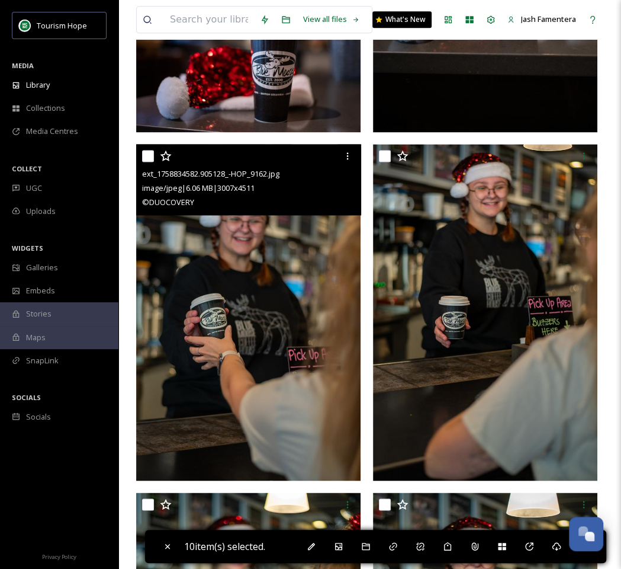
click at [283, 319] on img at bounding box center [248, 312] width 224 height 337
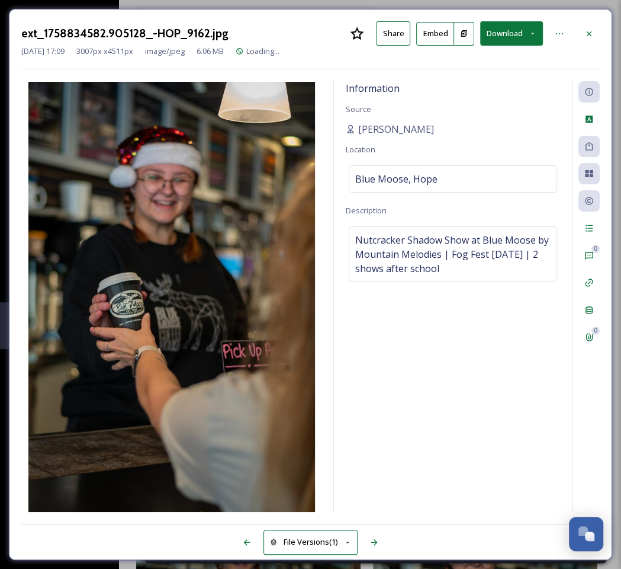
click at [518, 31] on button "Download" at bounding box center [511, 33] width 63 height 24
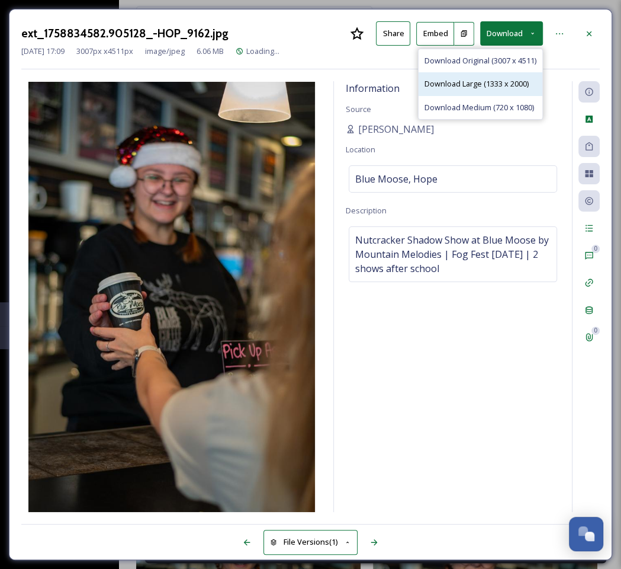
click at [500, 78] on span "Download Large (1333 x 2000)" at bounding box center [477, 83] width 104 height 11
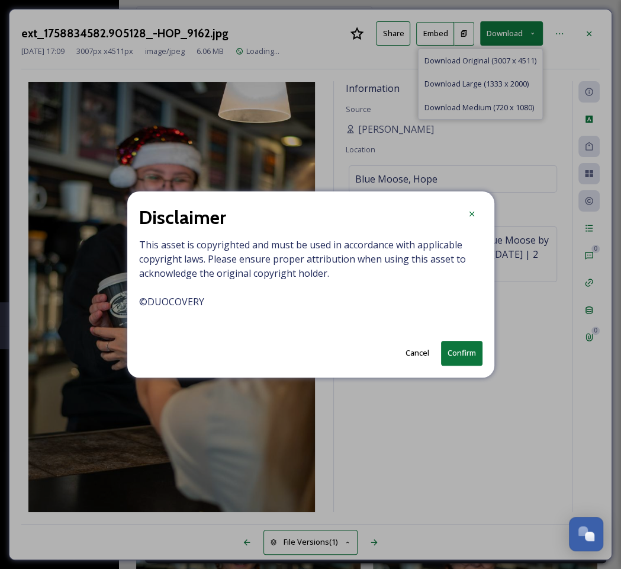
click at [451, 357] on button "Confirm" at bounding box center [461, 353] width 41 height 24
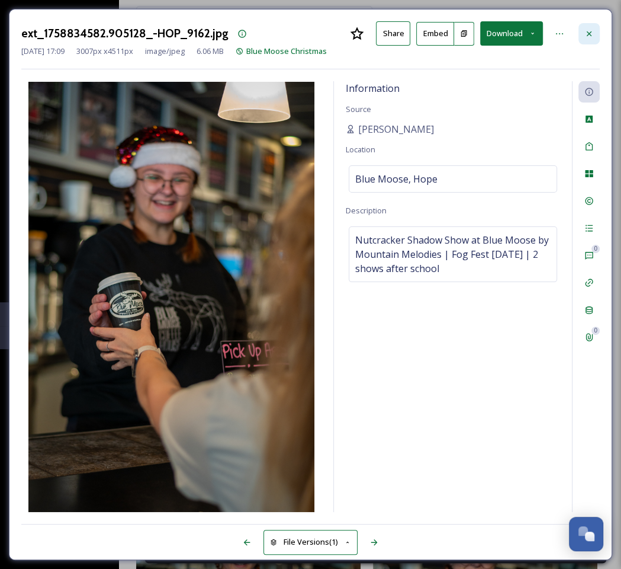
click at [586, 31] on icon at bounding box center [589, 33] width 9 height 9
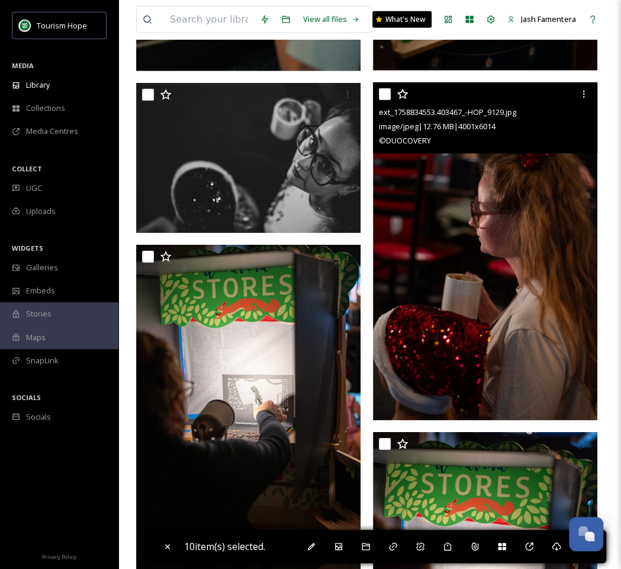
scroll to position [1963, 0]
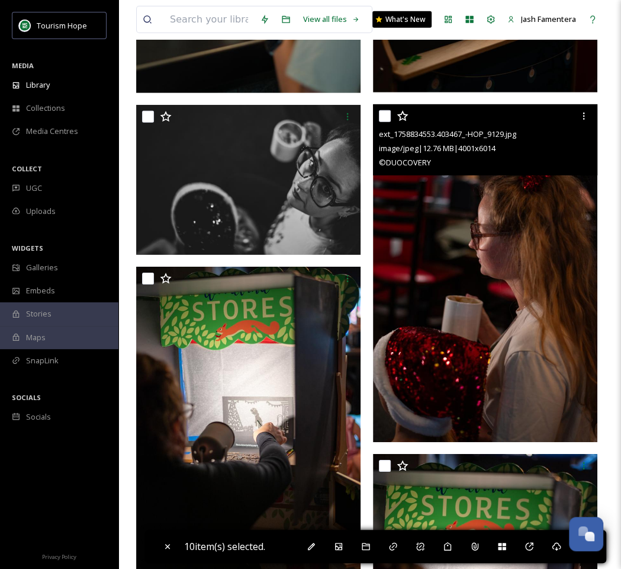
click at [482, 254] on img at bounding box center [485, 273] width 224 height 338
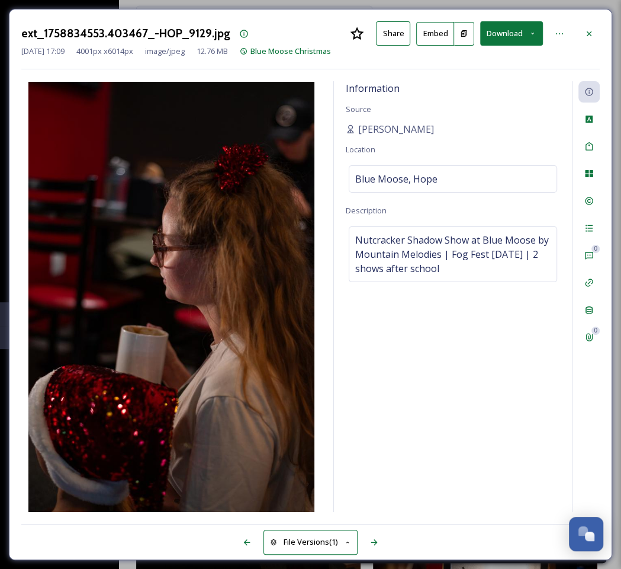
click at [508, 40] on button "Download" at bounding box center [511, 33] width 63 height 24
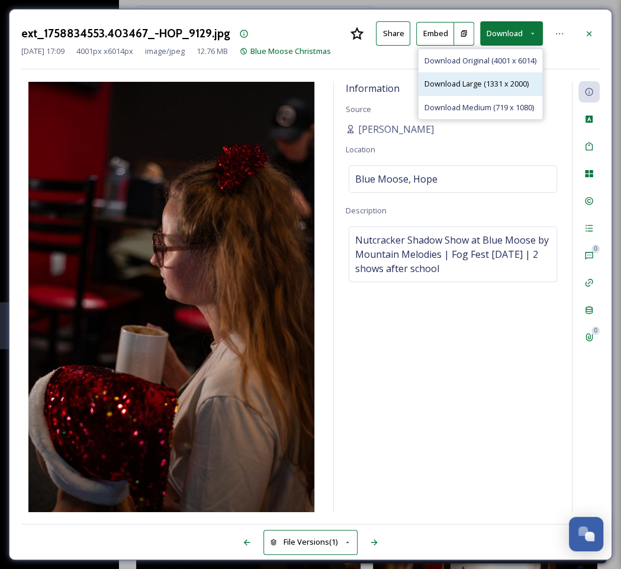
click at [503, 84] on span "Download Large (1331 x 2000)" at bounding box center [477, 83] width 104 height 11
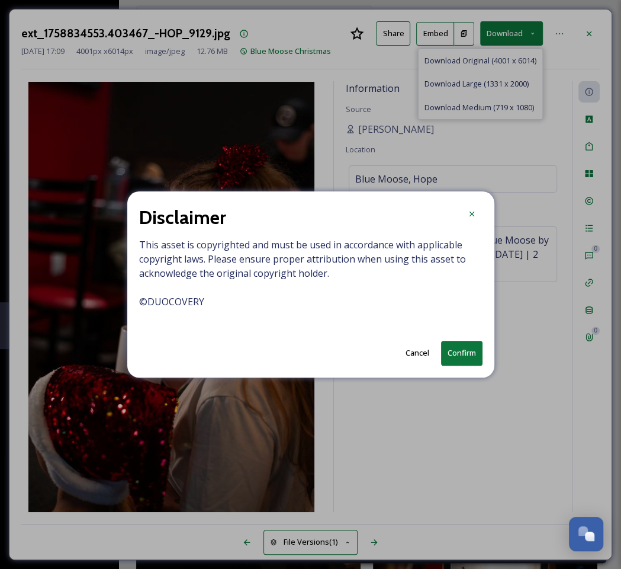
click at [473, 345] on button "Confirm" at bounding box center [461, 353] width 41 height 24
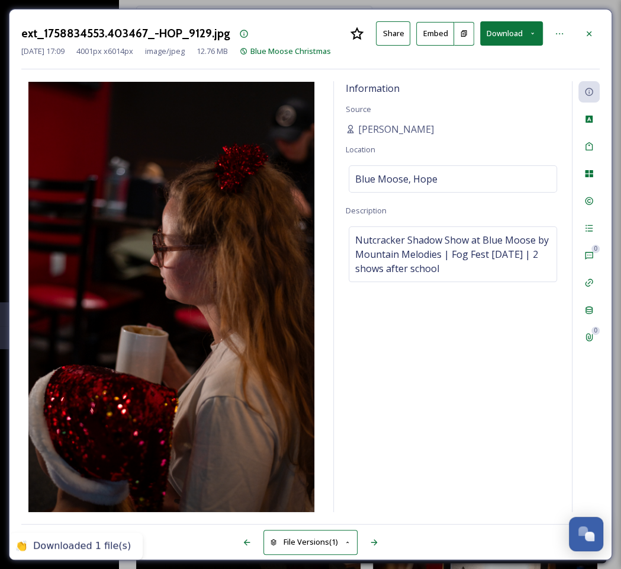
click at [588, 31] on icon at bounding box center [589, 33] width 9 height 9
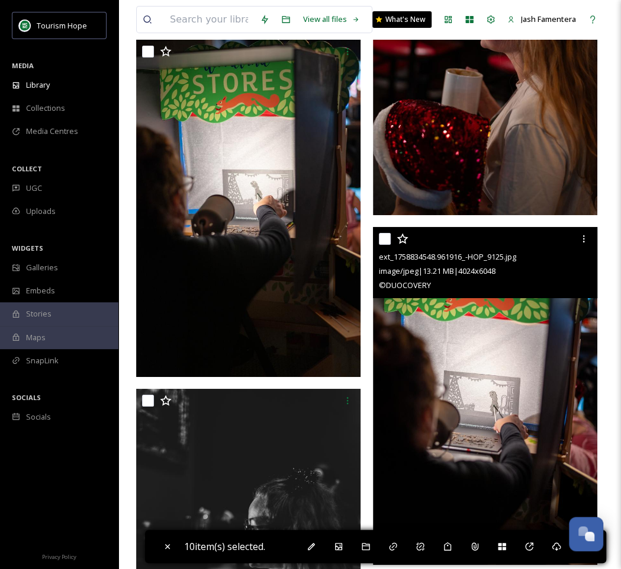
scroll to position [2199, 0]
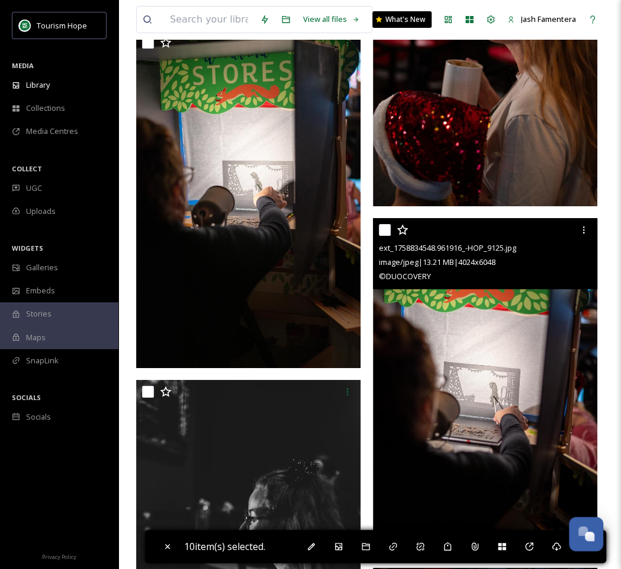
click at [453, 410] on img at bounding box center [485, 387] width 224 height 338
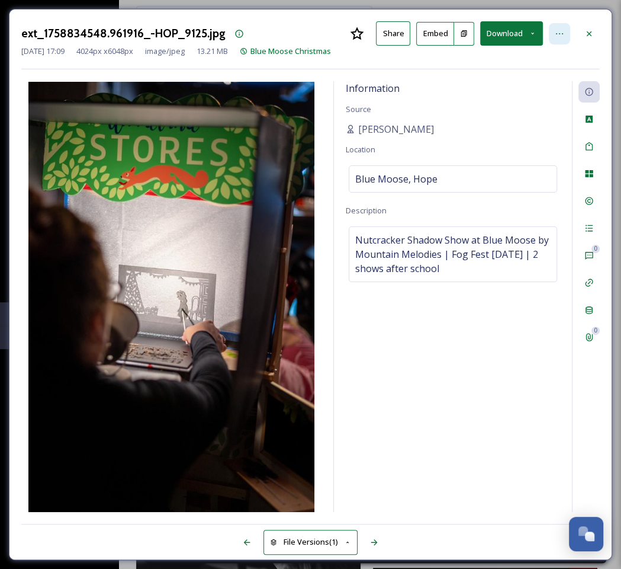
click at [560, 36] on icon at bounding box center [559, 33] width 9 height 9
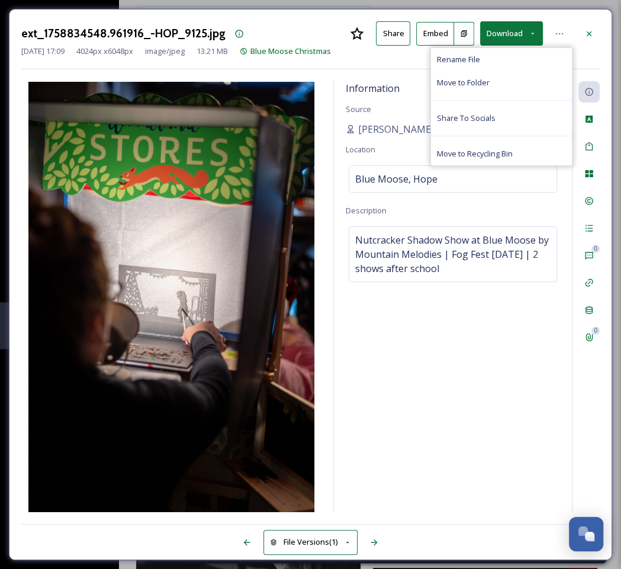
click at [524, 30] on button "Download" at bounding box center [511, 33] width 63 height 24
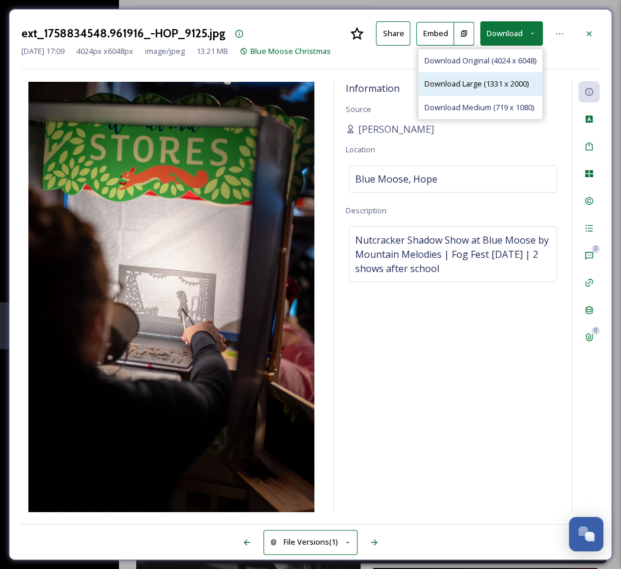
click at [502, 78] on span "Download Large (1331 x 2000)" at bounding box center [477, 83] width 104 height 11
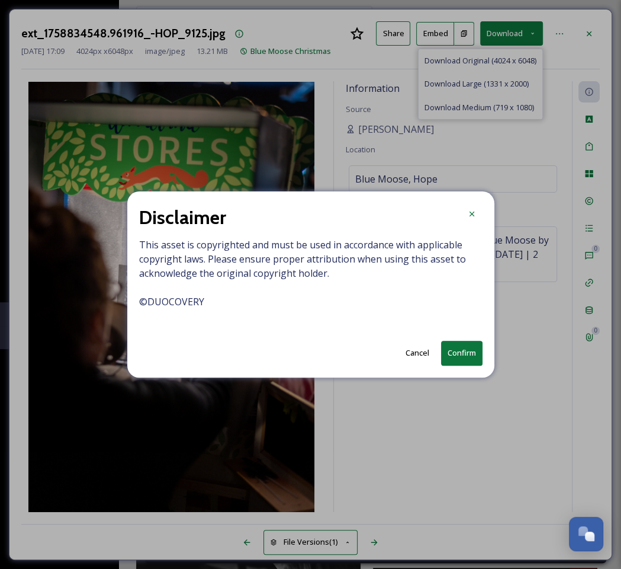
click at [451, 346] on button "Confirm" at bounding box center [461, 353] width 41 height 24
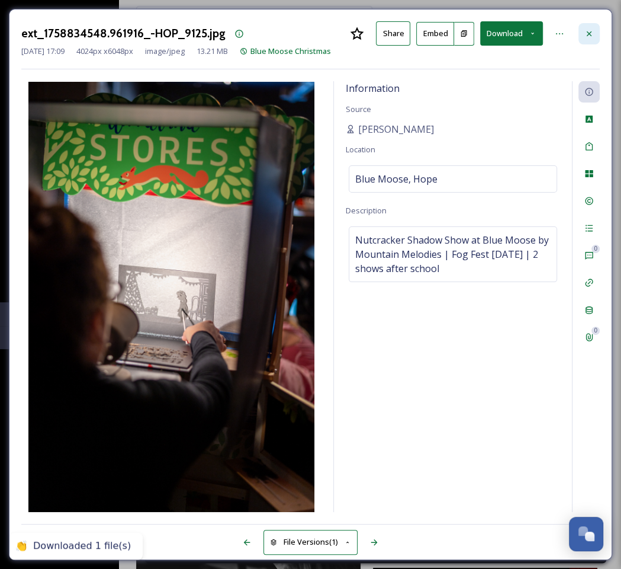
click at [590, 40] on div at bounding box center [589, 33] width 21 height 21
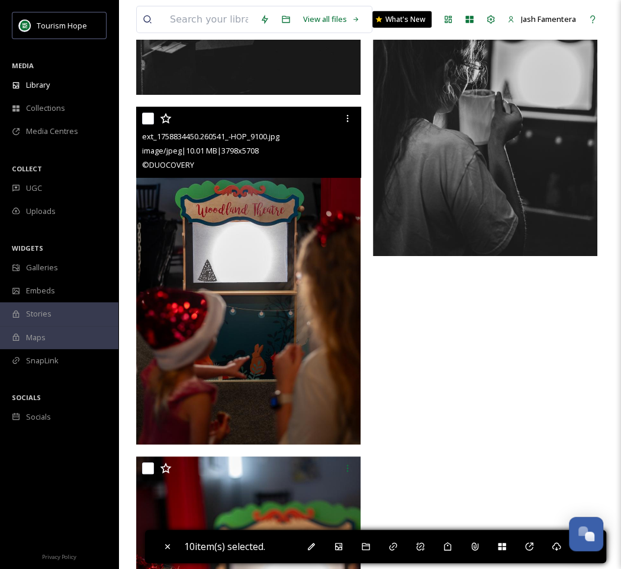
click at [249, 291] on img at bounding box center [248, 276] width 224 height 338
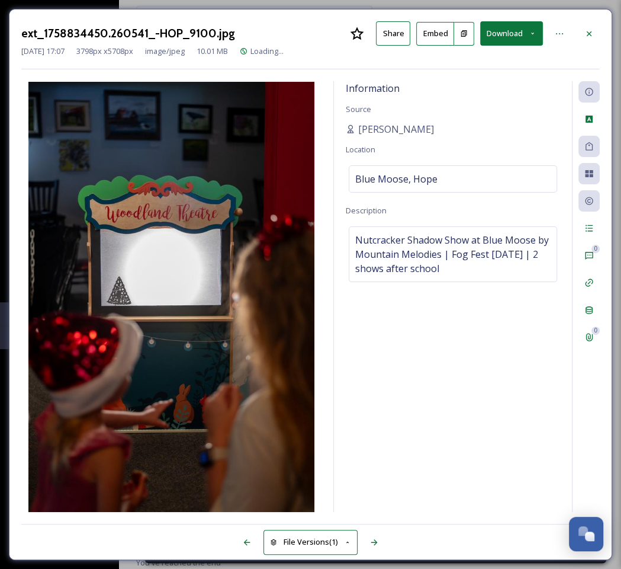
click at [524, 23] on button "Download" at bounding box center [511, 33] width 63 height 24
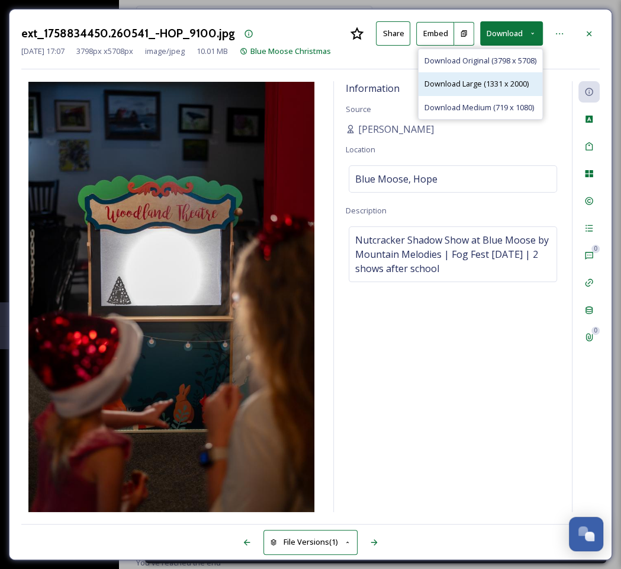
click at [481, 78] on span "Download Large (1331 x 2000)" at bounding box center [477, 83] width 104 height 11
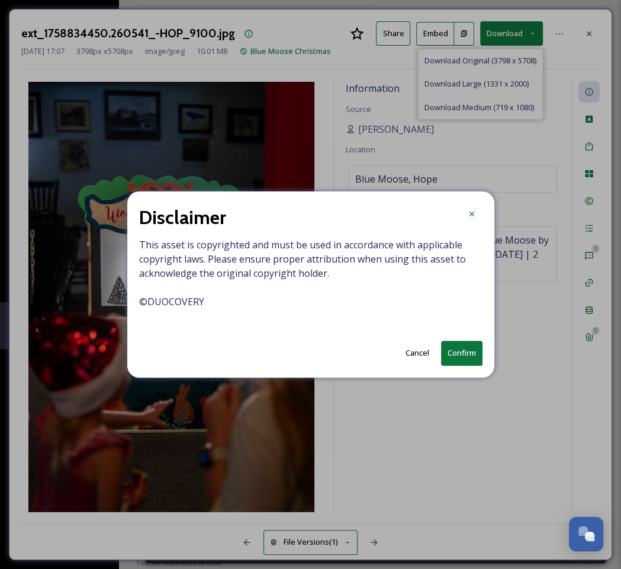
click at [455, 349] on button "Confirm" at bounding box center [461, 353] width 41 height 24
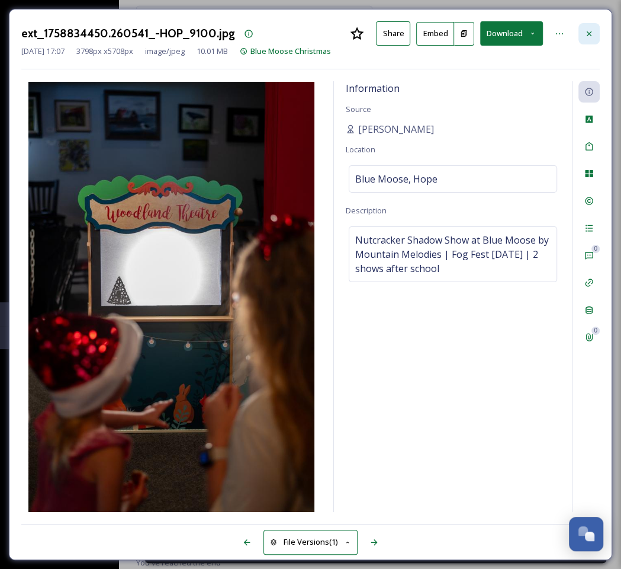
click at [592, 40] on div at bounding box center [589, 33] width 21 height 21
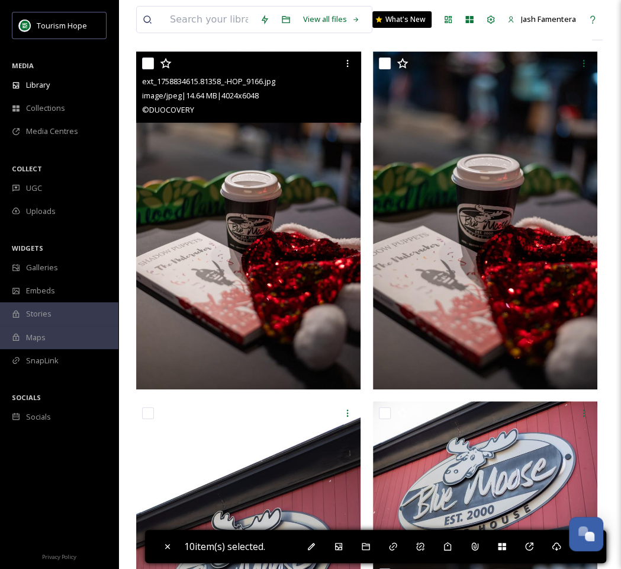
scroll to position [107, 0]
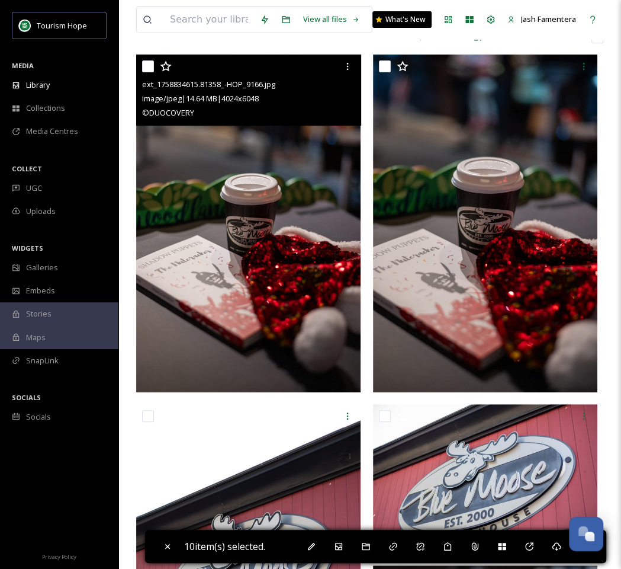
click at [280, 247] on img at bounding box center [248, 223] width 224 height 338
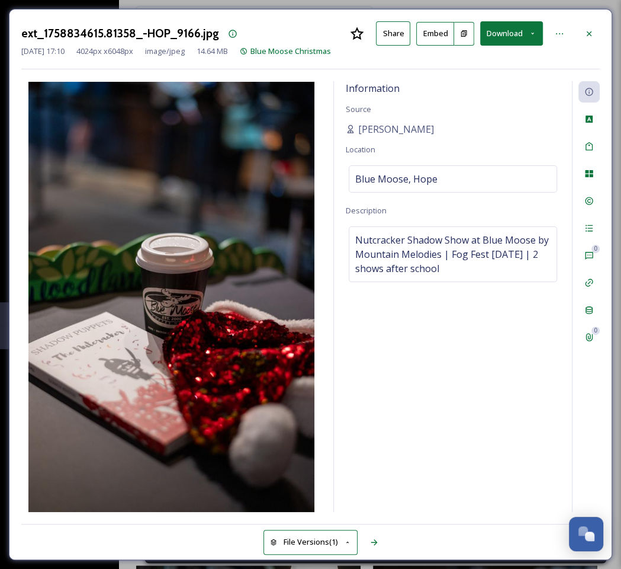
click at [509, 23] on button "Download" at bounding box center [511, 33] width 63 height 24
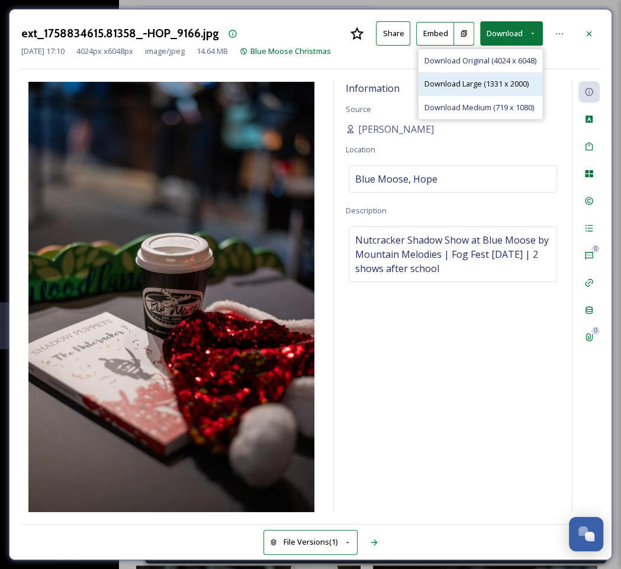
click at [502, 78] on span "Download Large (1331 x 2000)" at bounding box center [477, 83] width 104 height 11
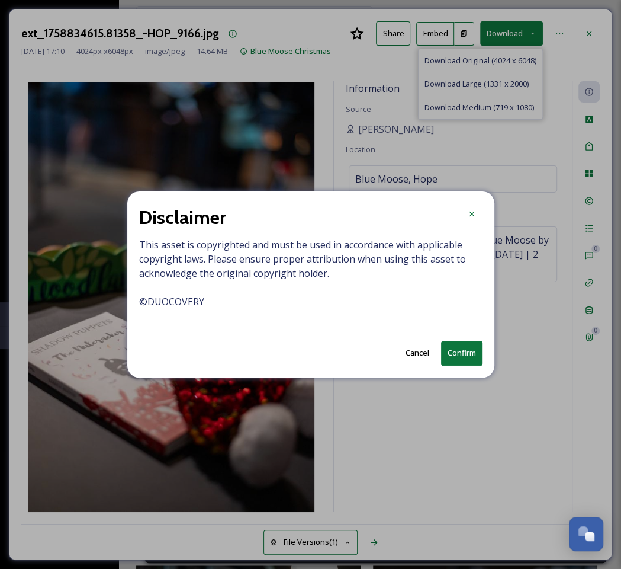
click at [461, 348] on button "Confirm" at bounding box center [461, 353] width 41 height 24
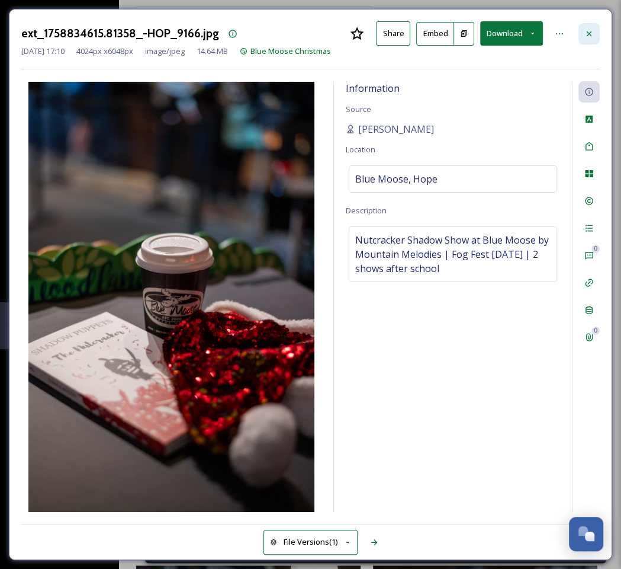
click at [593, 36] on icon at bounding box center [589, 33] width 9 height 9
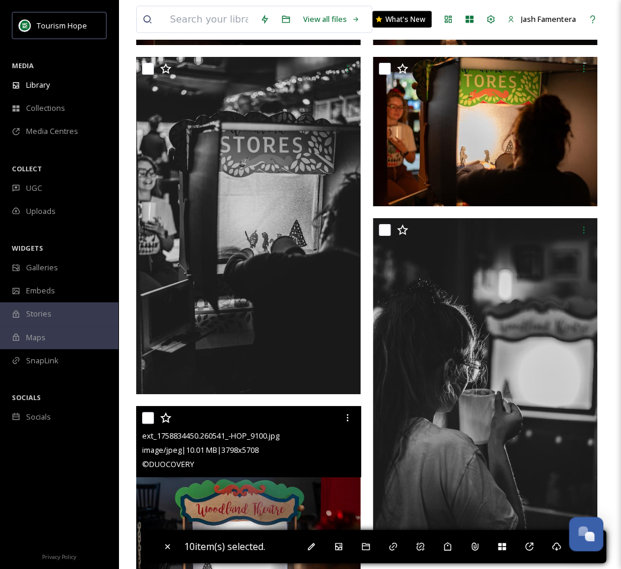
scroll to position [3920, 0]
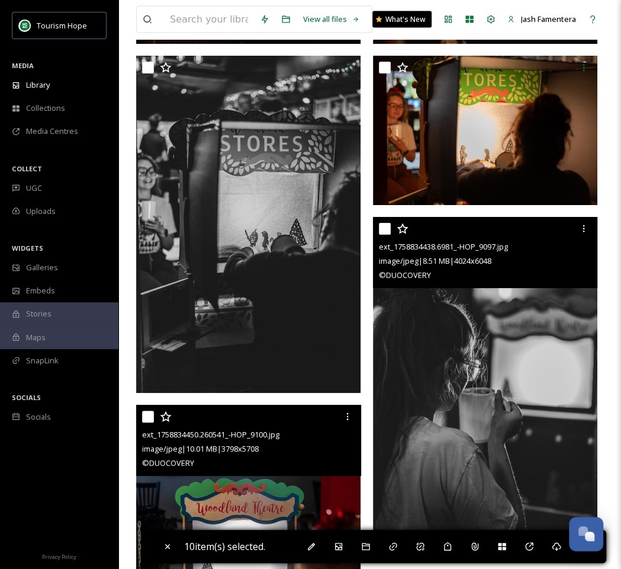
click at [492, 259] on span "image/jpeg | 8.51 MB | 4024 x 6048" at bounding box center [435, 260] width 113 height 11
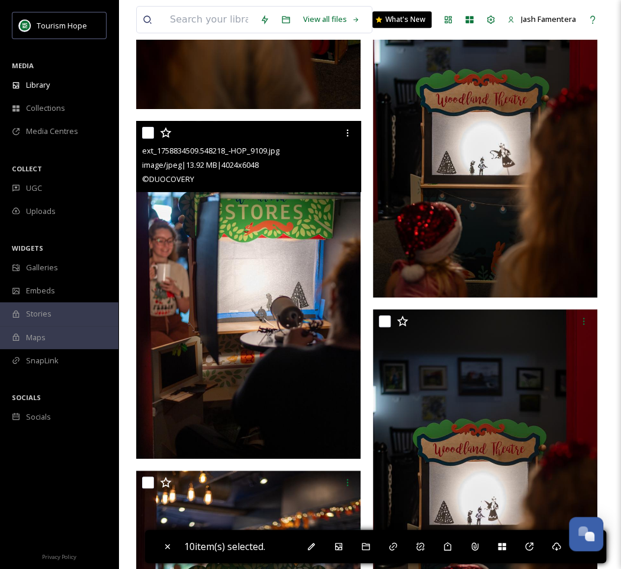
scroll to position [3162, 0]
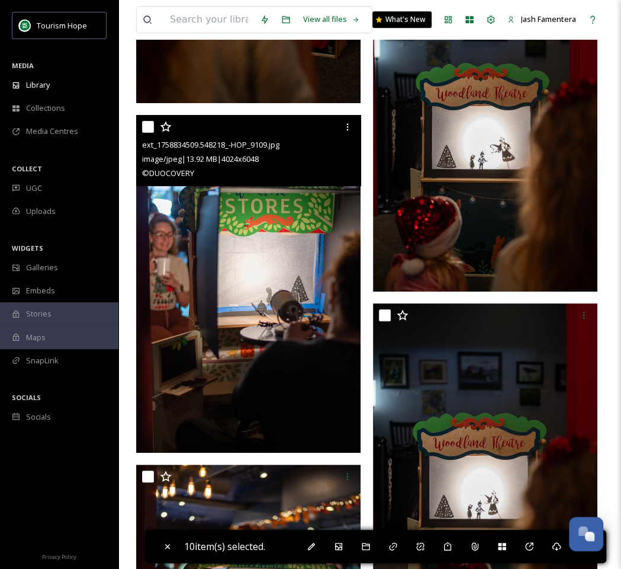
click at [230, 342] on img at bounding box center [248, 284] width 224 height 338
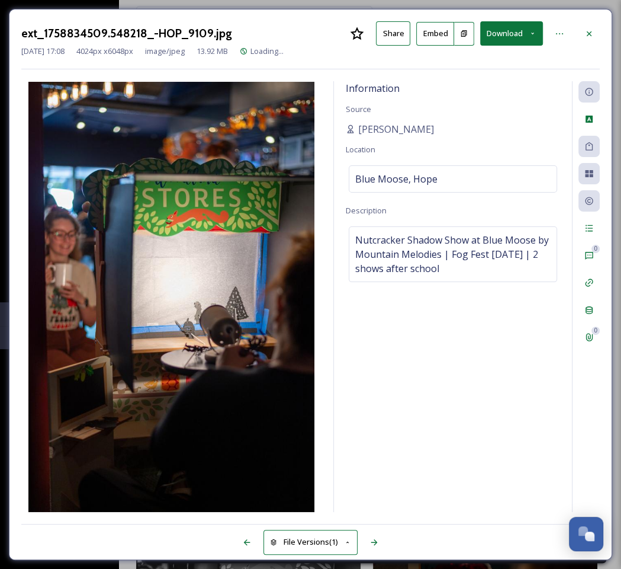
click at [500, 41] on button "Download" at bounding box center [511, 33] width 63 height 24
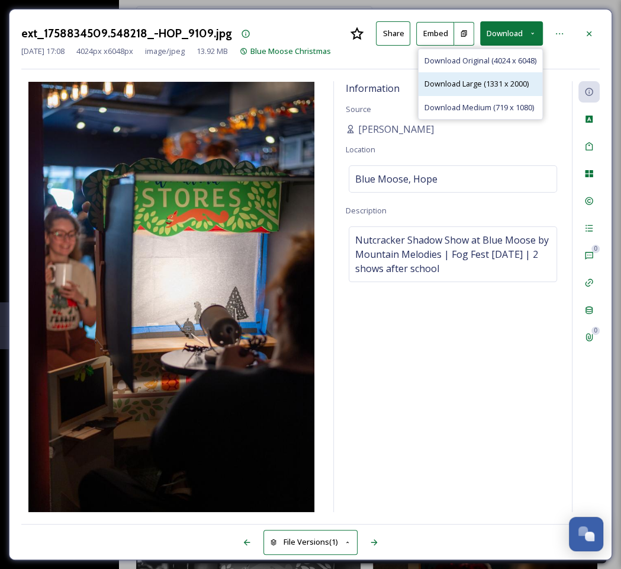
click at [484, 76] on div "Download Large (1331 x 2000)" at bounding box center [481, 83] width 124 height 23
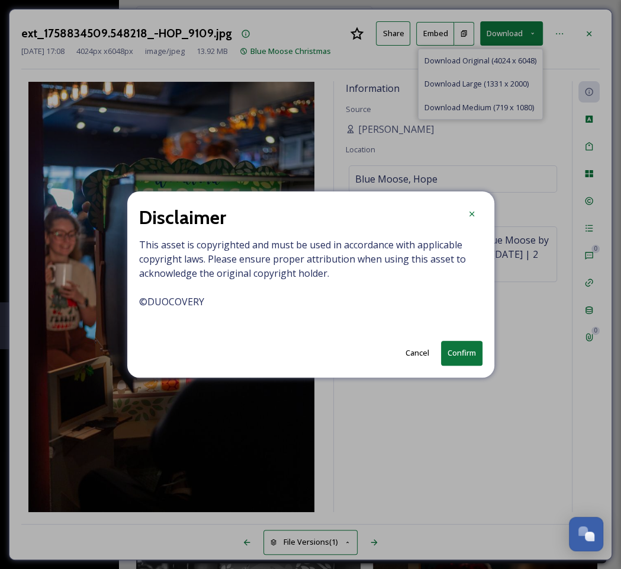
click at [464, 355] on button "Confirm" at bounding box center [461, 353] width 41 height 24
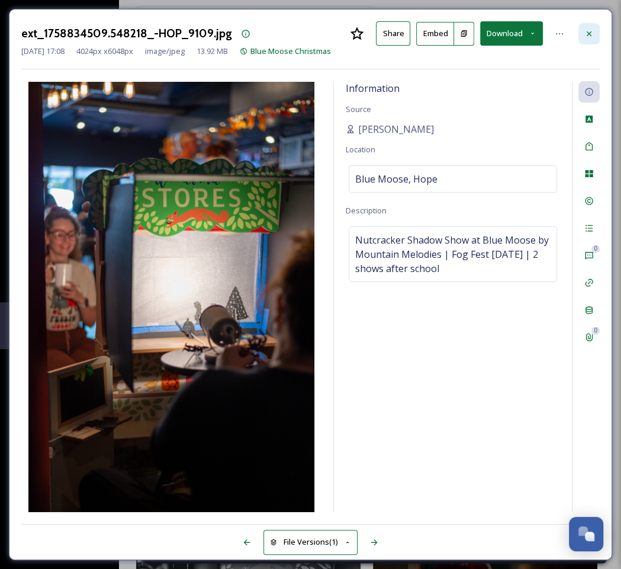
click at [580, 23] on div at bounding box center [589, 33] width 21 height 21
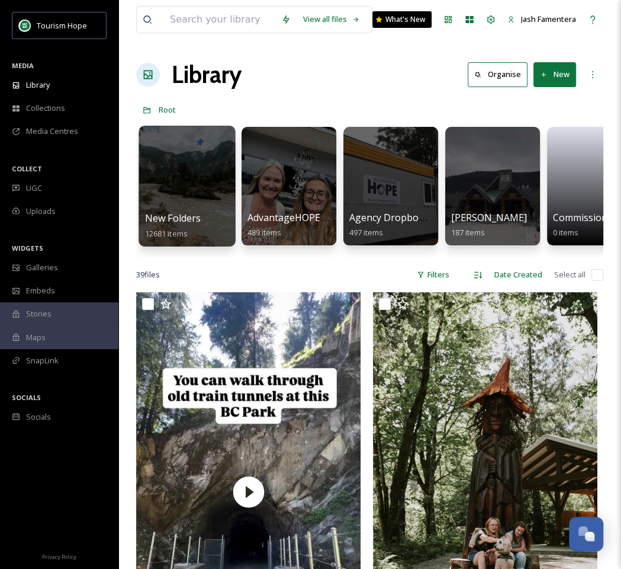
click at [208, 165] on div at bounding box center [187, 186] width 97 height 121
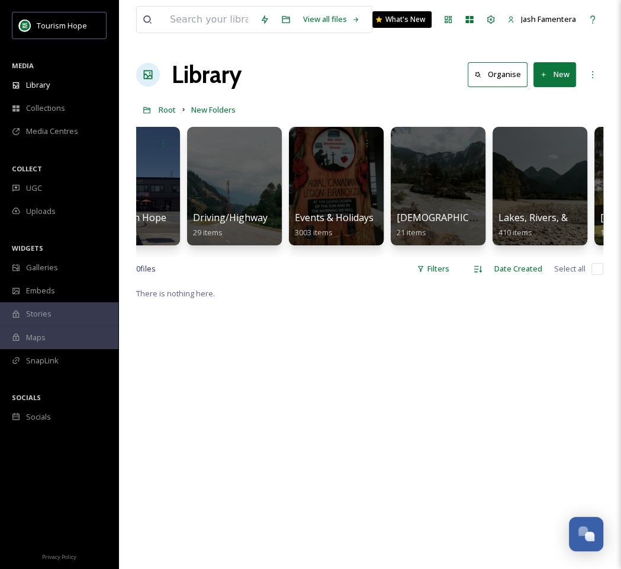
scroll to position [0, 823]
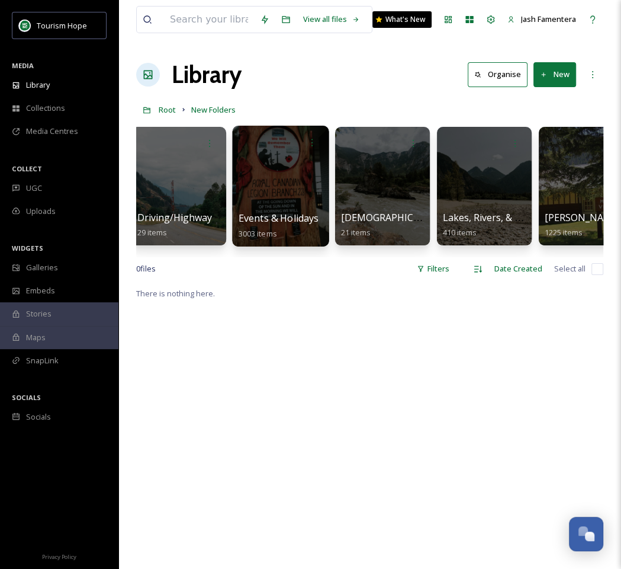
click at [304, 180] on div at bounding box center [280, 186] width 97 height 121
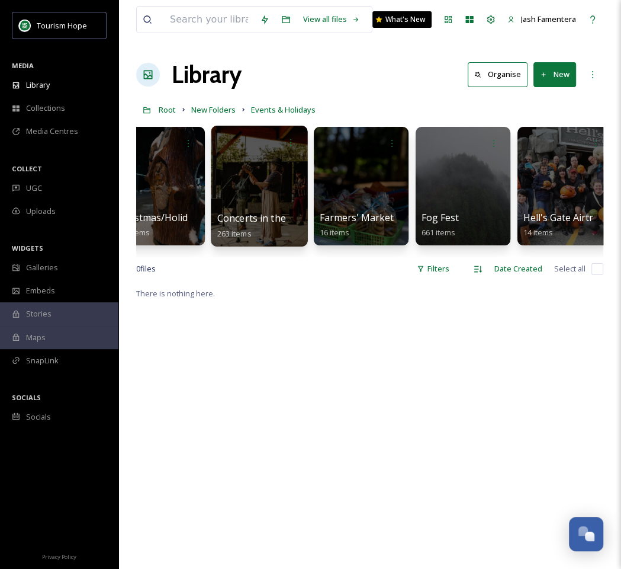
scroll to position [0, 454]
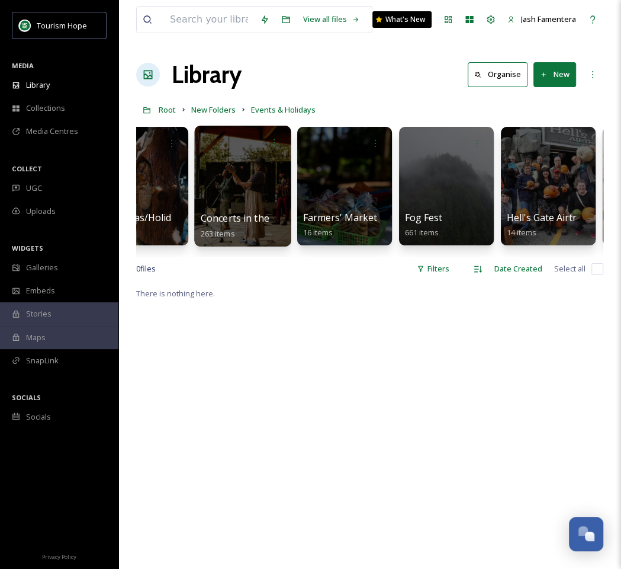
click at [411, 201] on div at bounding box center [446, 186] width 95 height 118
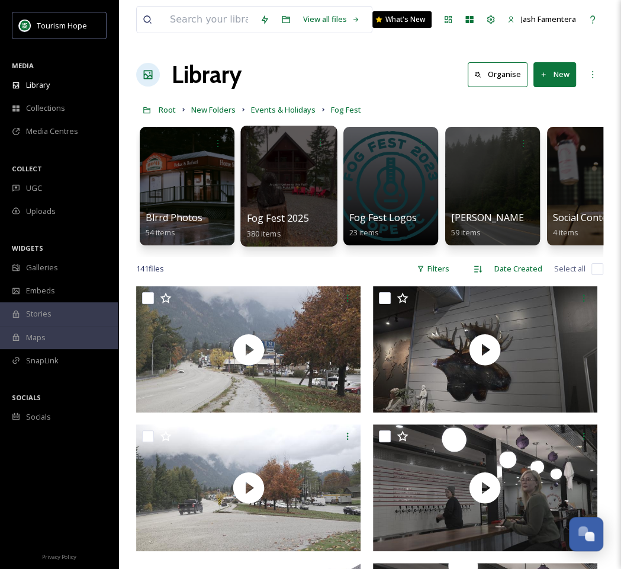
click at [293, 192] on div at bounding box center [288, 186] width 97 height 121
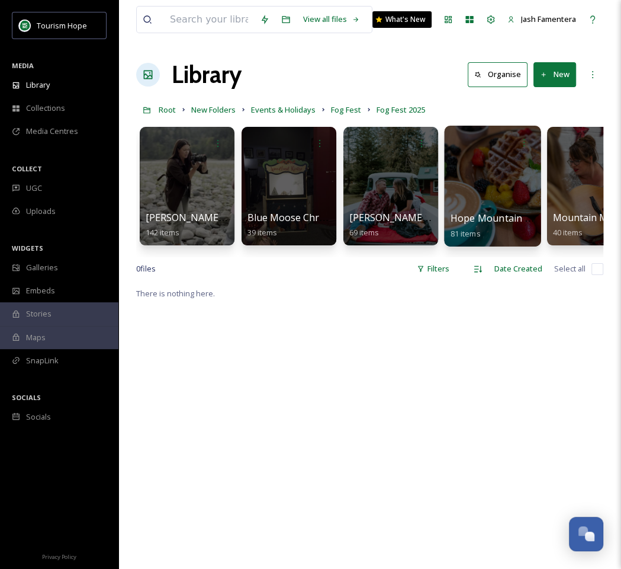
scroll to position [0, 144]
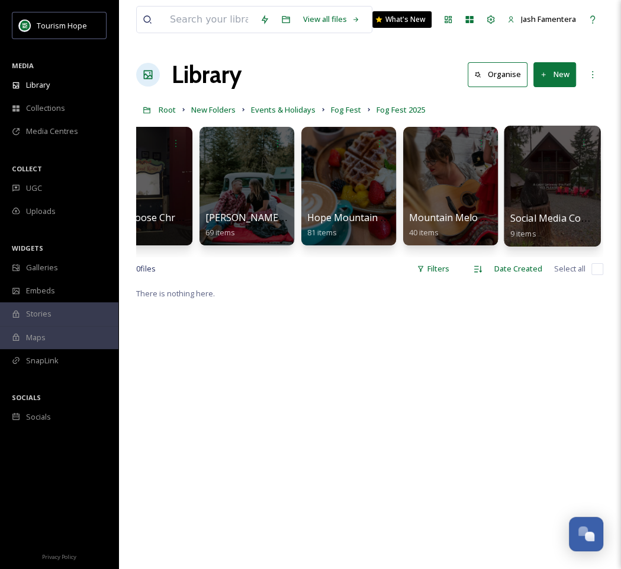
click at [571, 201] on div at bounding box center [552, 186] width 97 height 121
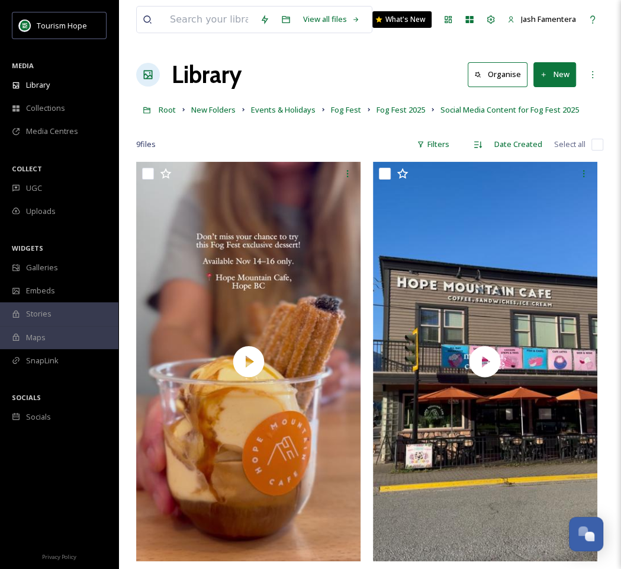
click at [543, 79] on button "New" at bounding box center [555, 74] width 43 height 24
click at [527, 108] on div "File Upload" at bounding box center [542, 102] width 67 height 23
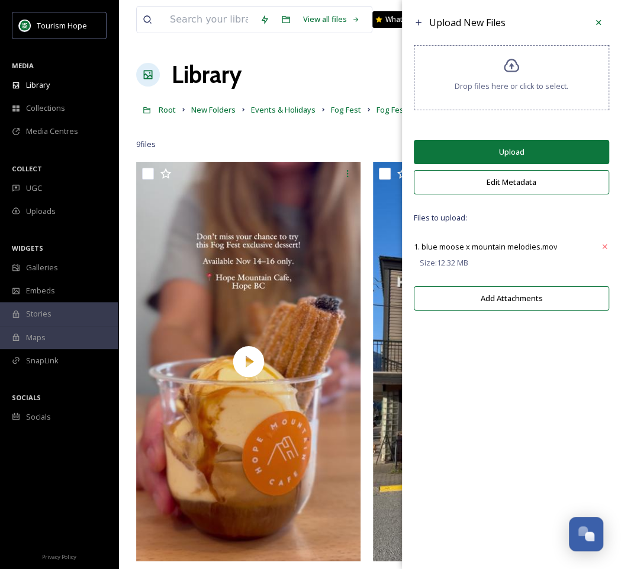
click at [491, 154] on button "Upload" at bounding box center [511, 152] width 195 height 24
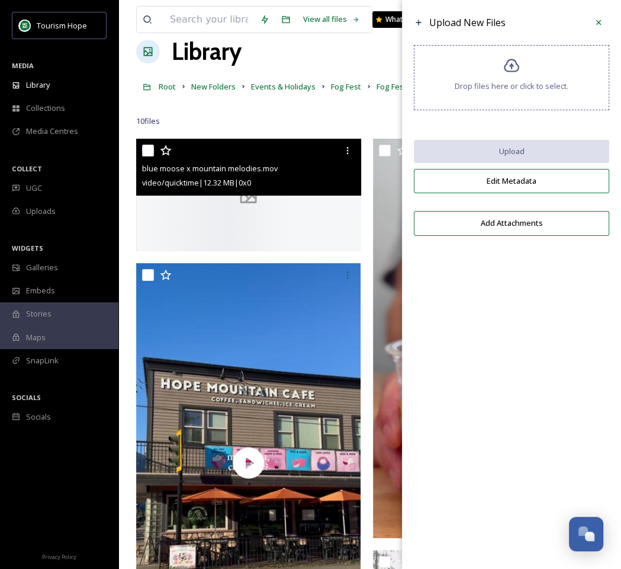
scroll to position [30, 0]
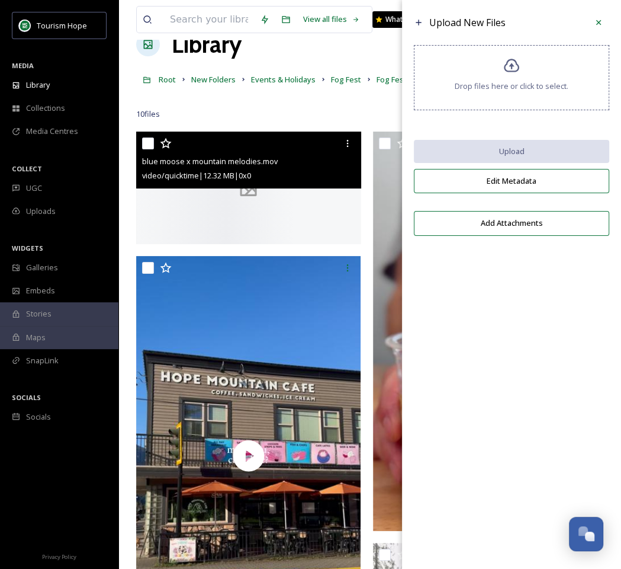
click at [180, 150] on div at bounding box center [250, 143] width 216 height 21
